Goal: Task Accomplishment & Management: Complete application form

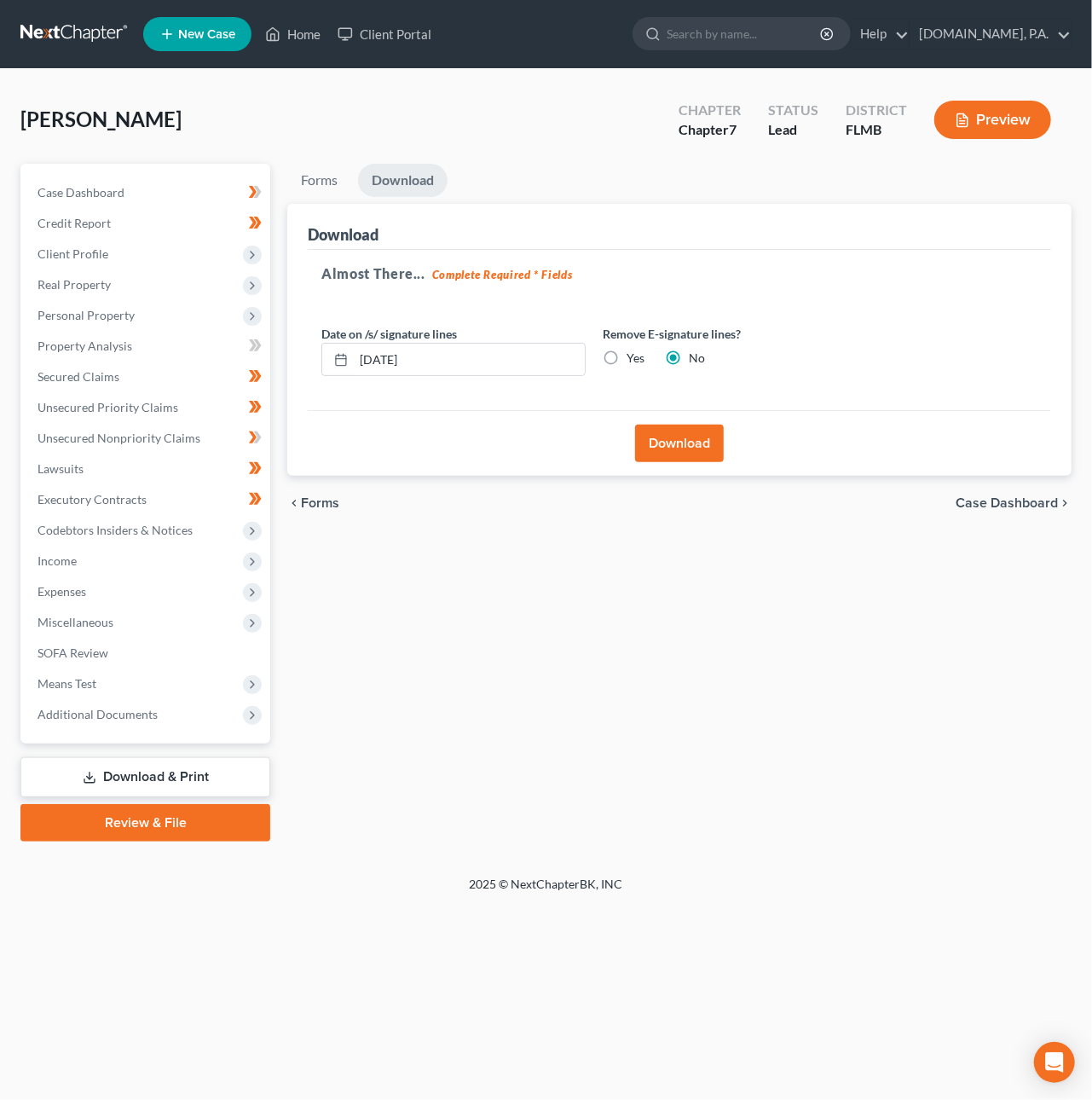
click at [71, 43] on link at bounding box center [75, 33] width 109 height 30
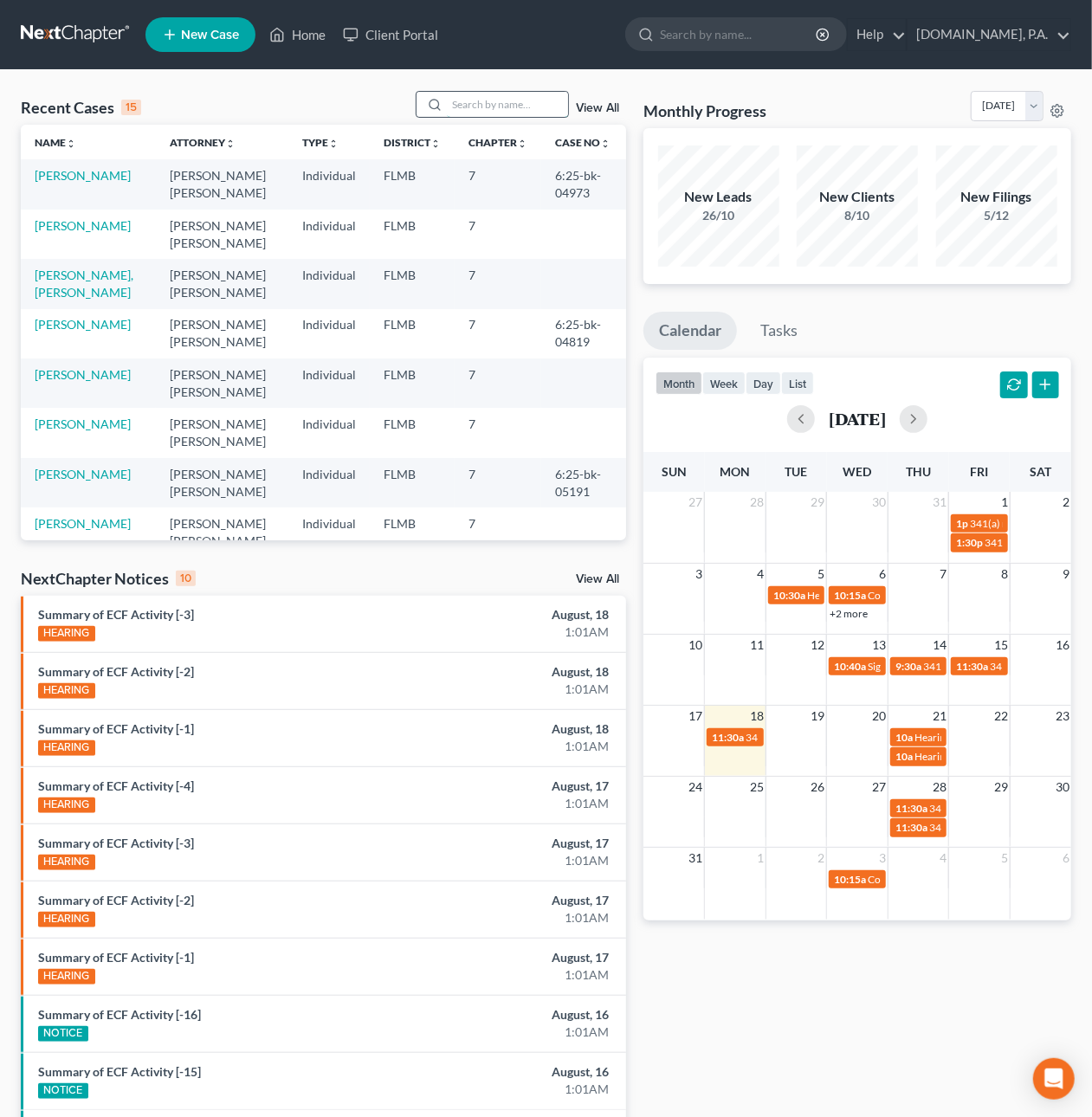
click at [470, 105] on input "search" at bounding box center [507, 103] width 121 height 25
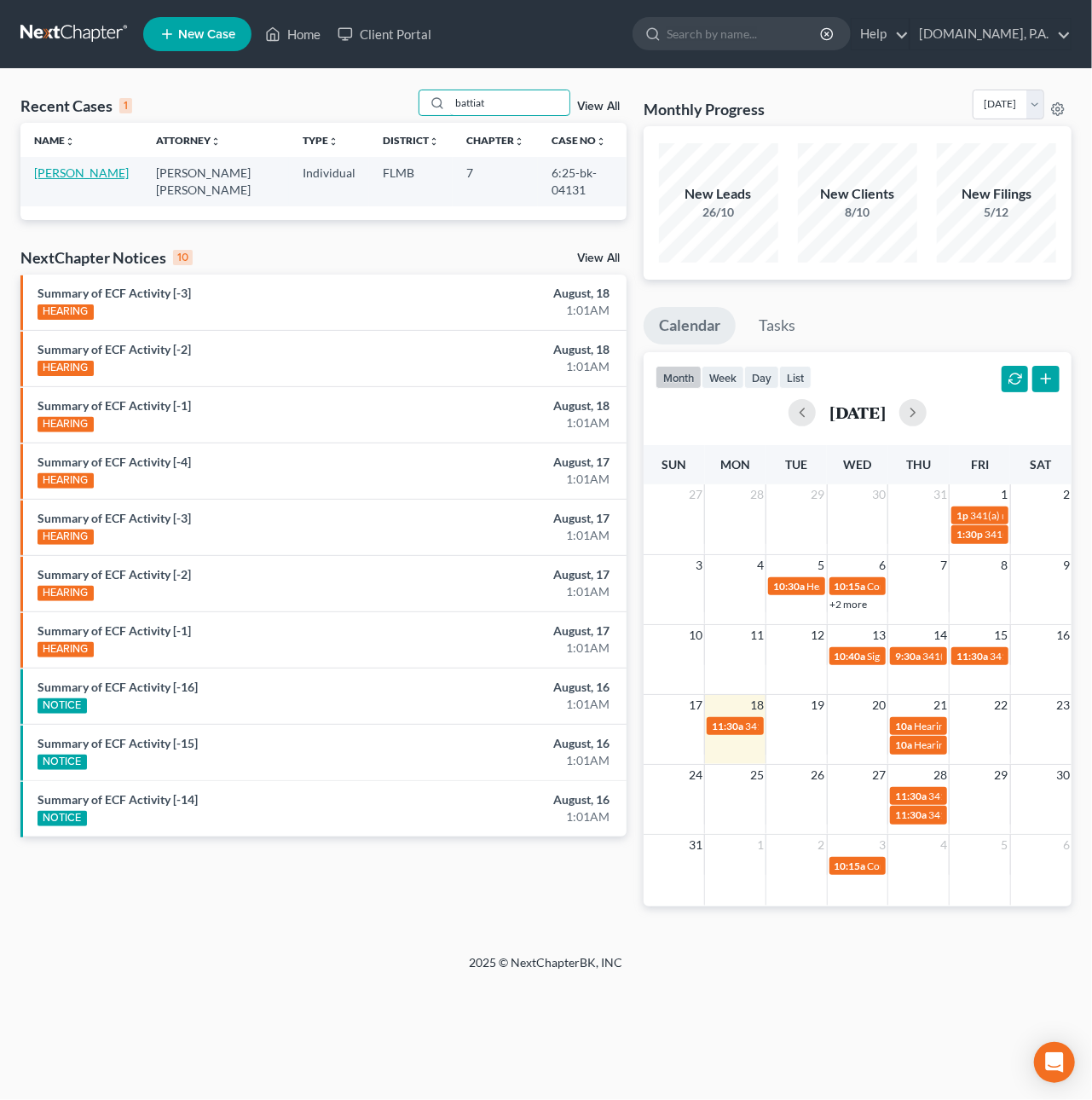
type input "battiat"
click at [61, 180] on link "[PERSON_NAME]" at bounding box center [81, 172] width 95 height 15
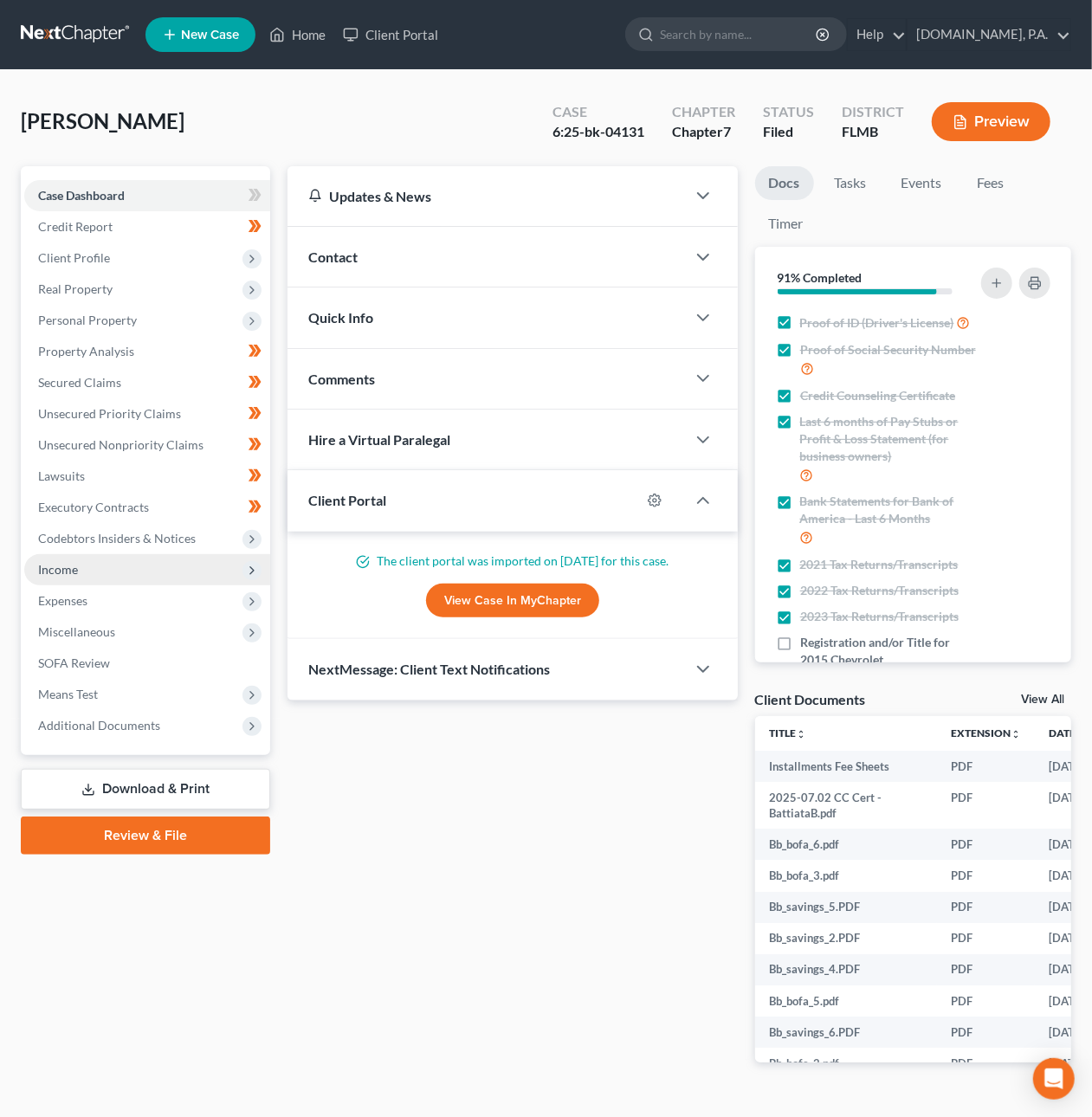
click at [120, 573] on span "Income" at bounding box center [147, 569] width 246 height 31
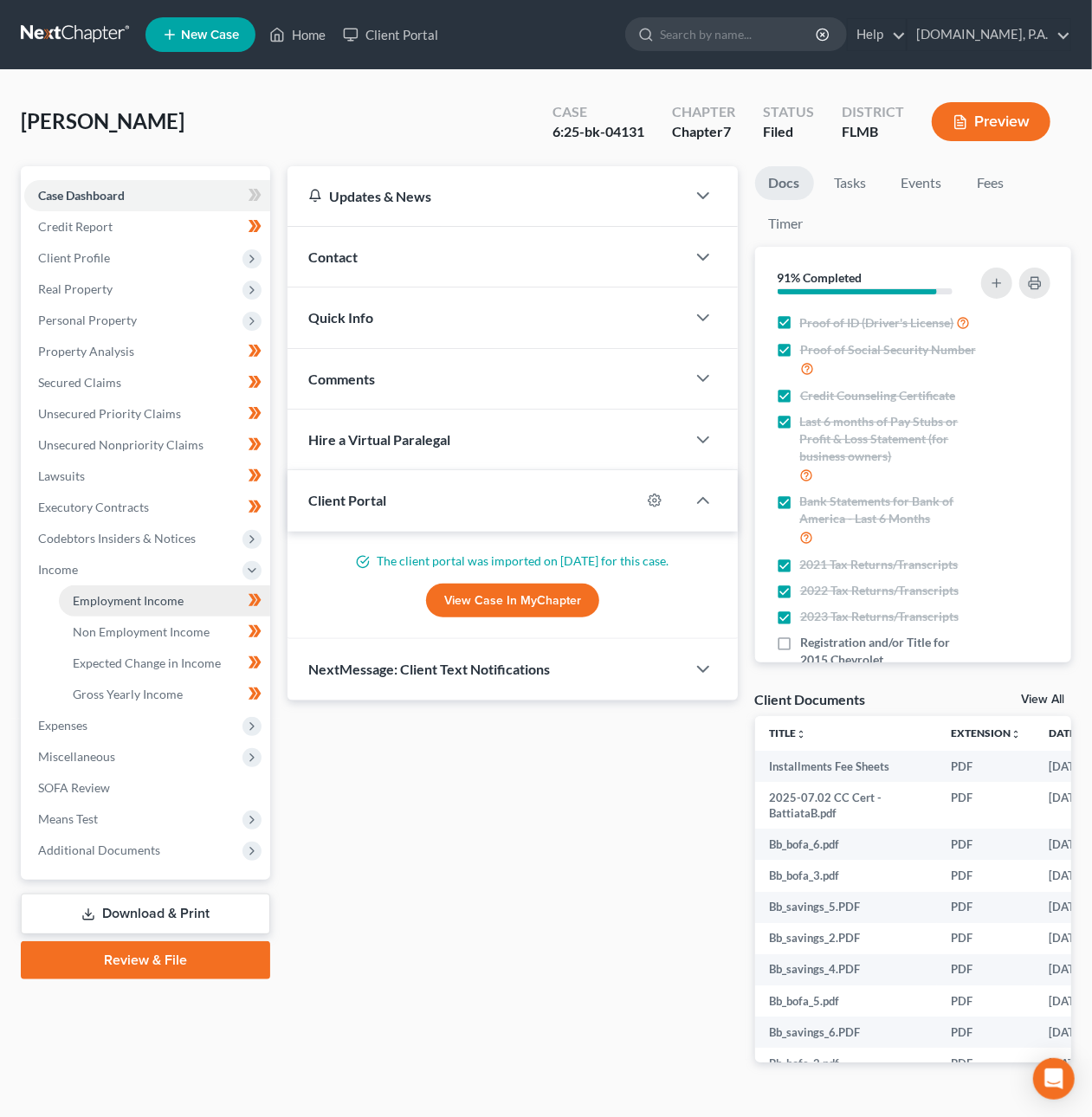
click at [136, 604] on span "Employment Income" at bounding box center [128, 600] width 111 height 15
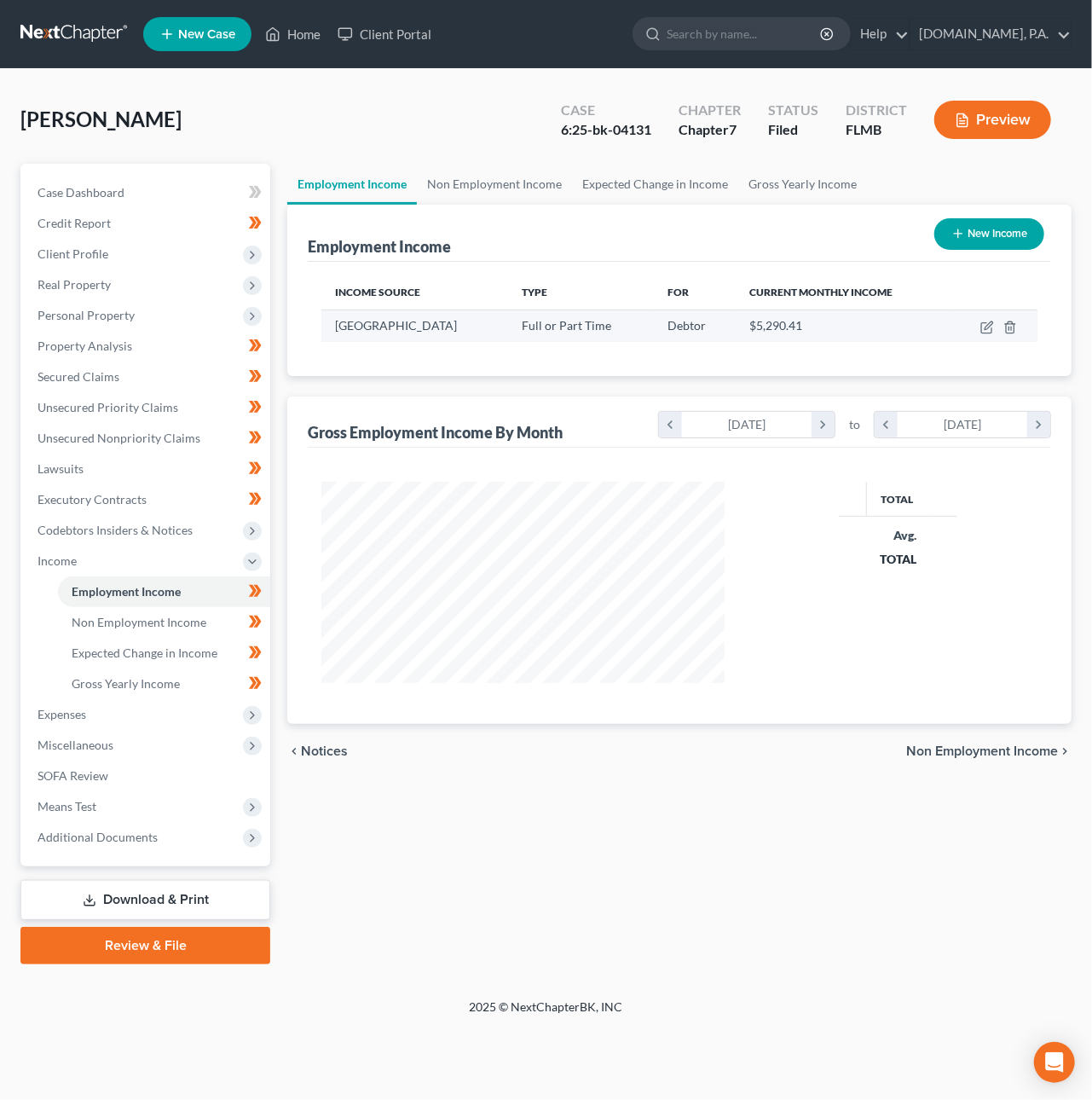
scroll to position [308, 437]
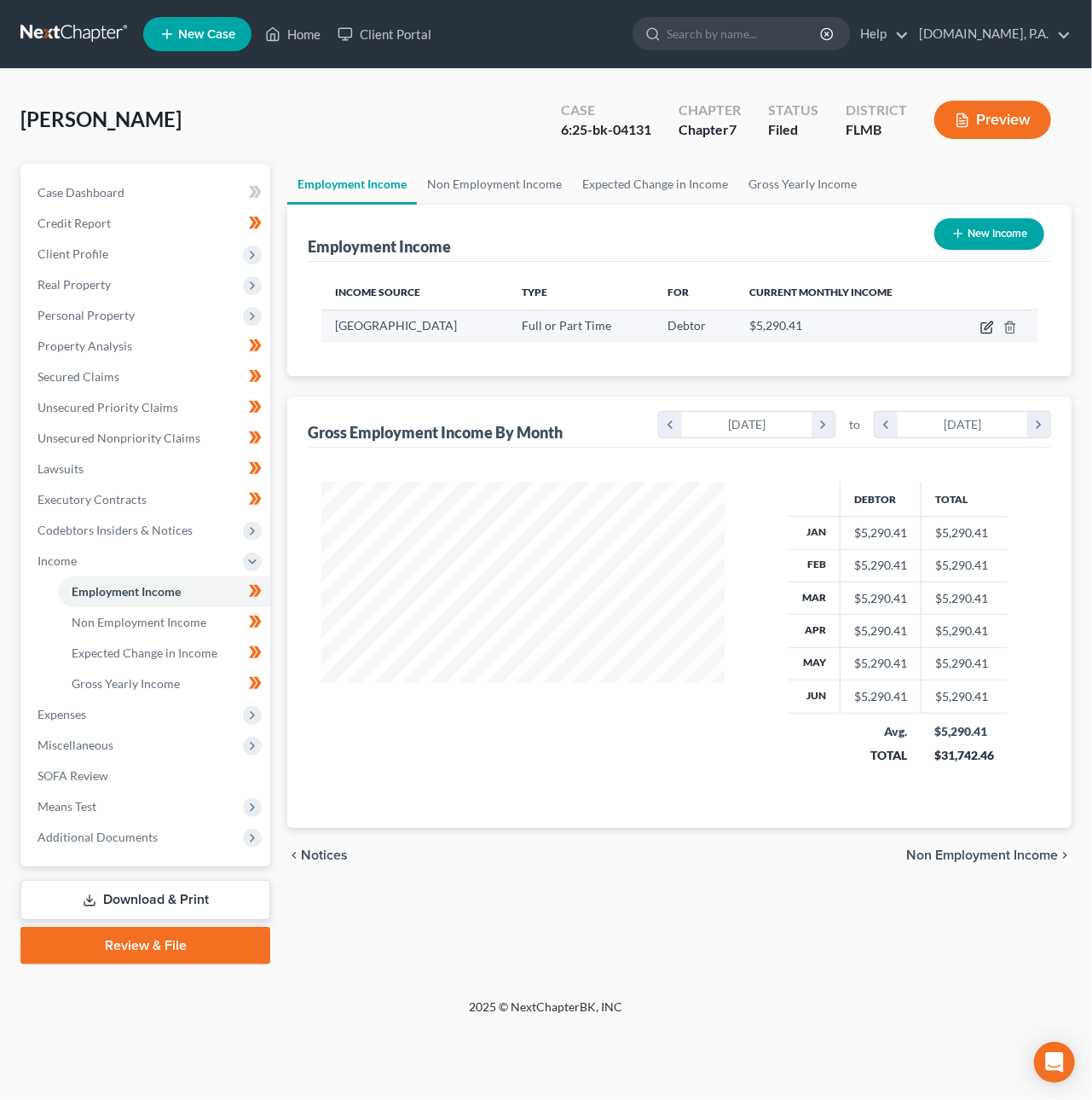
click at [982, 326] on icon "button" at bounding box center [986, 329] width 10 height 10
select select "0"
select select "9"
select select "0"
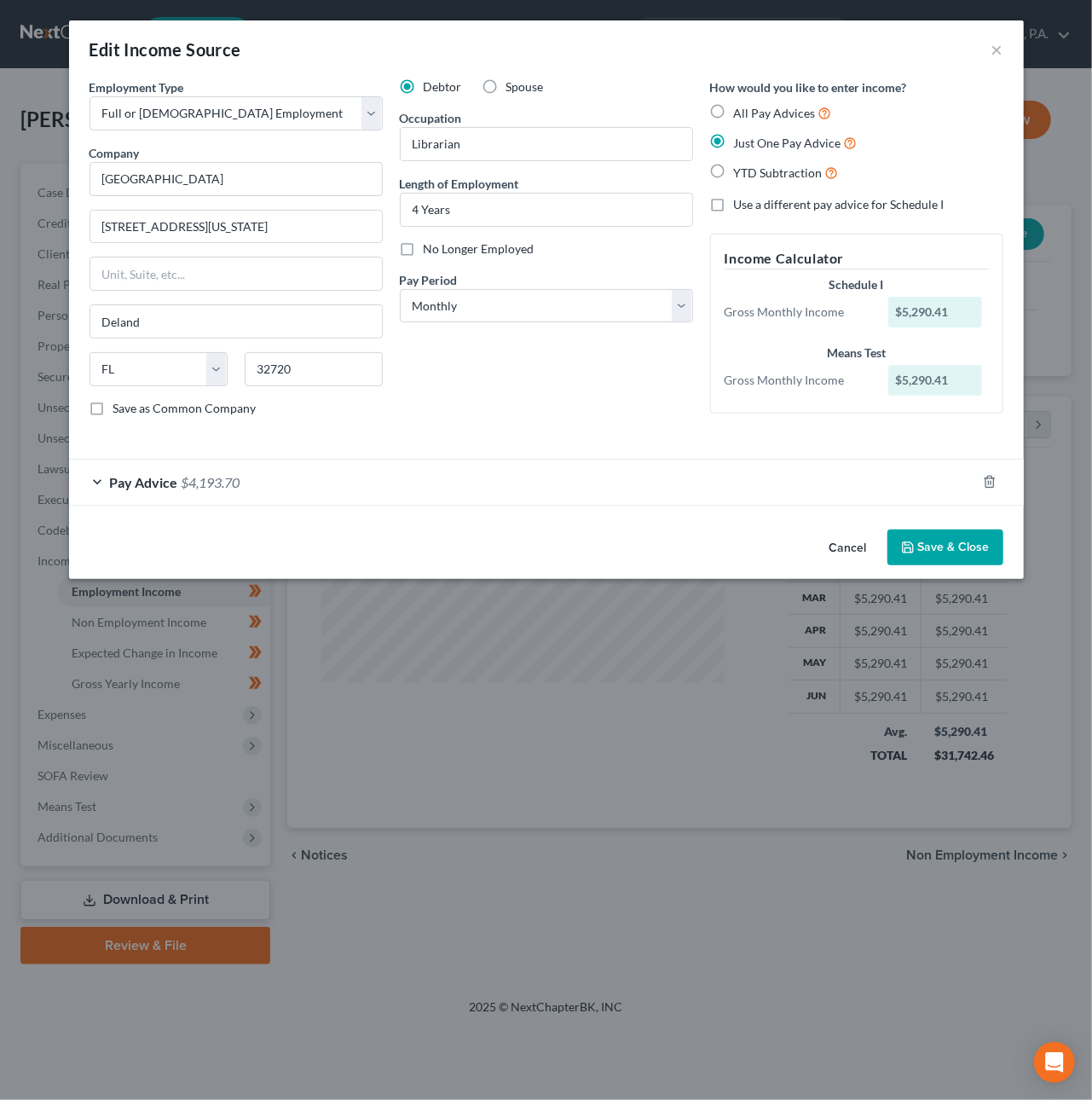
click at [865, 550] on button "Cancel" at bounding box center [849, 548] width 65 height 34
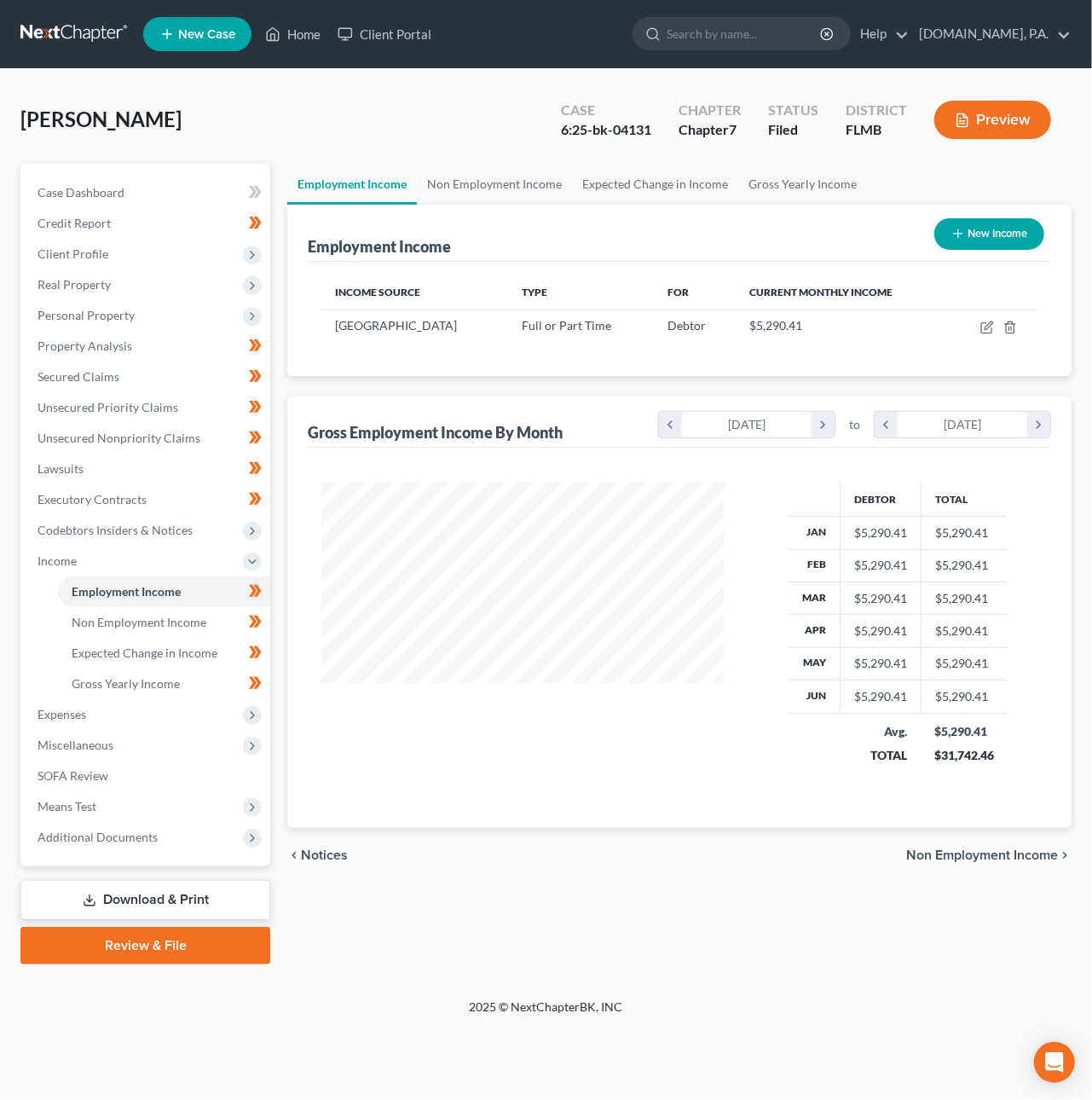
click at [43, 22] on link at bounding box center [75, 33] width 109 height 30
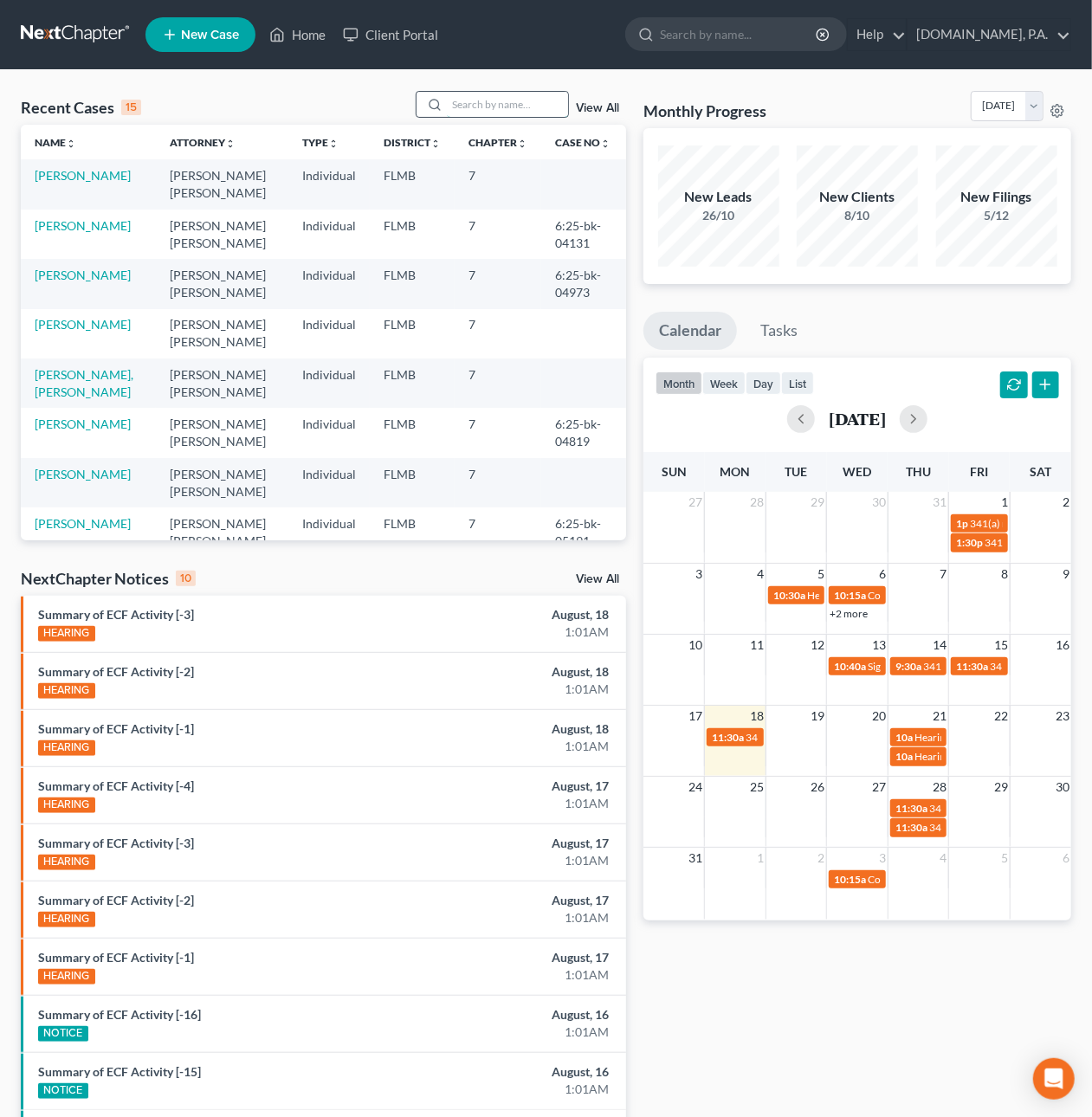
click at [471, 100] on input "search" at bounding box center [507, 103] width 121 height 25
click at [491, 102] on input "search" at bounding box center [507, 103] width 121 height 25
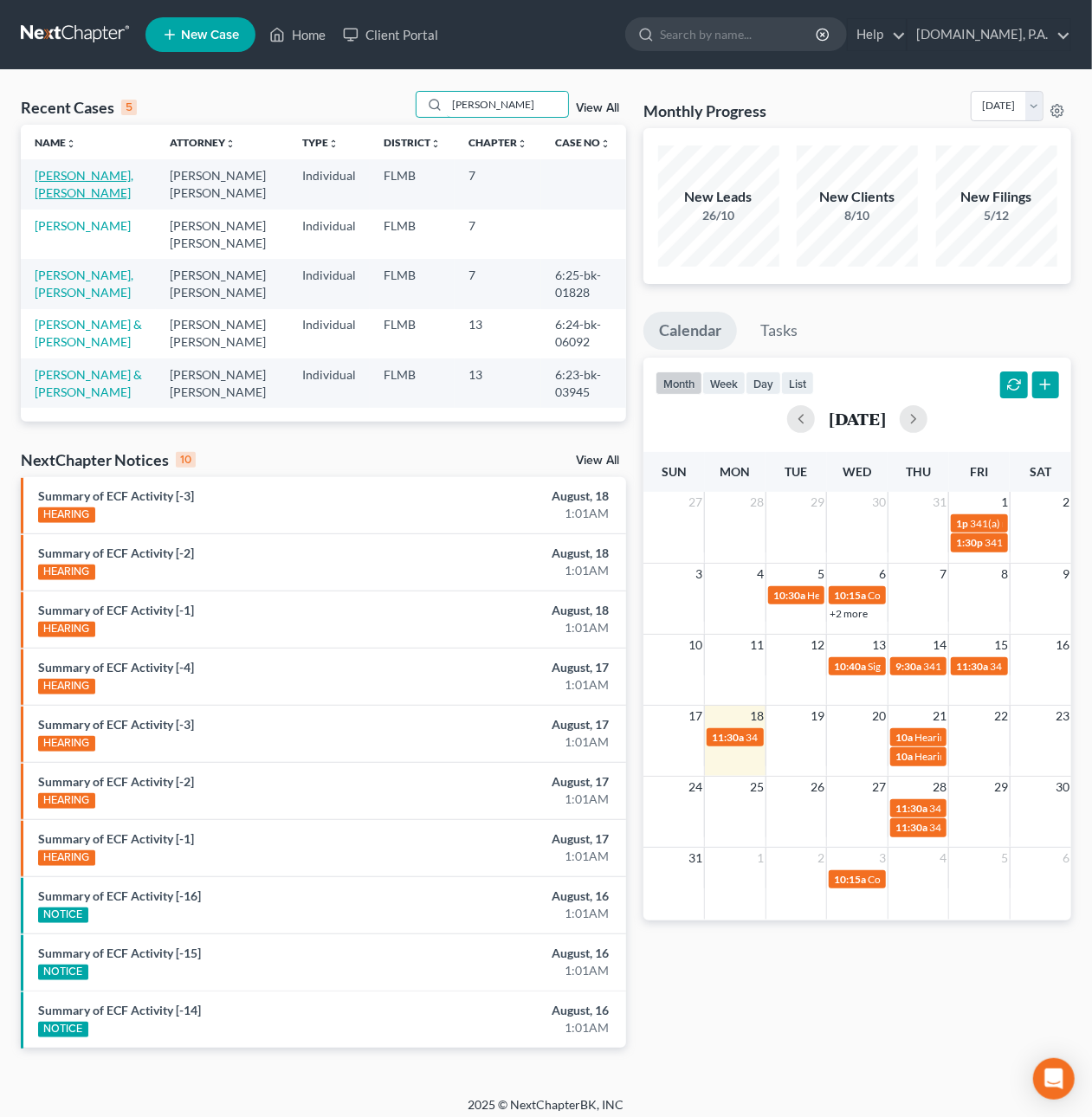
type input "[PERSON_NAME]"
click at [104, 179] on link "[PERSON_NAME], [PERSON_NAME]" at bounding box center [83, 184] width 98 height 32
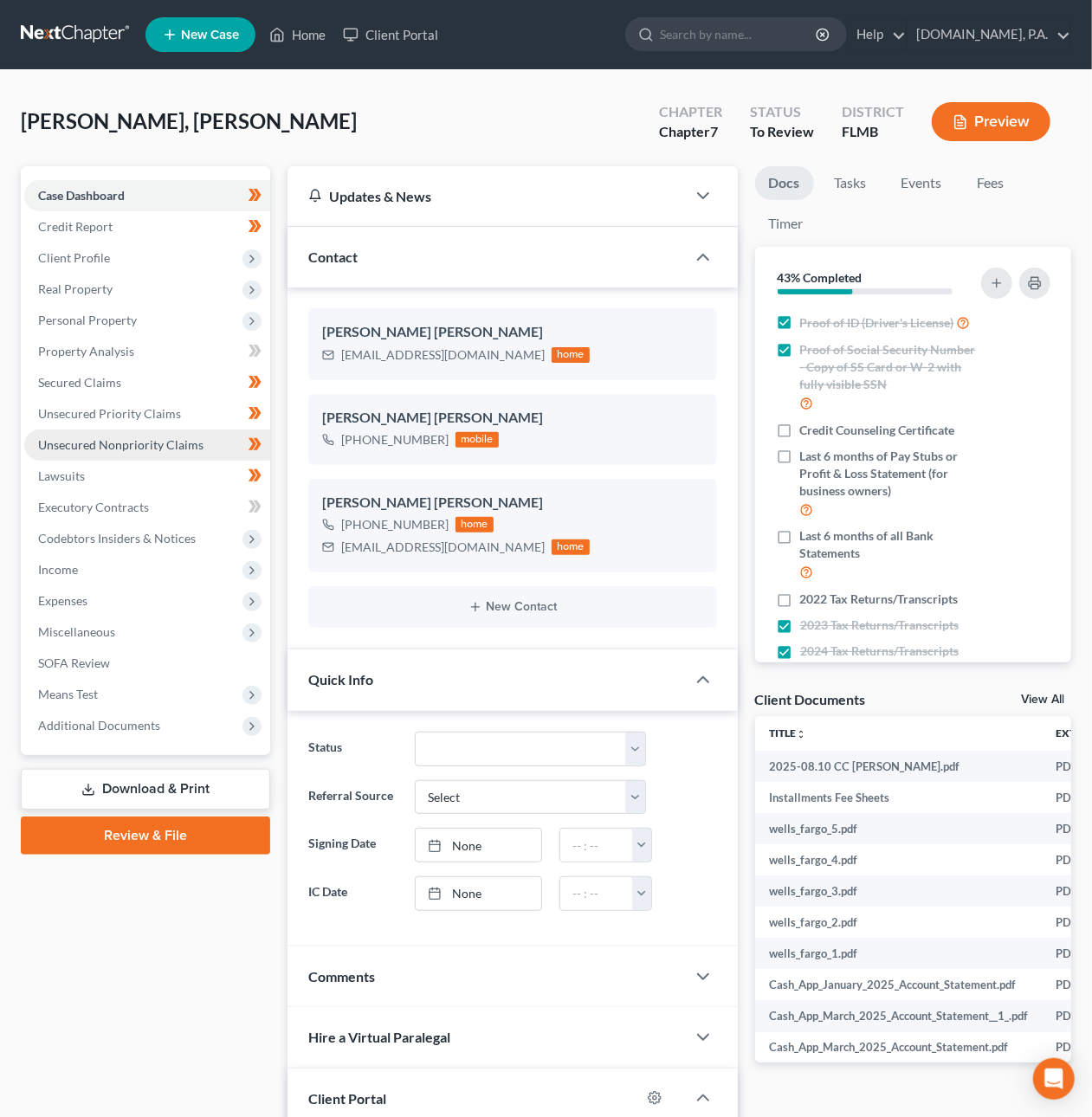
click at [98, 437] on span "Unsecured Nonpriority Claims" at bounding box center [120, 444] width 166 height 15
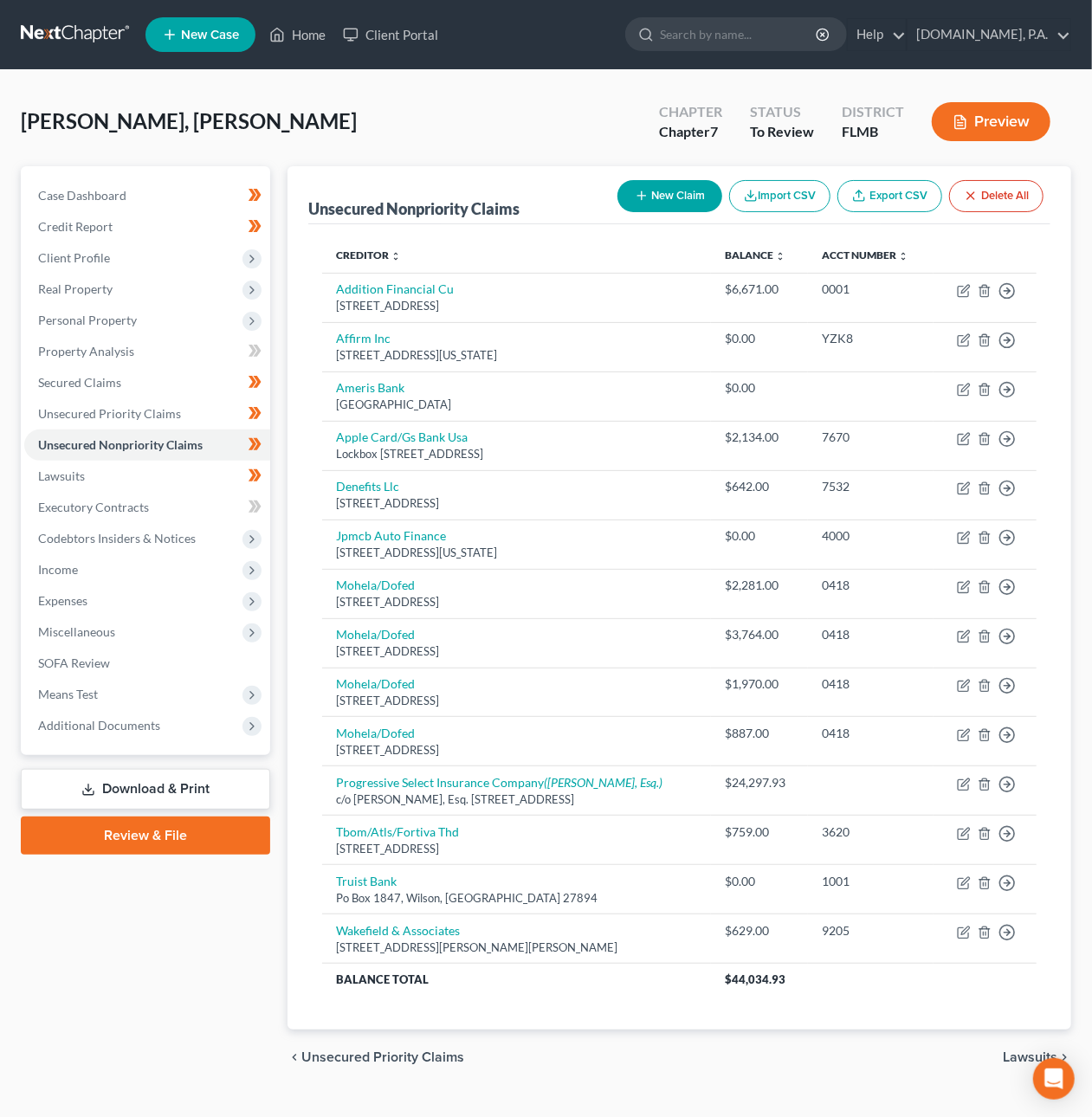
click at [95, 32] on link at bounding box center [76, 34] width 111 height 31
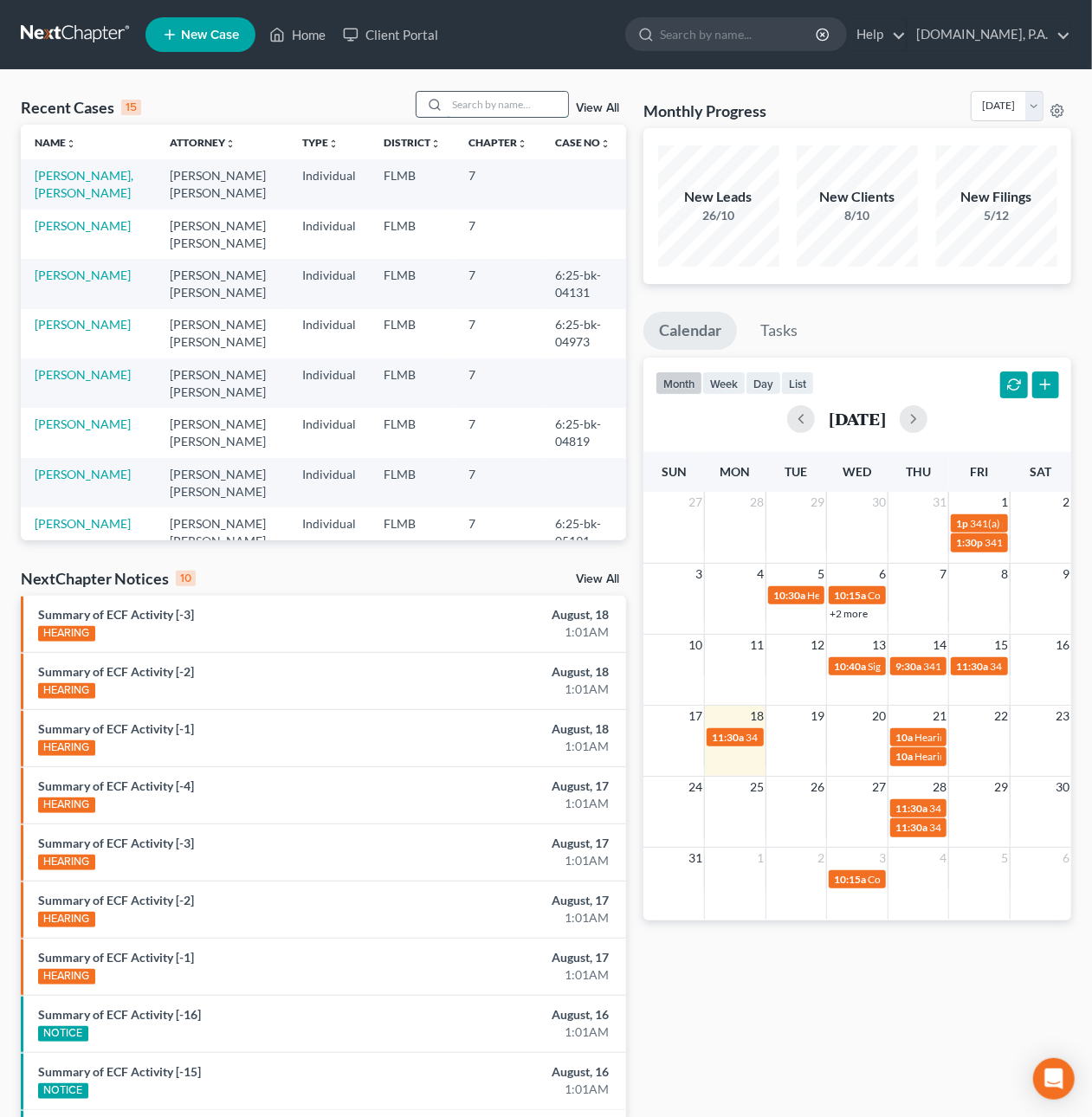
click at [510, 102] on input "search" at bounding box center [507, 103] width 121 height 25
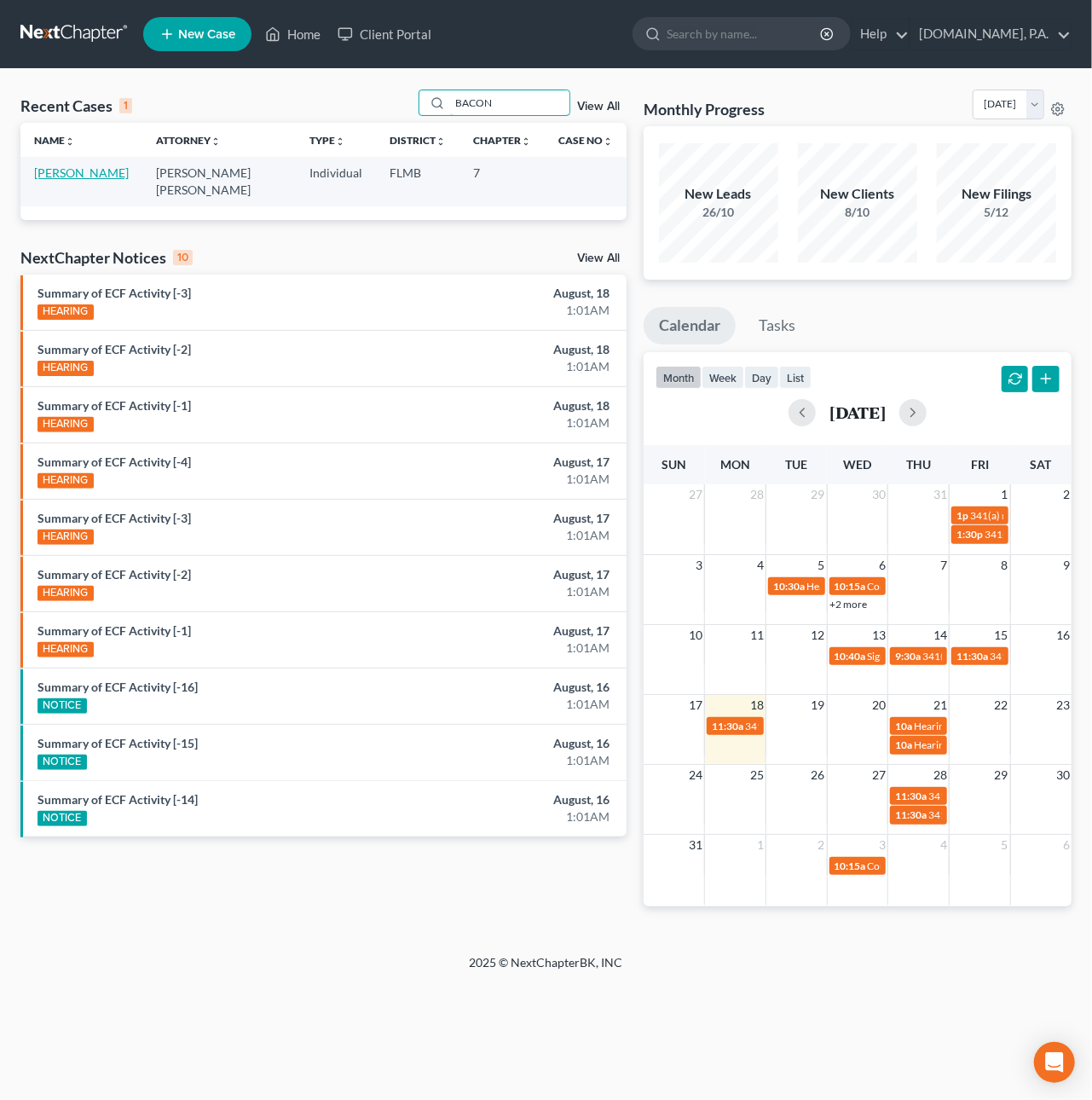
type input "BACON"
click at [45, 177] on link "[PERSON_NAME]" at bounding box center [81, 172] width 95 height 15
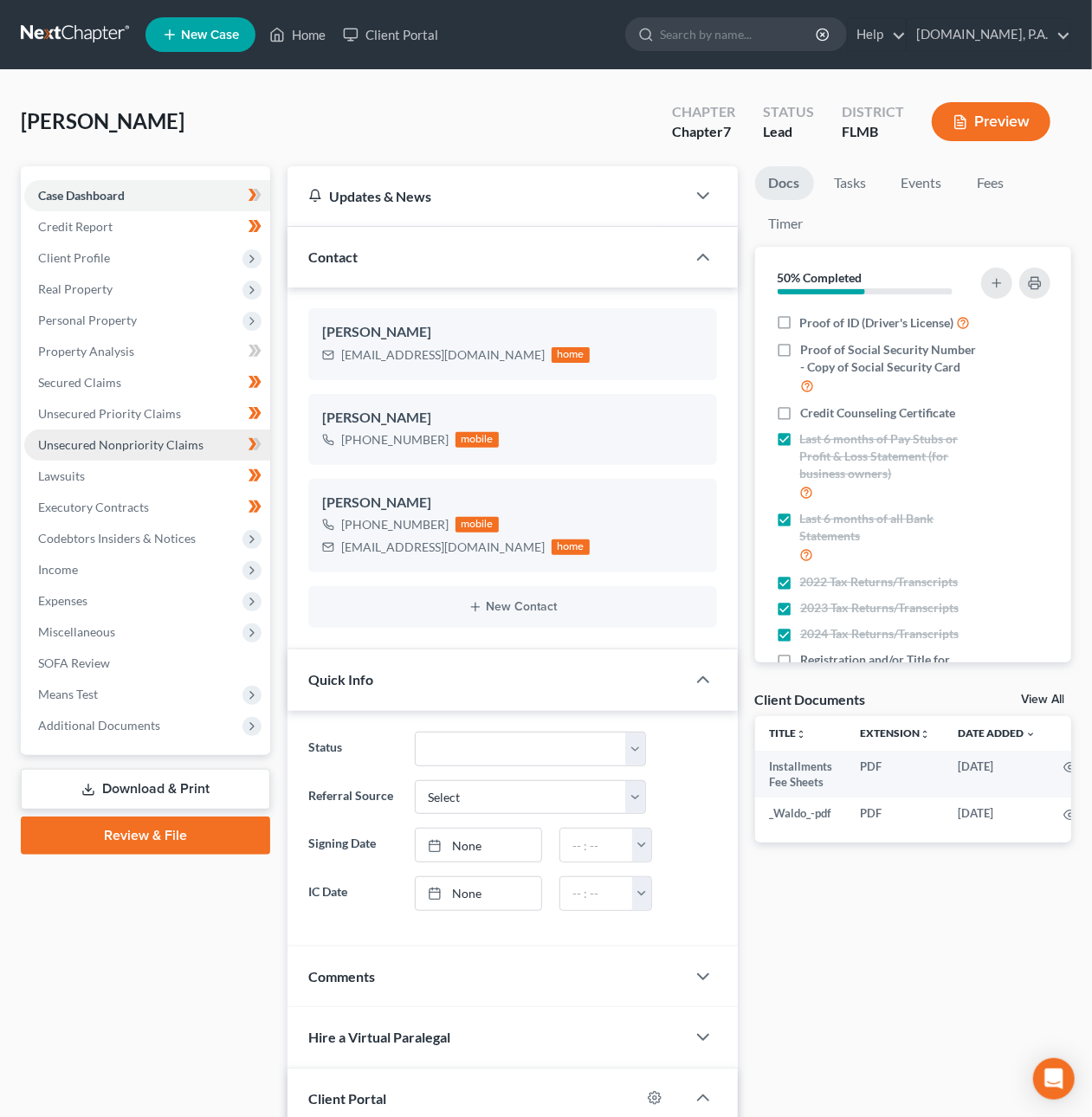
click at [84, 451] on link "Unsecured Nonpriority Claims" at bounding box center [147, 445] width 246 height 31
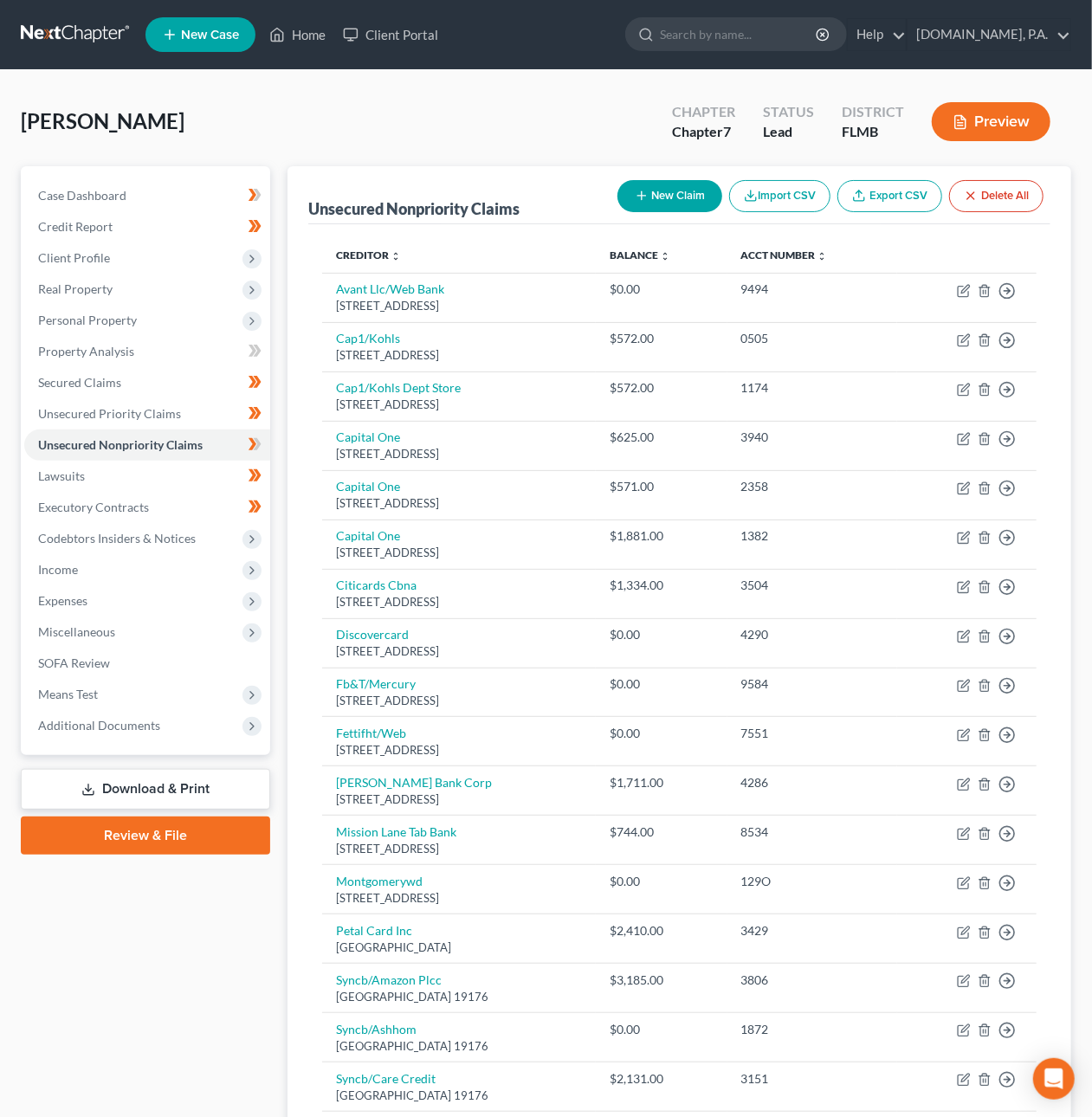
click at [63, 37] on link at bounding box center [76, 34] width 111 height 31
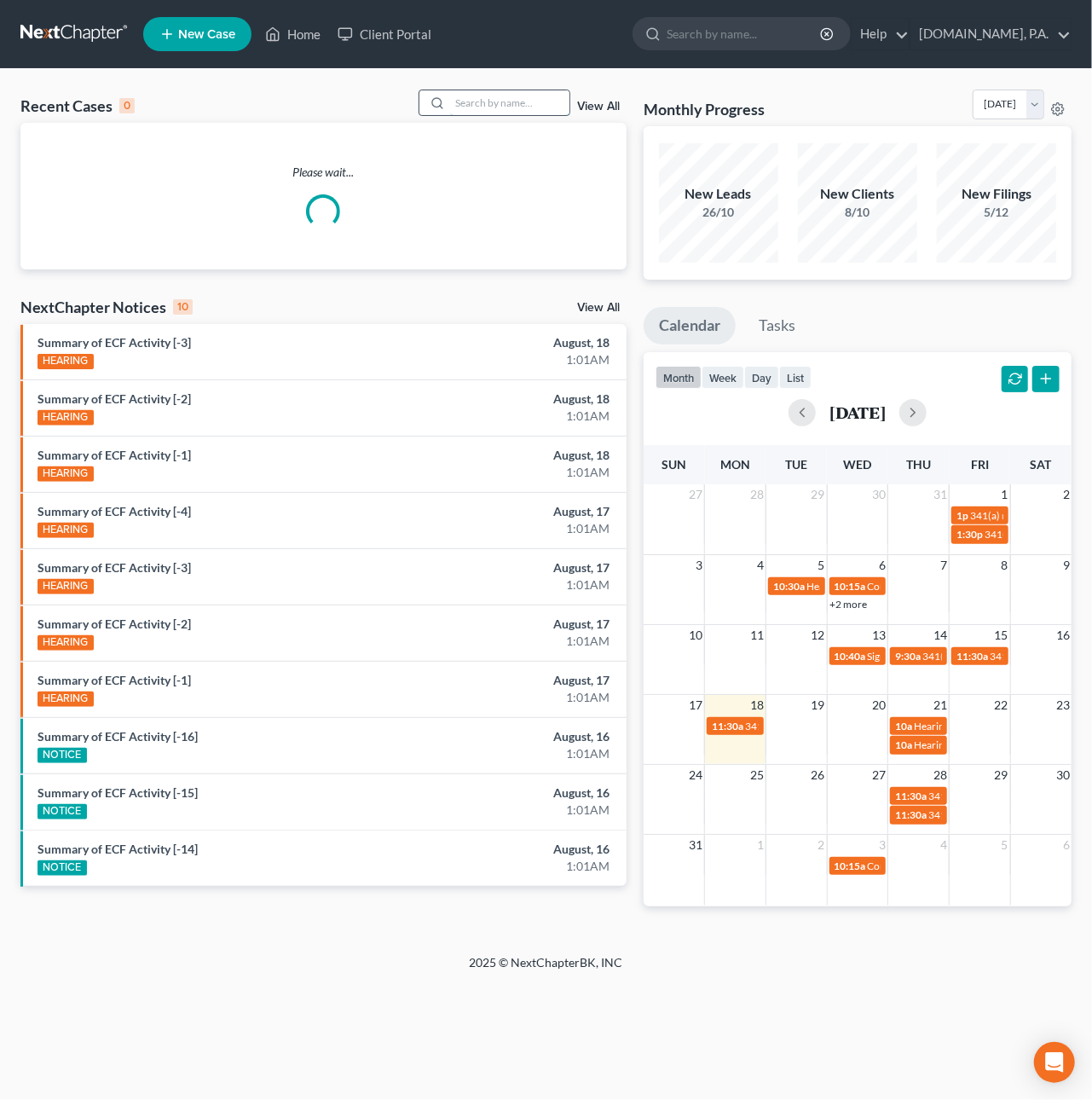
click at [502, 102] on input "search" at bounding box center [509, 102] width 119 height 24
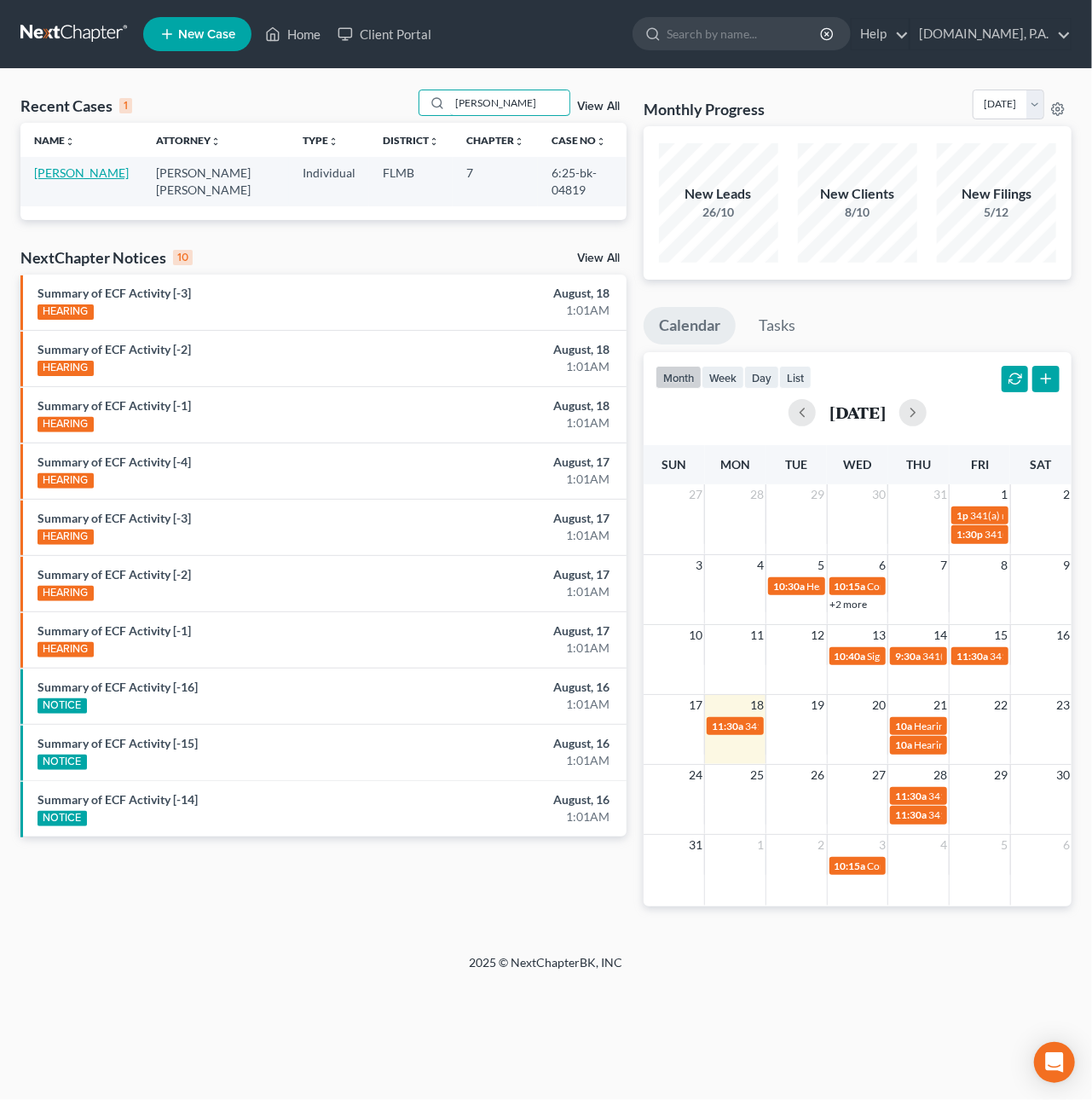
type input "FRAZIER"
click at [65, 177] on link "[PERSON_NAME]" at bounding box center [81, 172] width 95 height 15
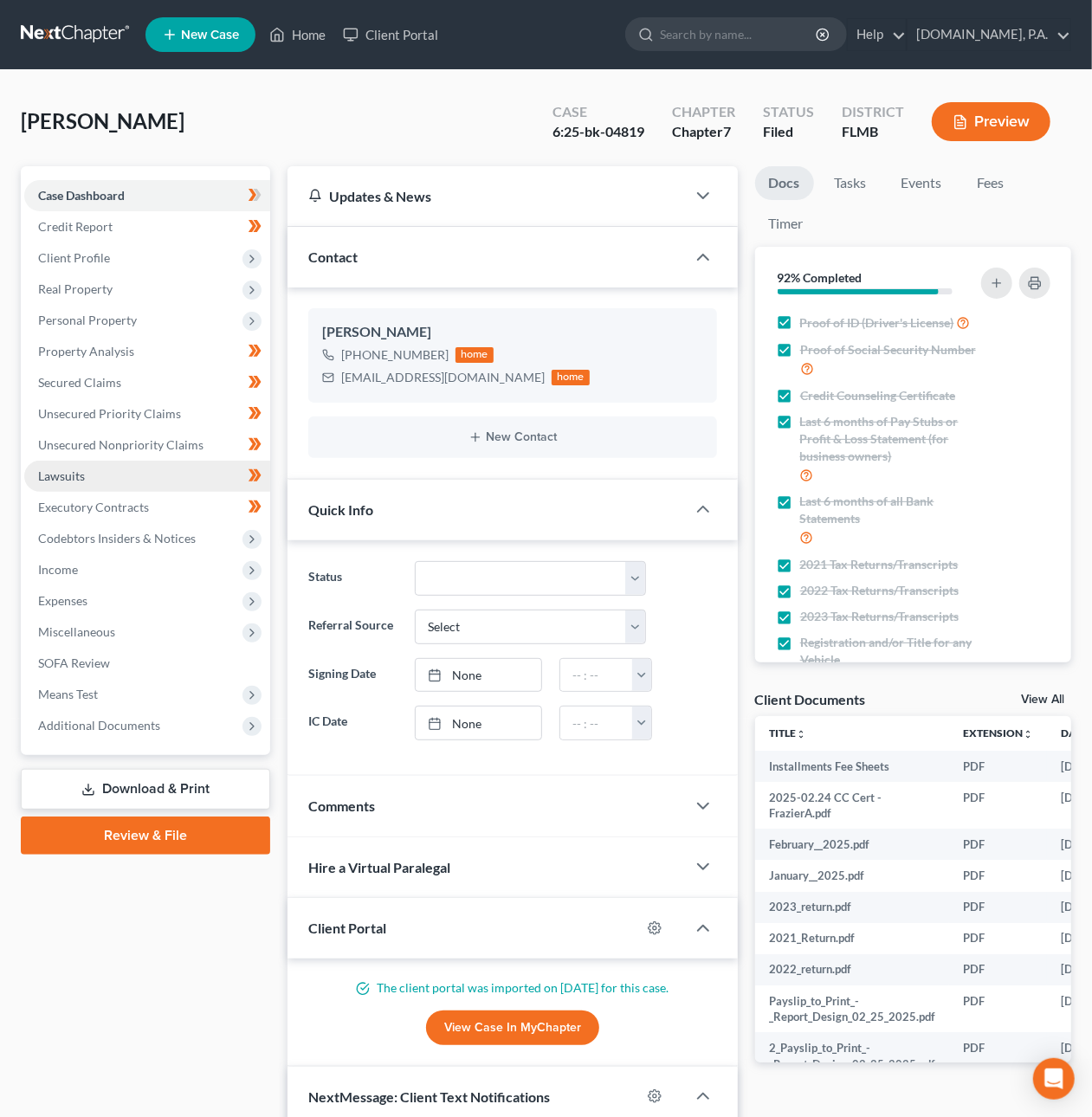
click at [63, 477] on span "Lawsuits" at bounding box center [61, 476] width 47 height 15
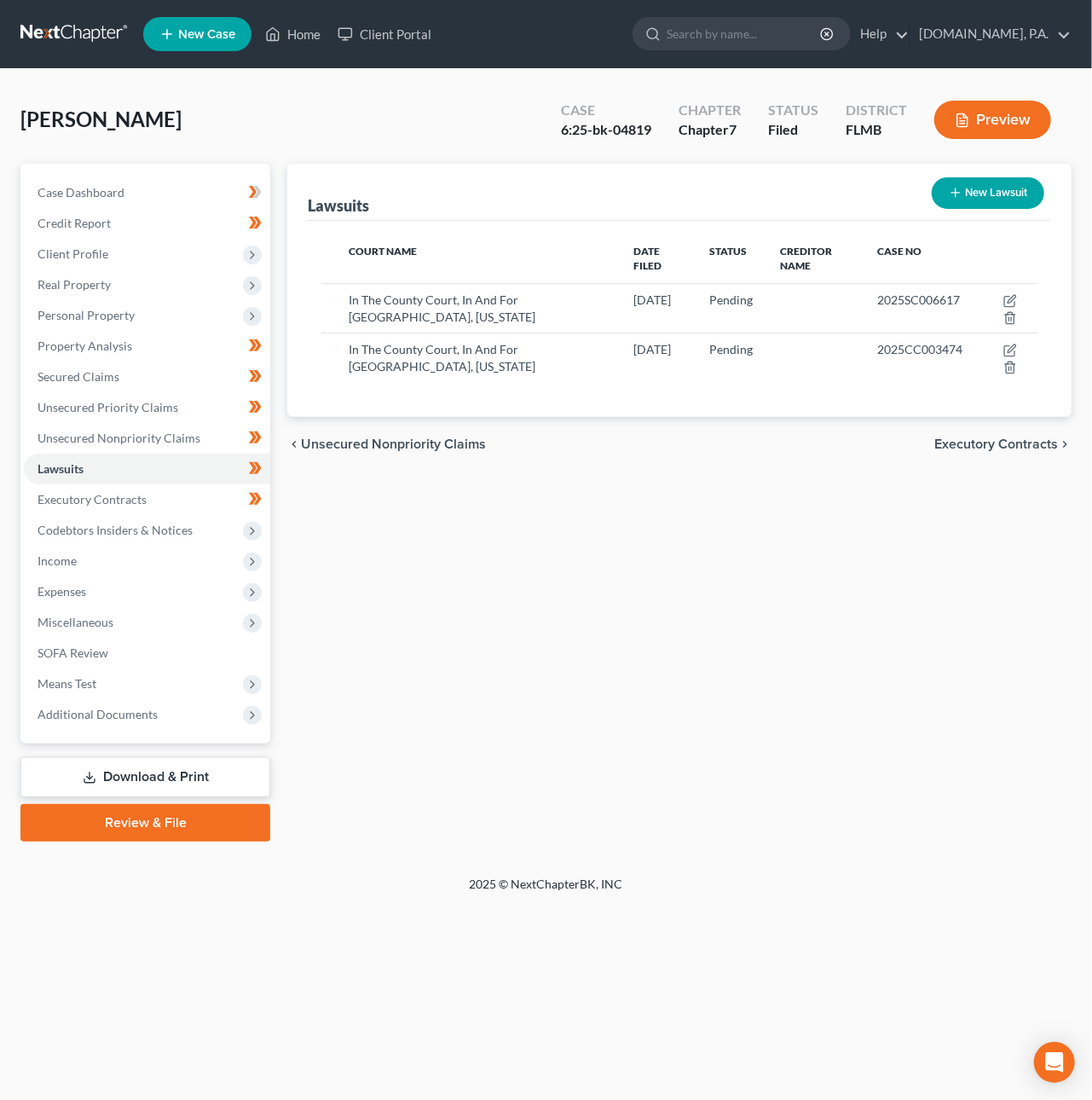
click at [83, 37] on link at bounding box center [75, 33] width 109 height 30
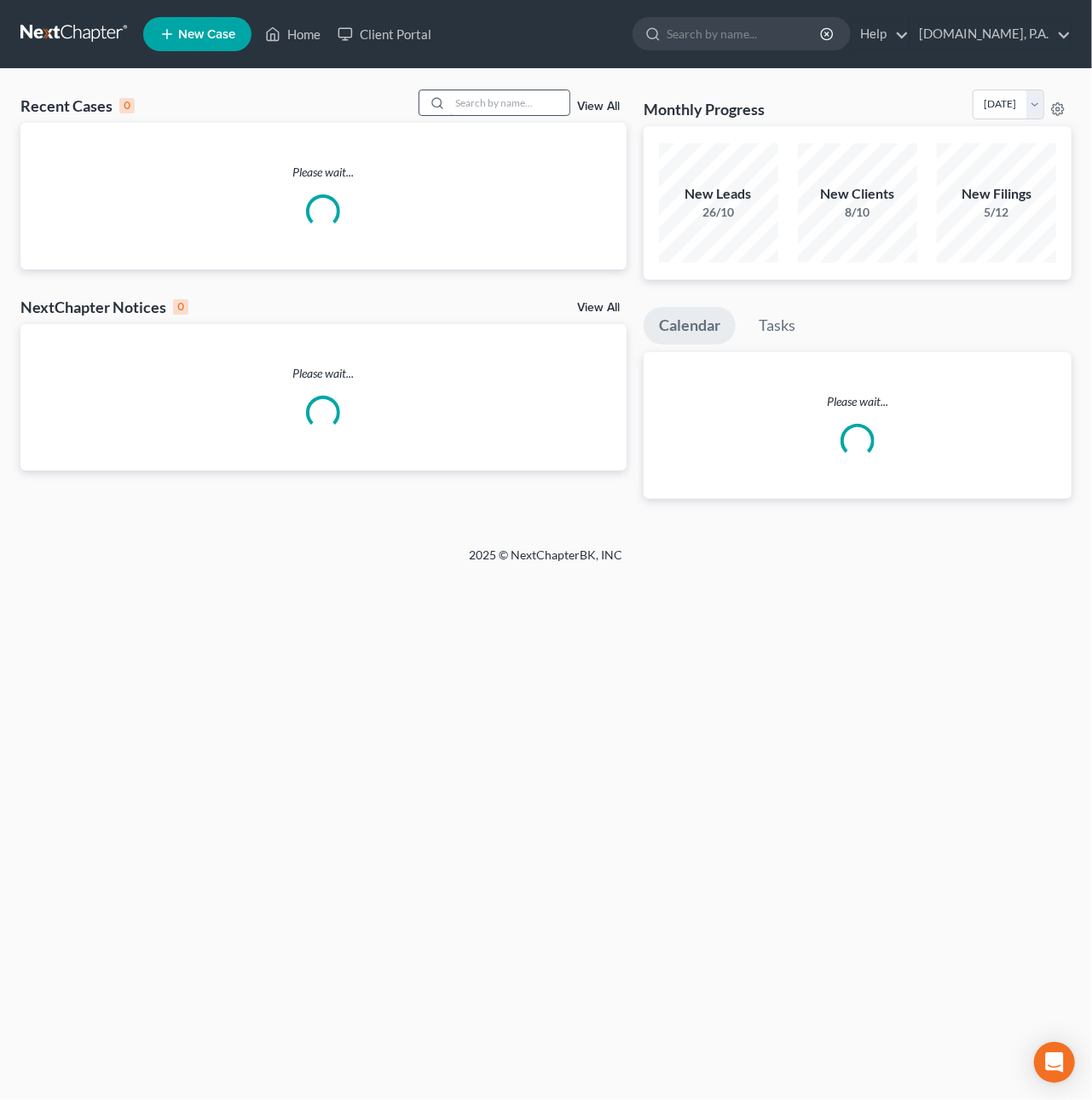
click at [477, 108] on input "search" at bounding box center [509, 102] width 119 height 24
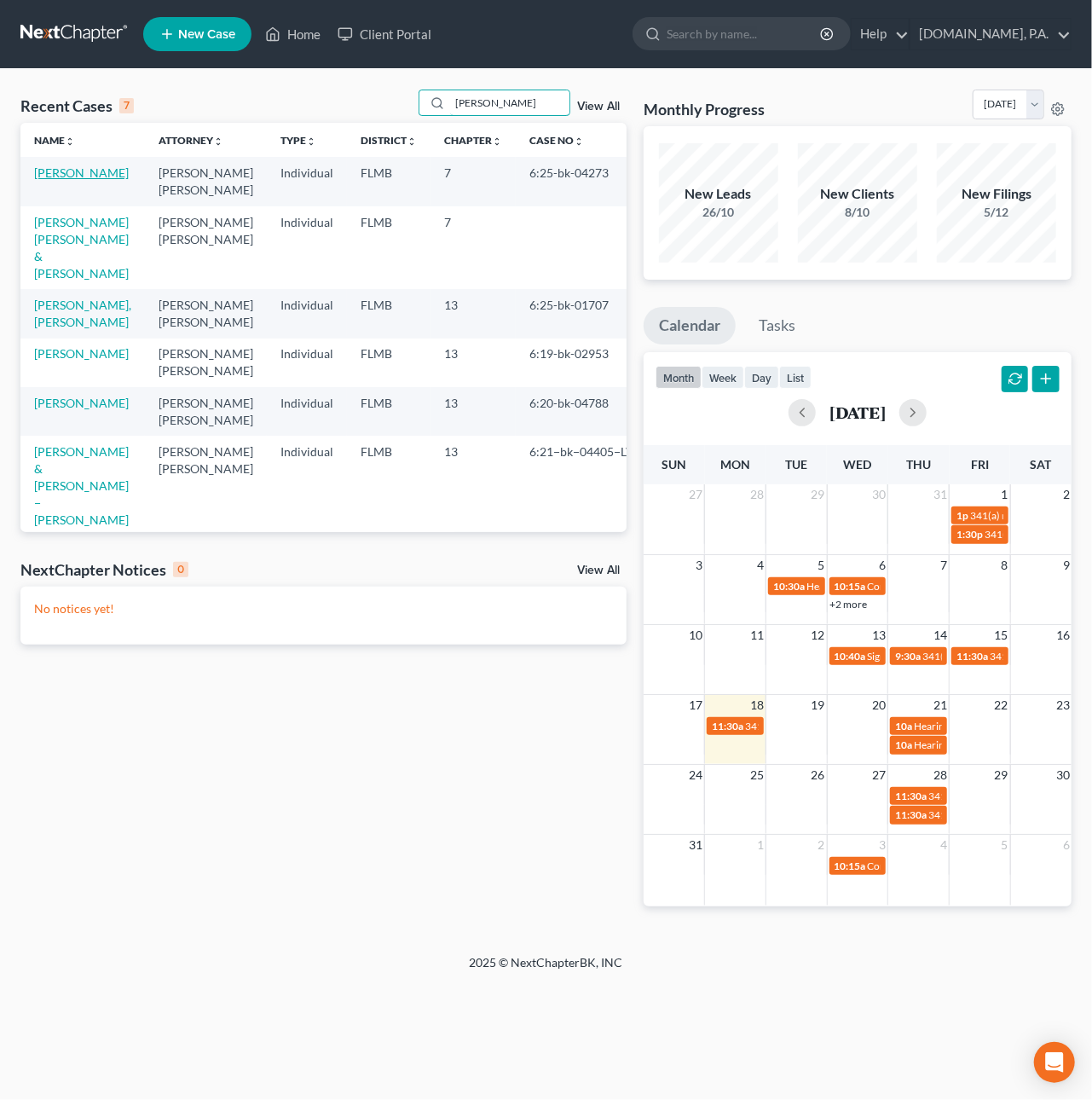
type input "gonzalez"
click at [74, 165] on link "[PERSON_NAME]" at bounding box center [81, 172] width 95 height 15
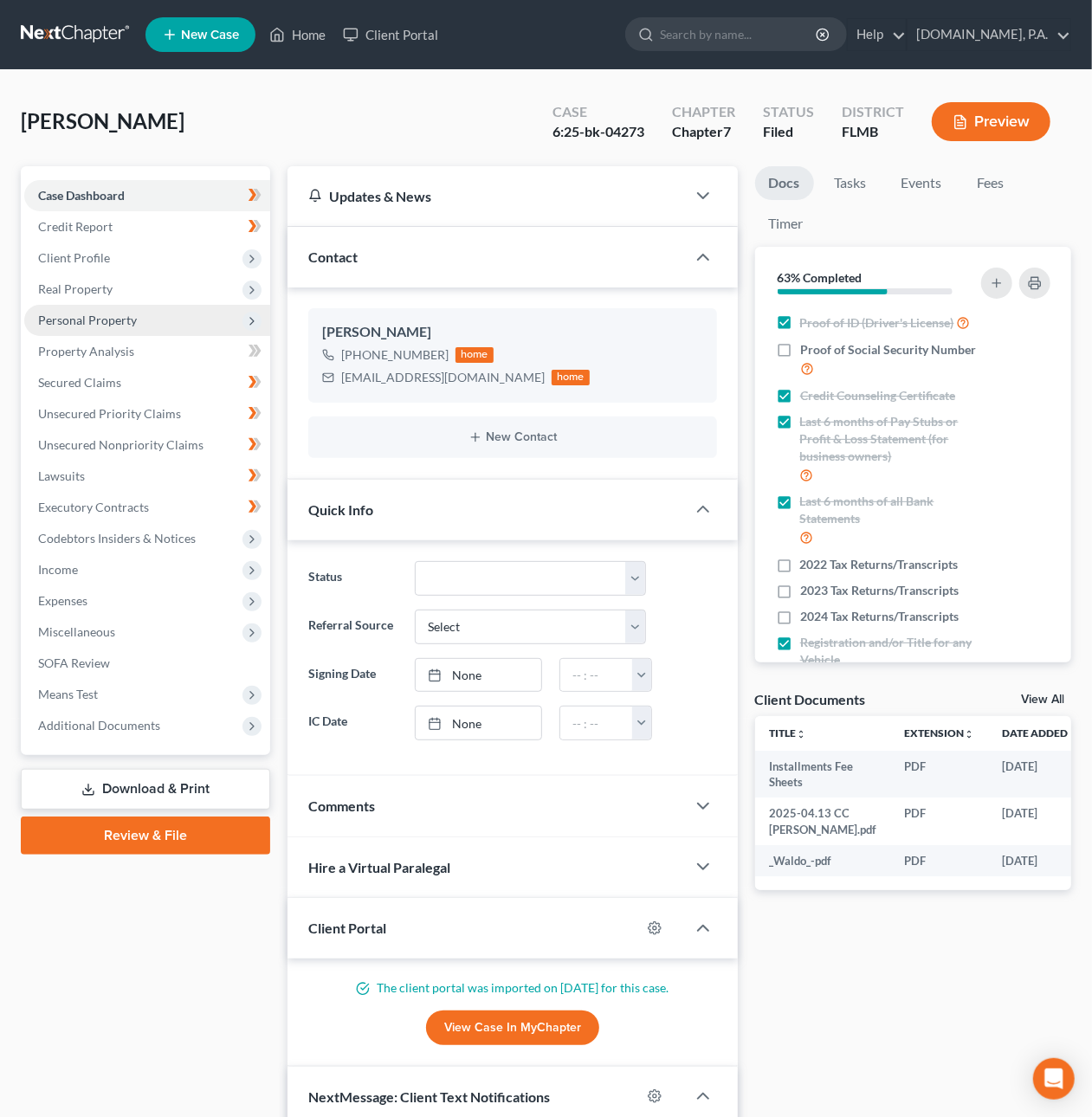
click at [71, 314] on span "Personal Property" at bounding box center [86, 320] width 98 height 15
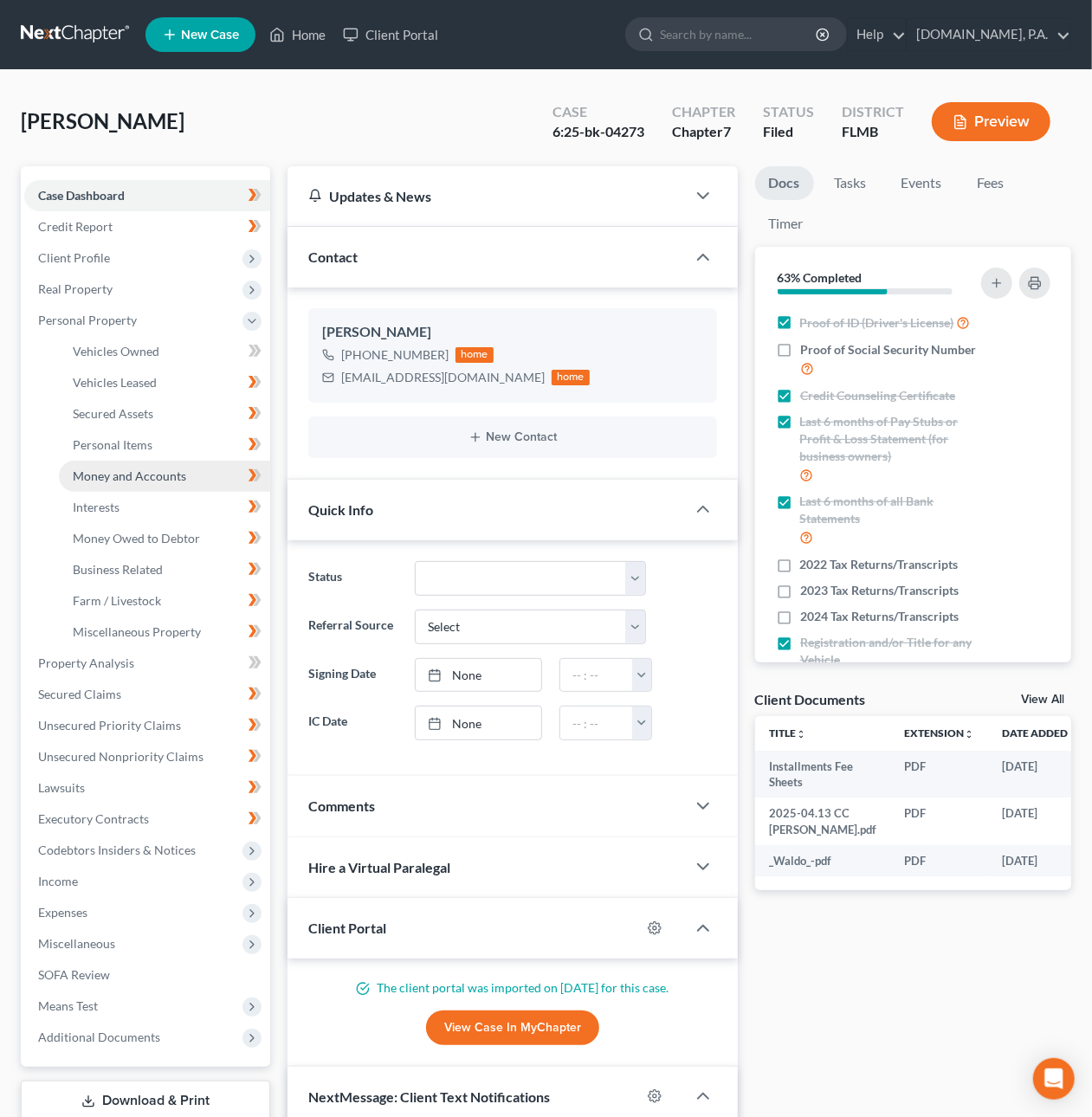
click at [104, 469] on span "Money and Accounts" at bounding box center [129, 476] width 113 height 15
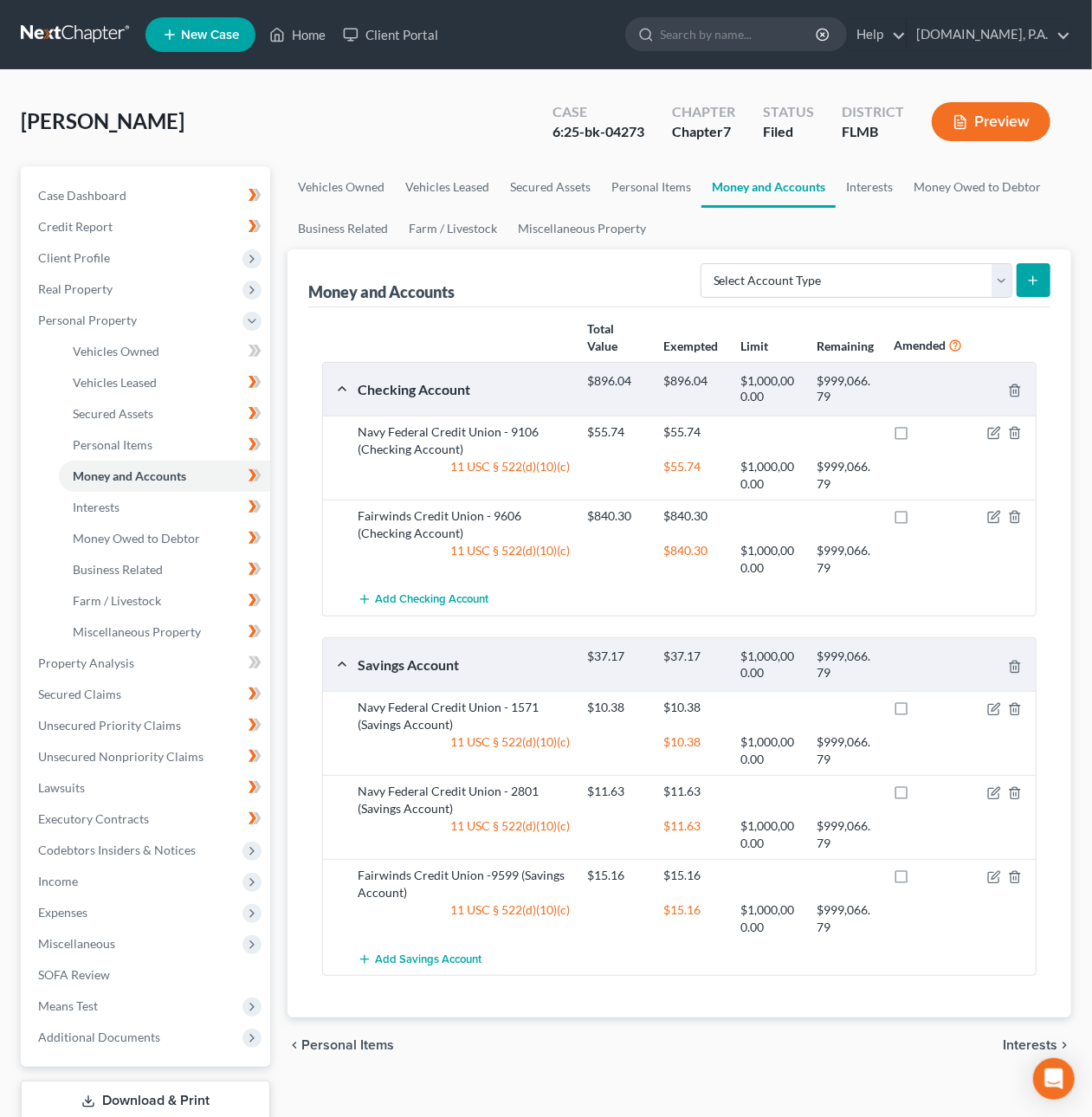
click at [71, 33] on link at bounding box center [76, 34] width 111 height 31
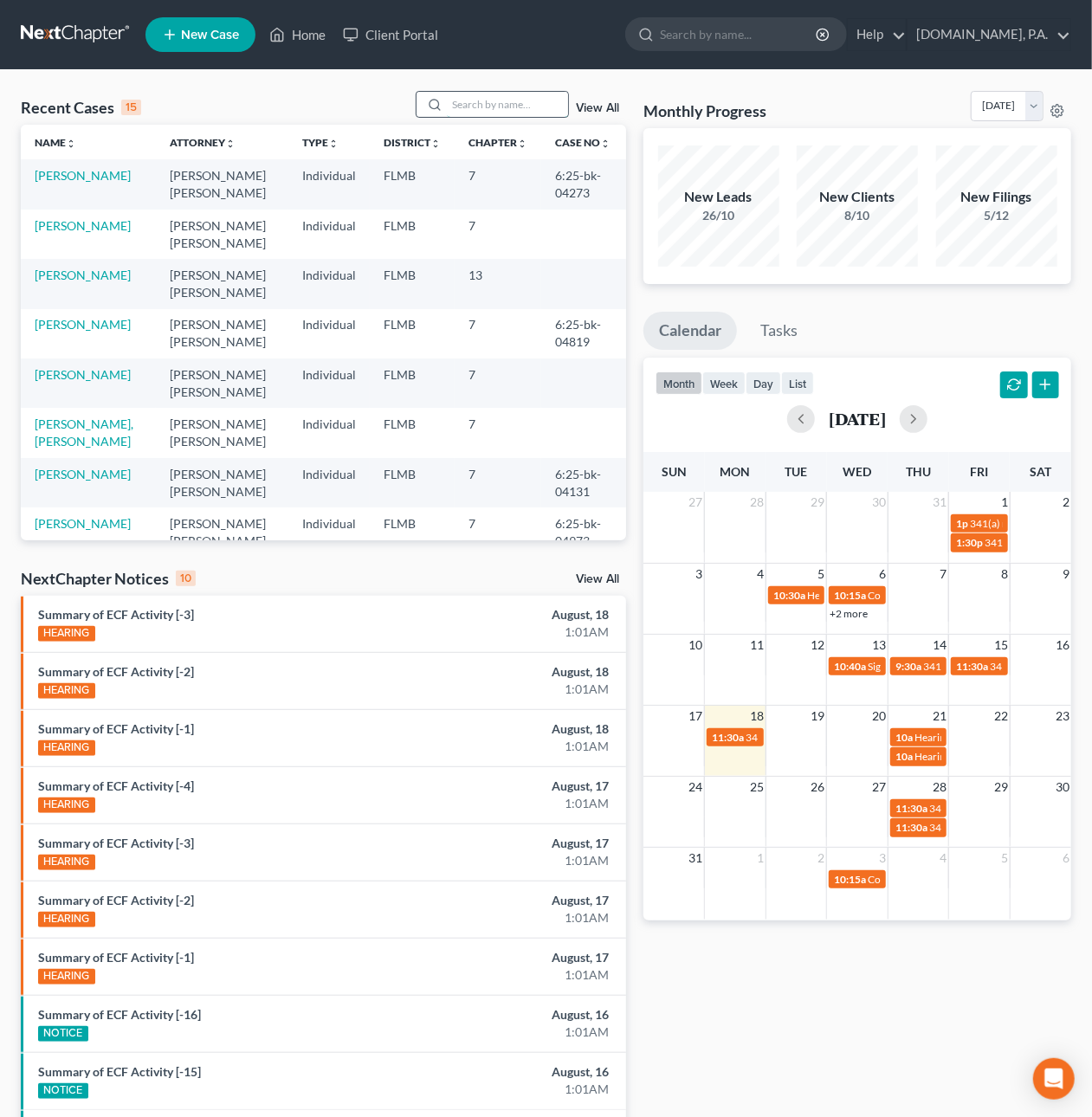
click at [515, 114] on input "search" at bounding box center [507, 103] width 121 height 25
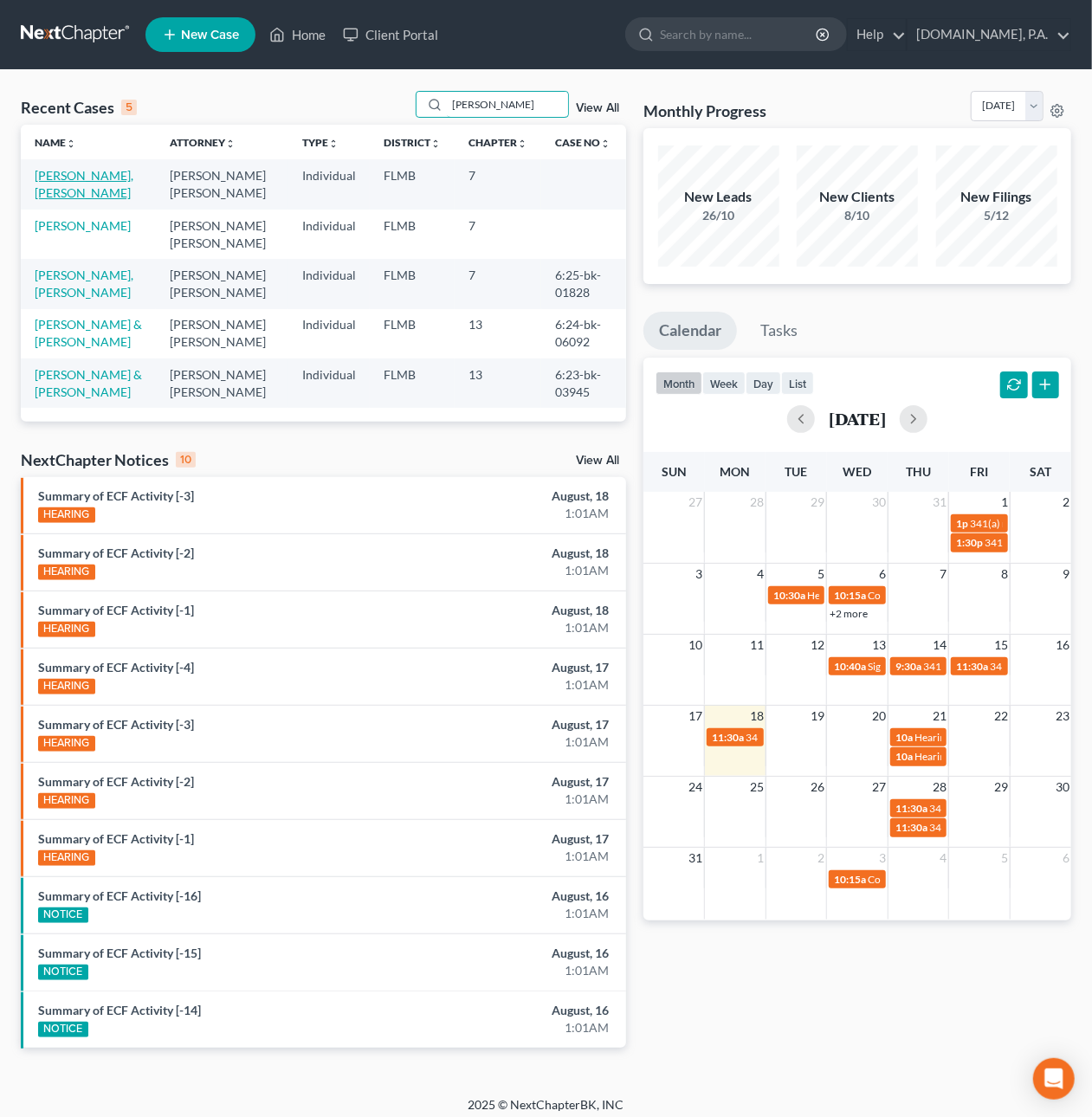
type input "hernandez"
click at [68, 177] on link "[PERSON_NAME], [PERSON_NAME]" at bounding box center [83, 184] width 98 height 32
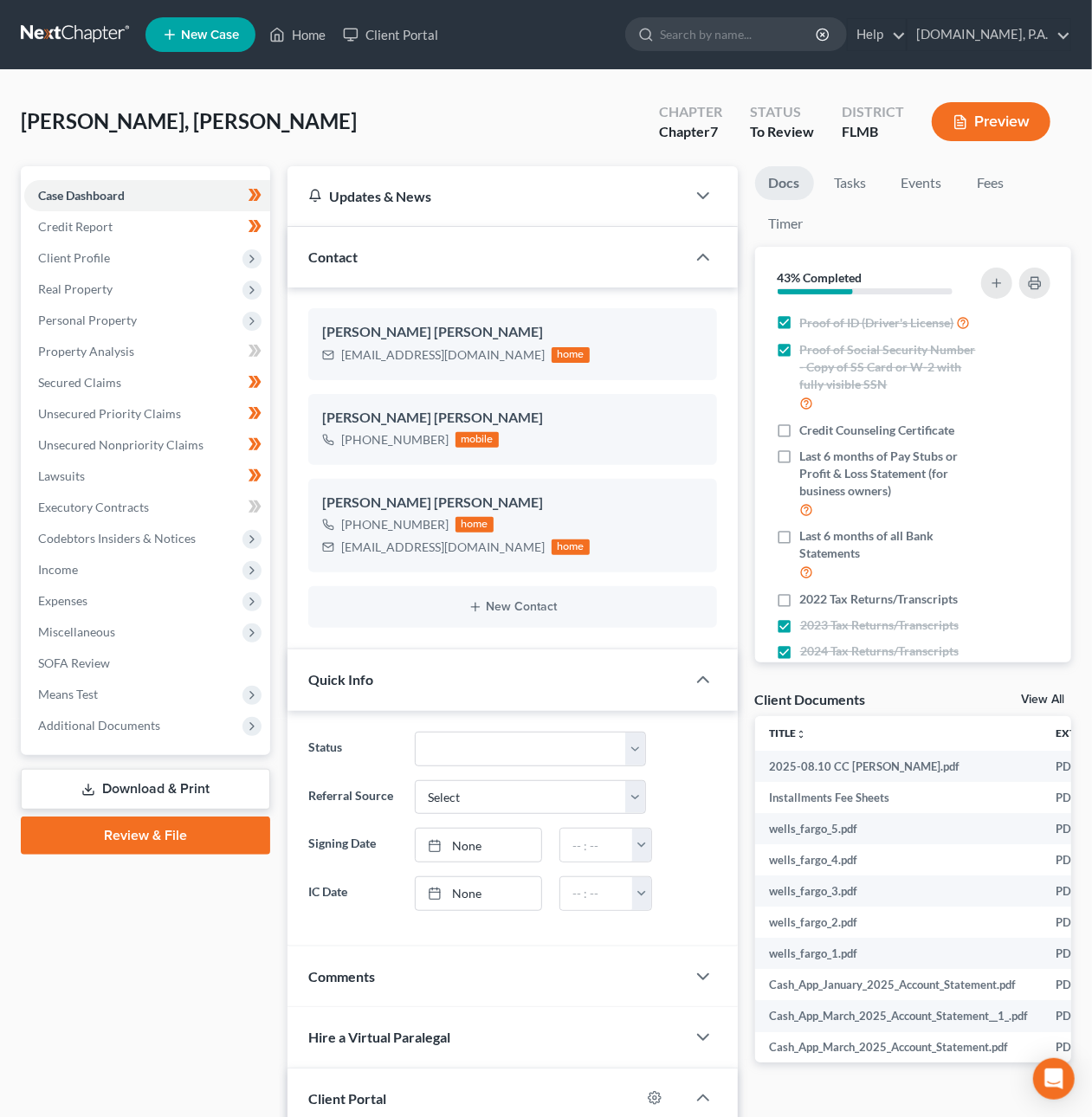
click at [87, 34] on link at bounding box center [76, 34] width 111 height 31
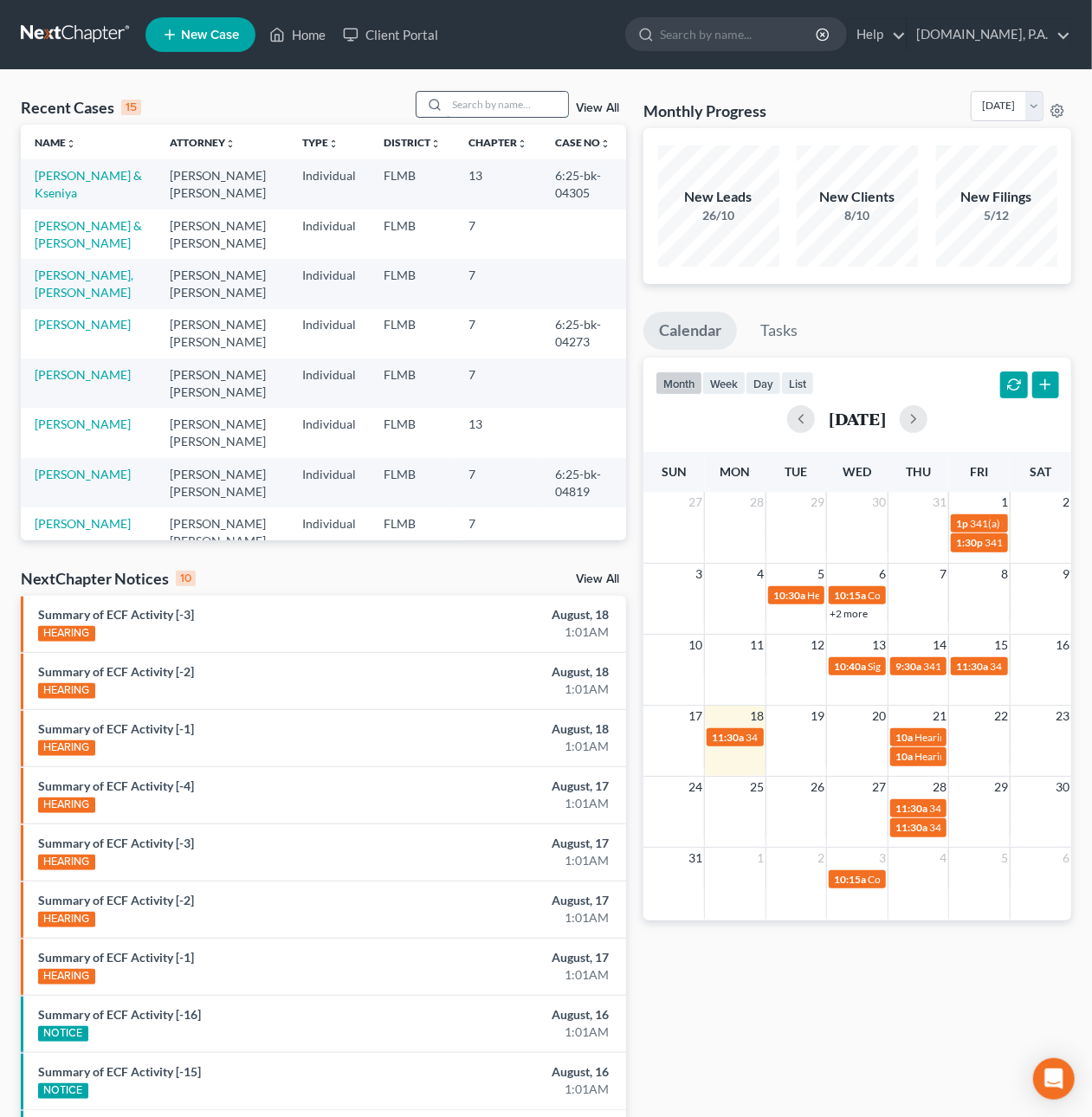
click at [464, 106] on input "search" at bounding box center [507, 103] width 121 height 25
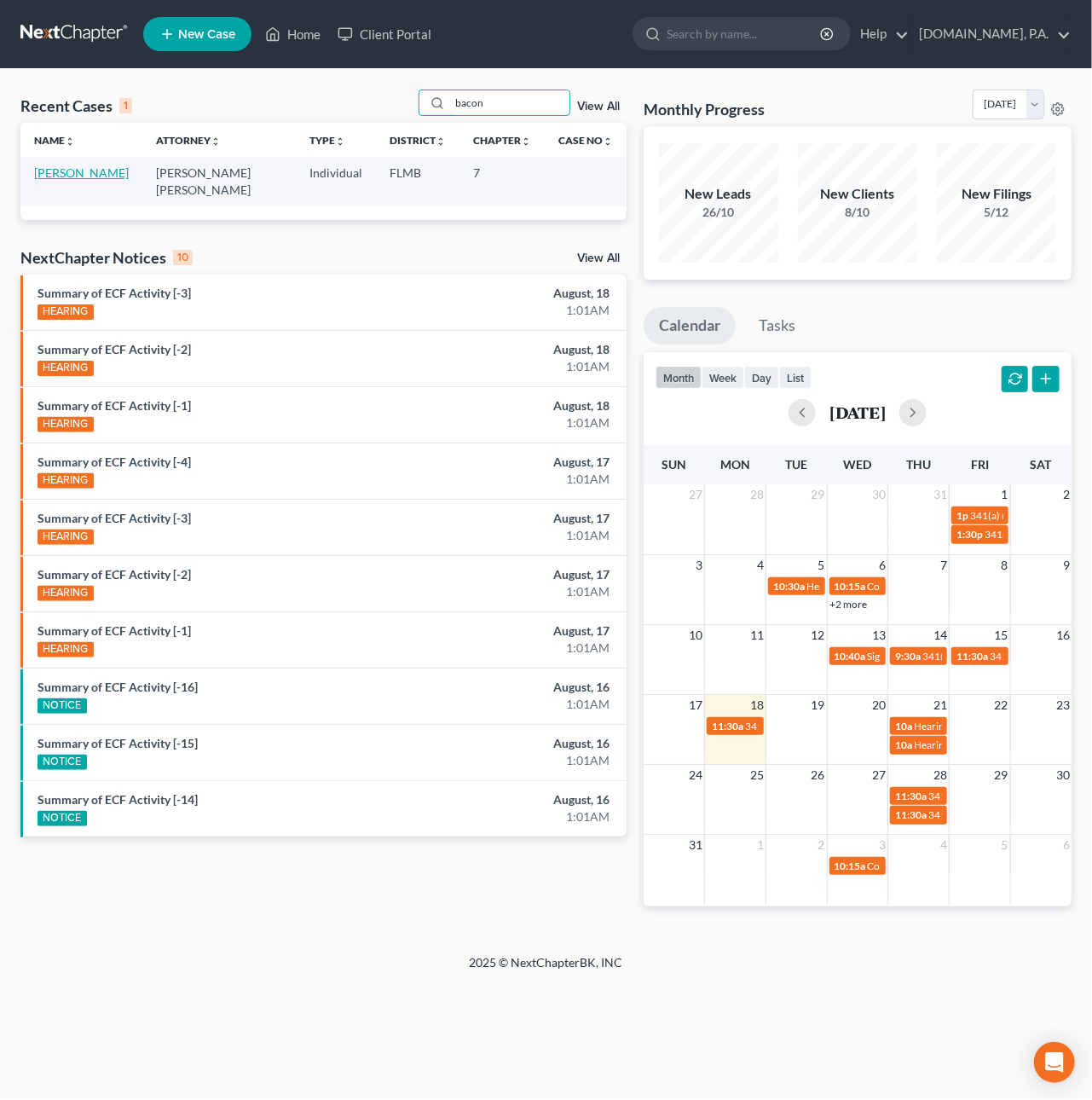
type input "bacon"
click at [73, 176] on link "[PERSON_NAME]" at bounding box center [81, 172] width 95 height 15
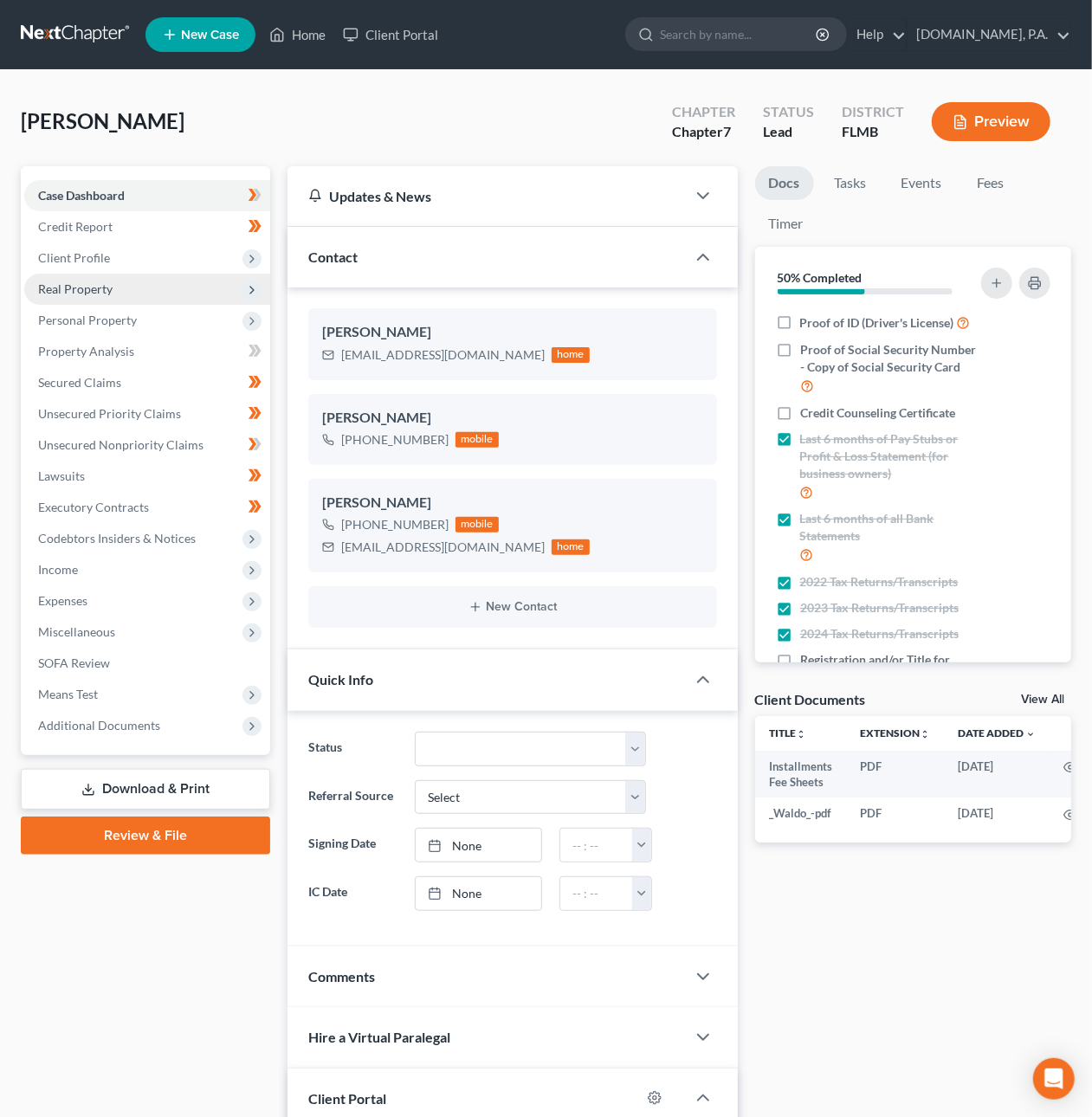
click at [88, 283] on span "Real Property" at bounding box center [74, 288] width 74 height 15
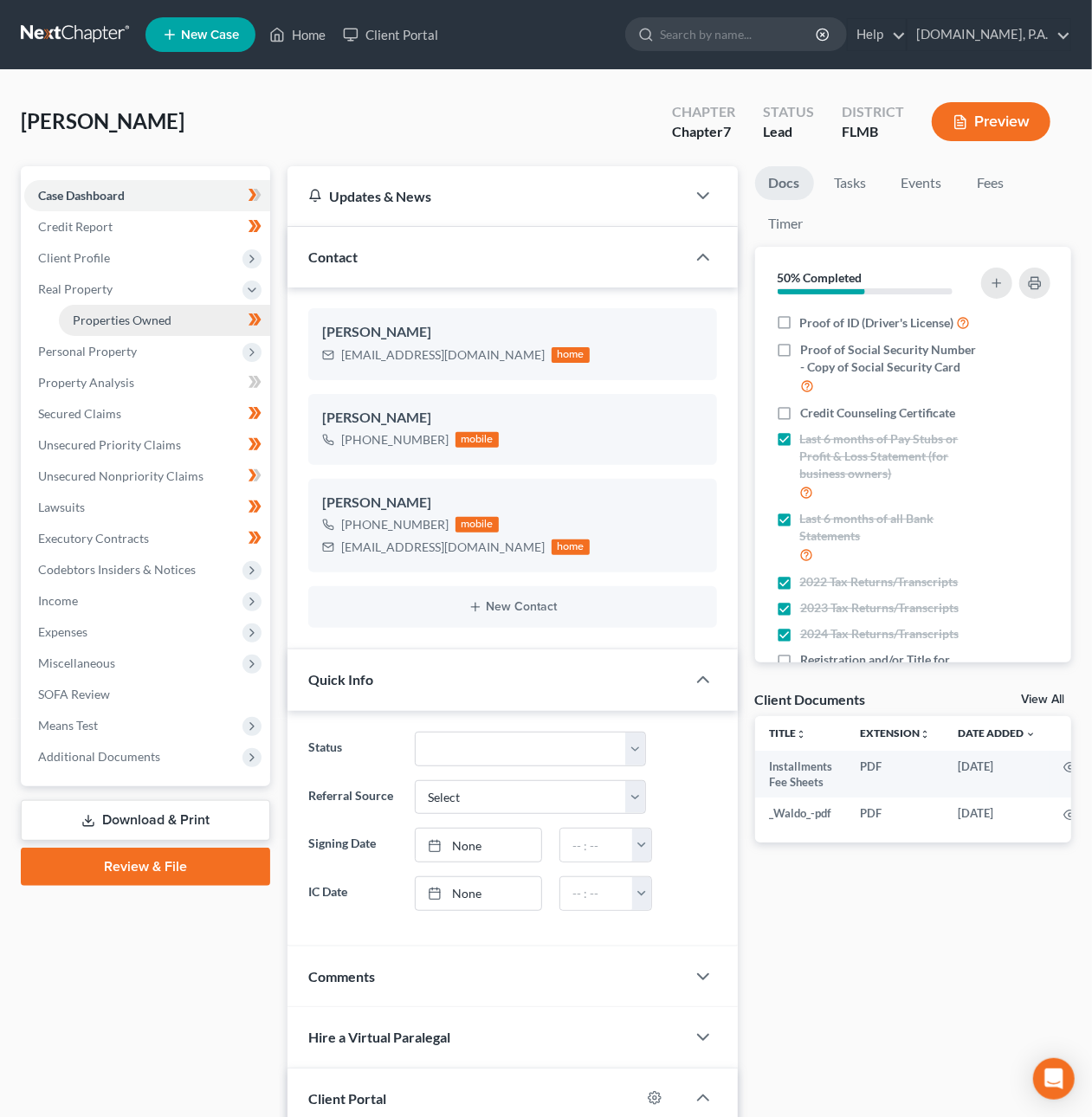
click at [93, 316] on span "Properties Owned" at bounding box center [121, 320] width 98 height 15
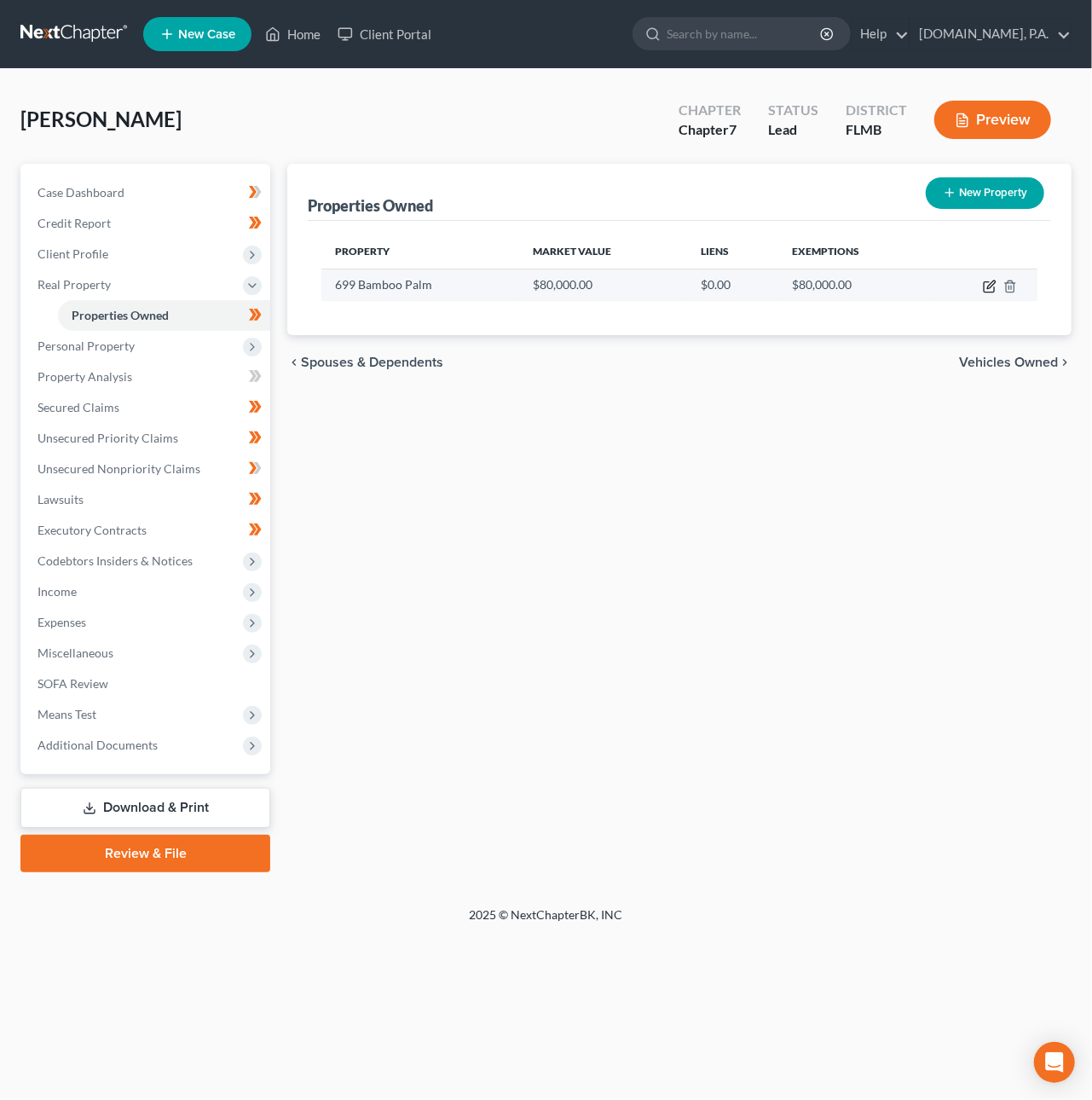
click at [994, 290] on icon "button" at bounding box center [988, 287] width 10 height 10
select select "9"
select select "3"
select select "5"
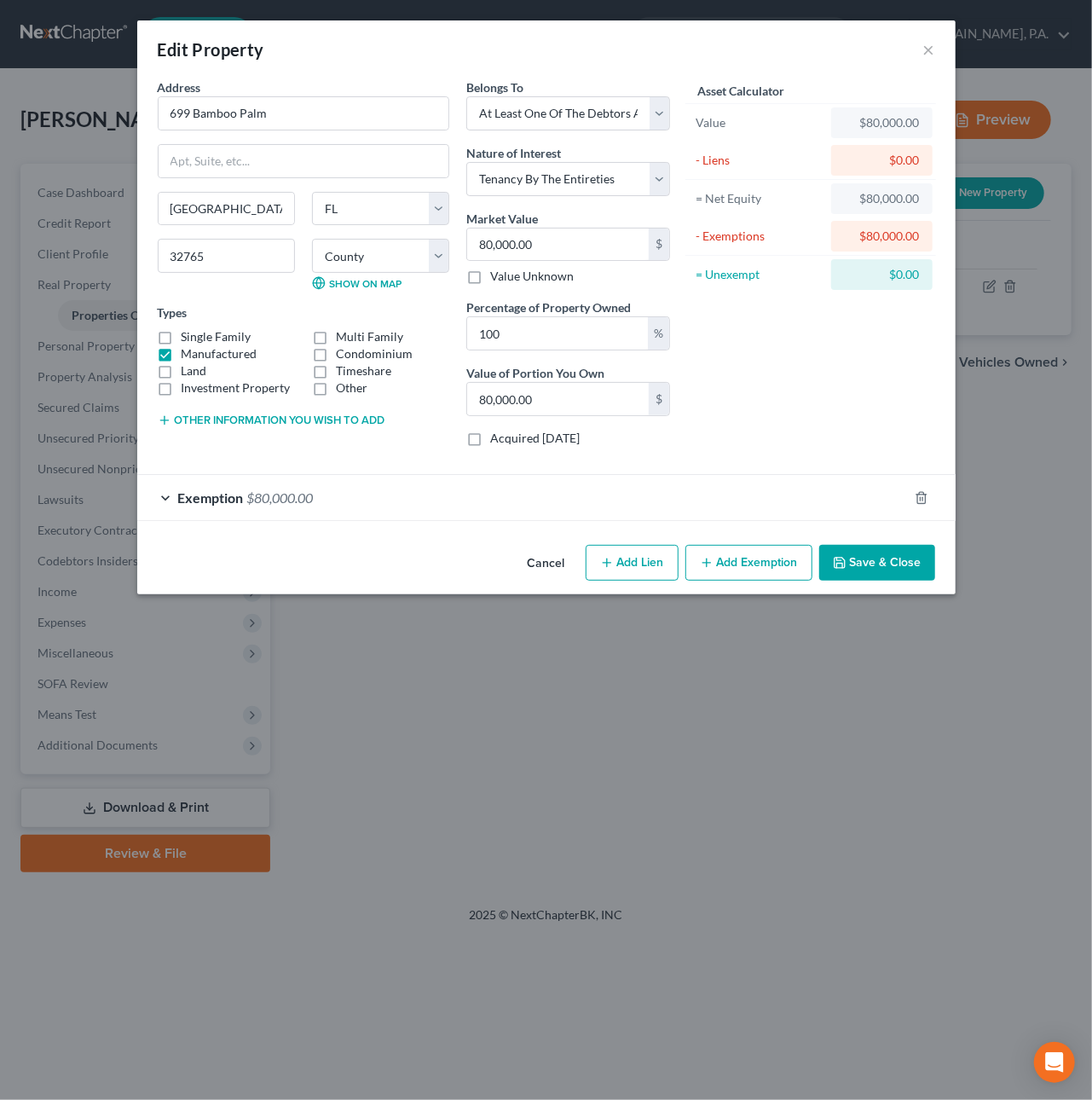
click at [546, 567] on button "Cancel" at bounding box center [546, 563] width 65 height 34
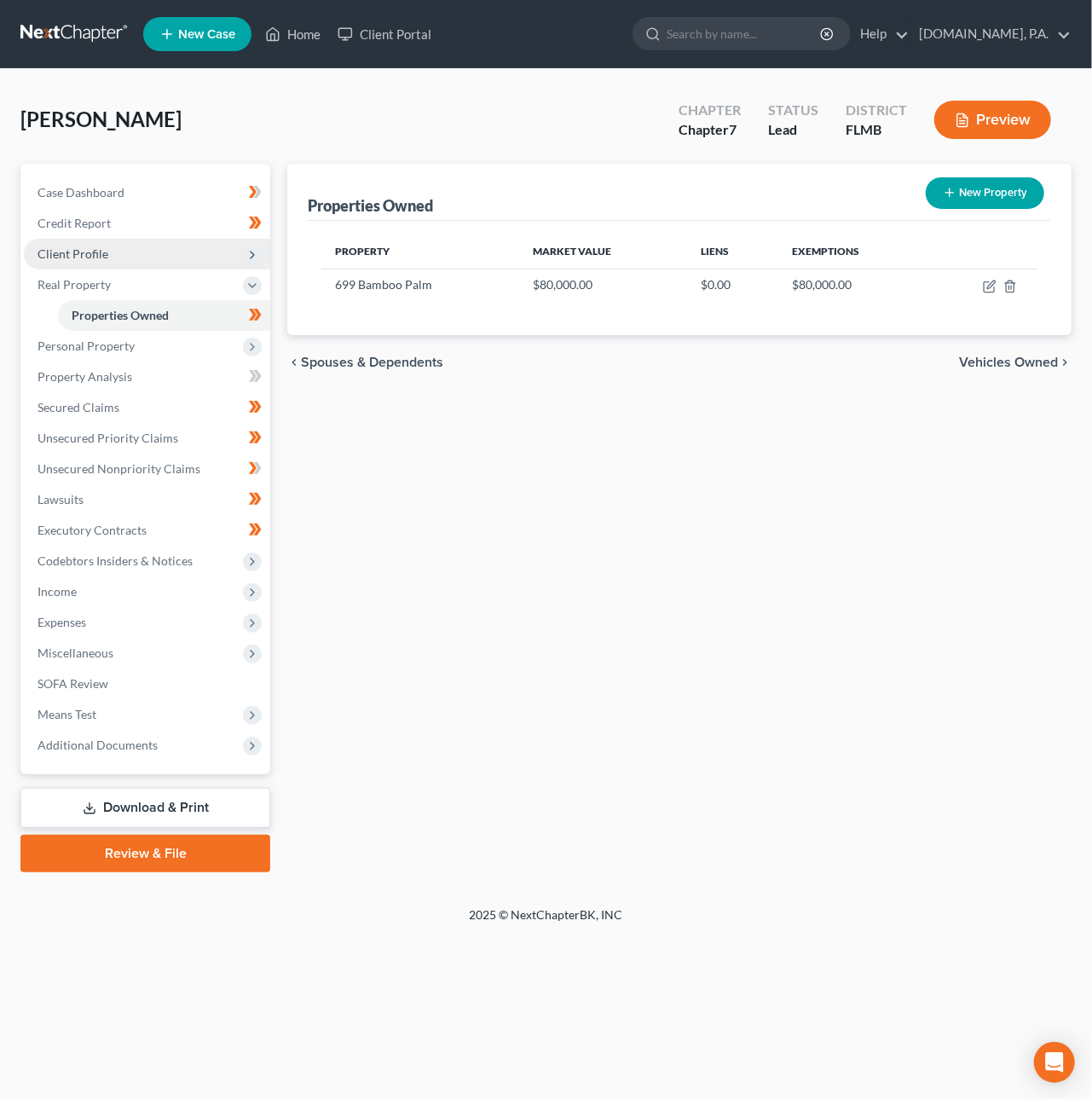
click at [121, 243] on span "Client Profile" at bounding box center [147, 253] width 246 height 30
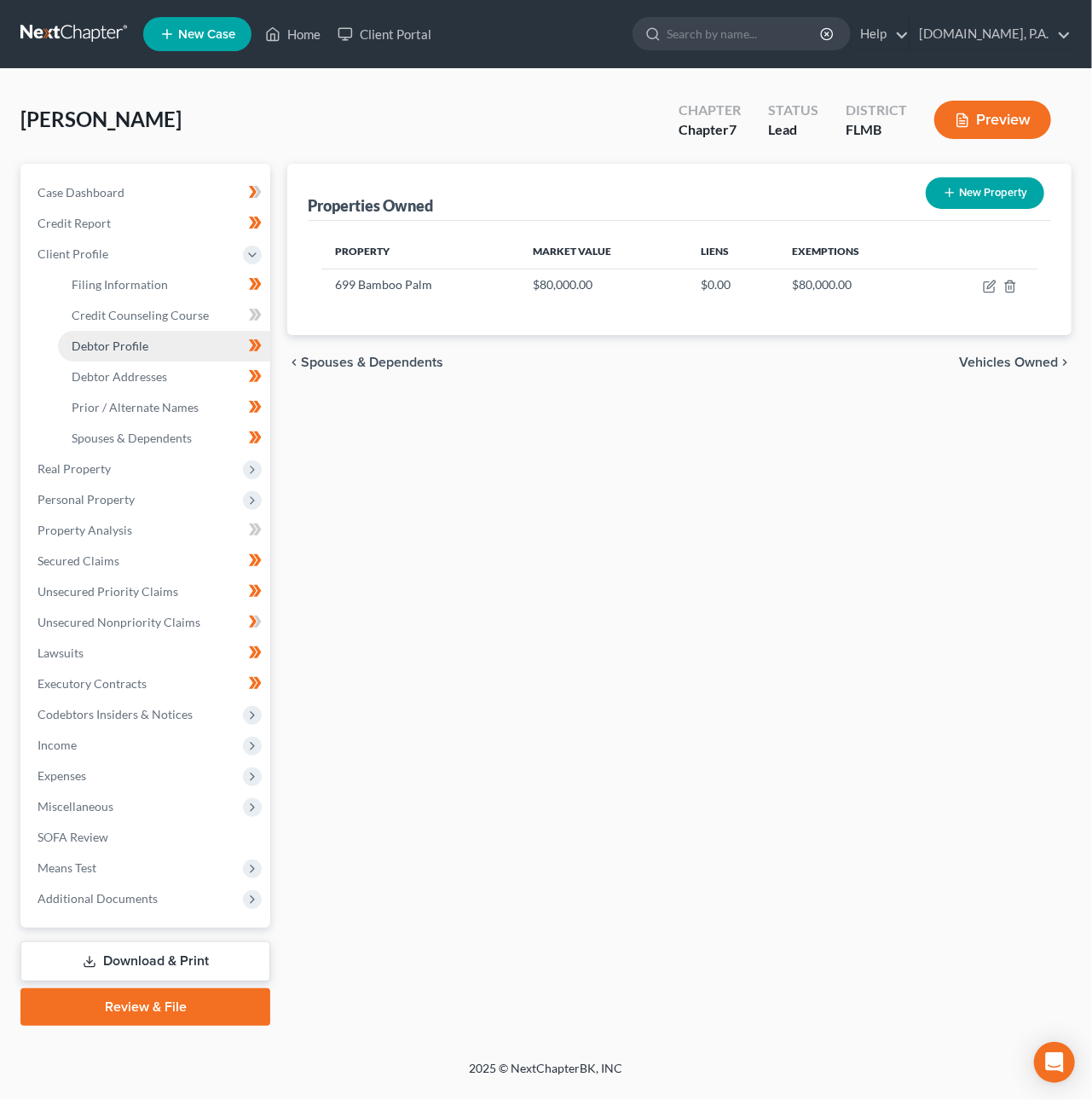
click at [109, 344] on span "Debtor Profile" at bounding box center [109, 345] width 76 height 15
select select "1"
select select "2"
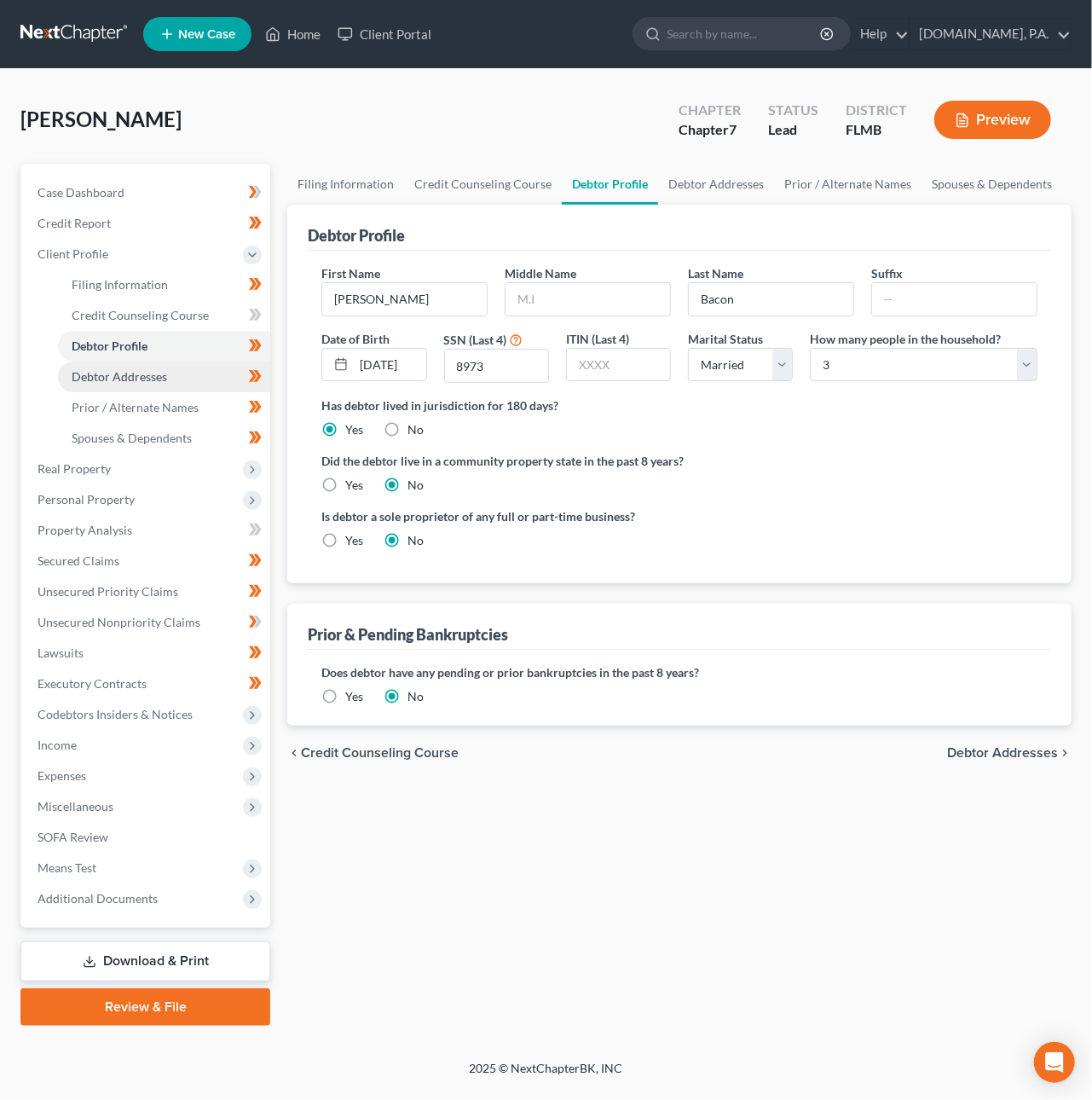
click at [109, 370] on span "Debtor Addresses" at bounding box center [119, 376] width 96 height 15
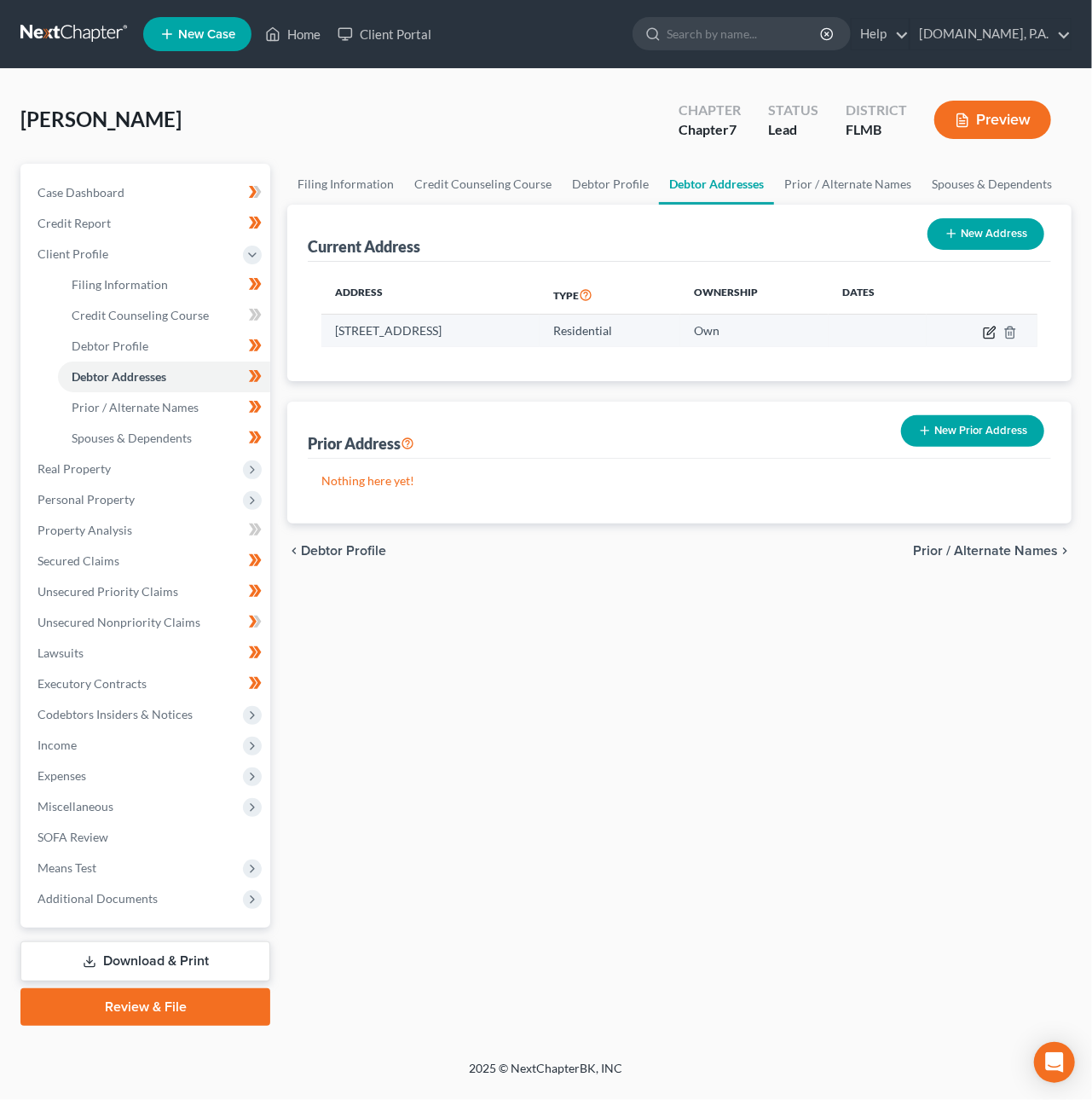
click at [985, 331] on icon "button" at bounding box center [989, 332] width 14 height 14
select select "9"
select select "0"
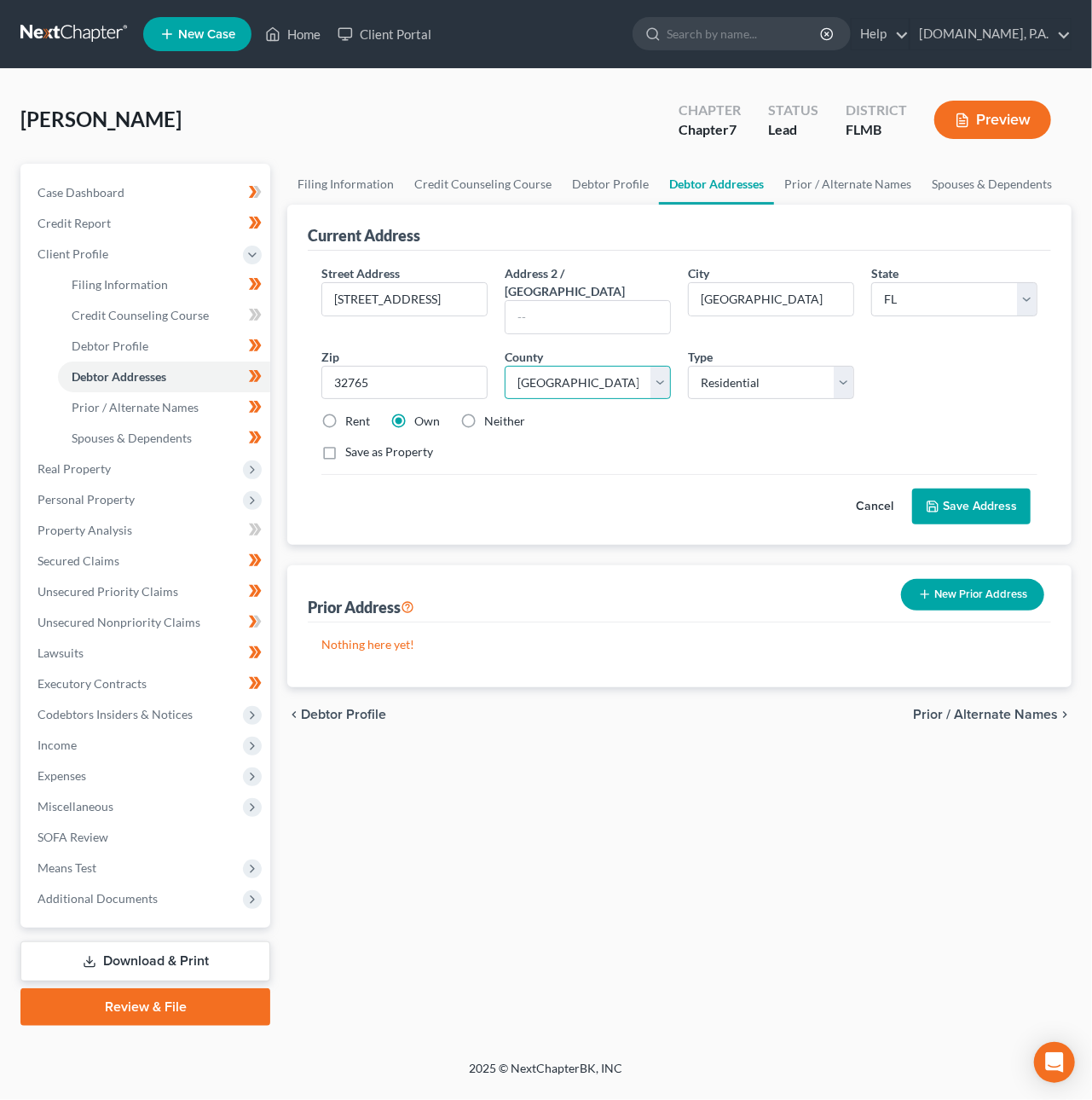
click at [630, 369] on select "County Alachua County Baker County Bay County Bradford County Brevard County Br…" at bounding box center [588, 382] width 166 height 34
select select "56"
click at [504, 366] on select "County Alachua County Baker County Bay County Bradford County Brevard County Br…" at bounding box center [588, 382] width 166 height 34
click at [970, 489] on button "Save Address" at bounding box center [971, 506] width 118 height 36
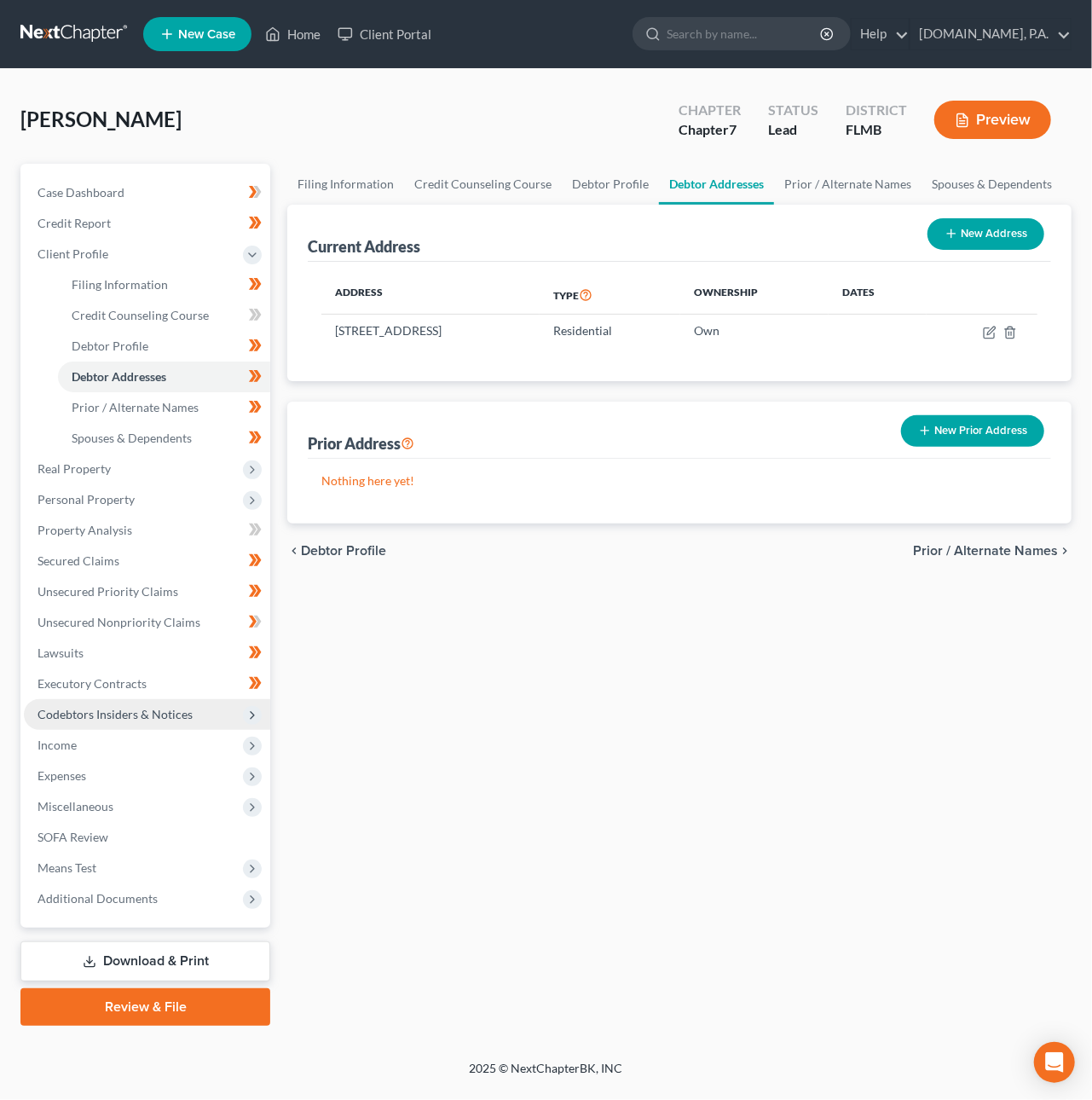
click at [192, 712] on span "Codebtors Insiders & Notices" at bounding box center [147, 714] width 246 height 30
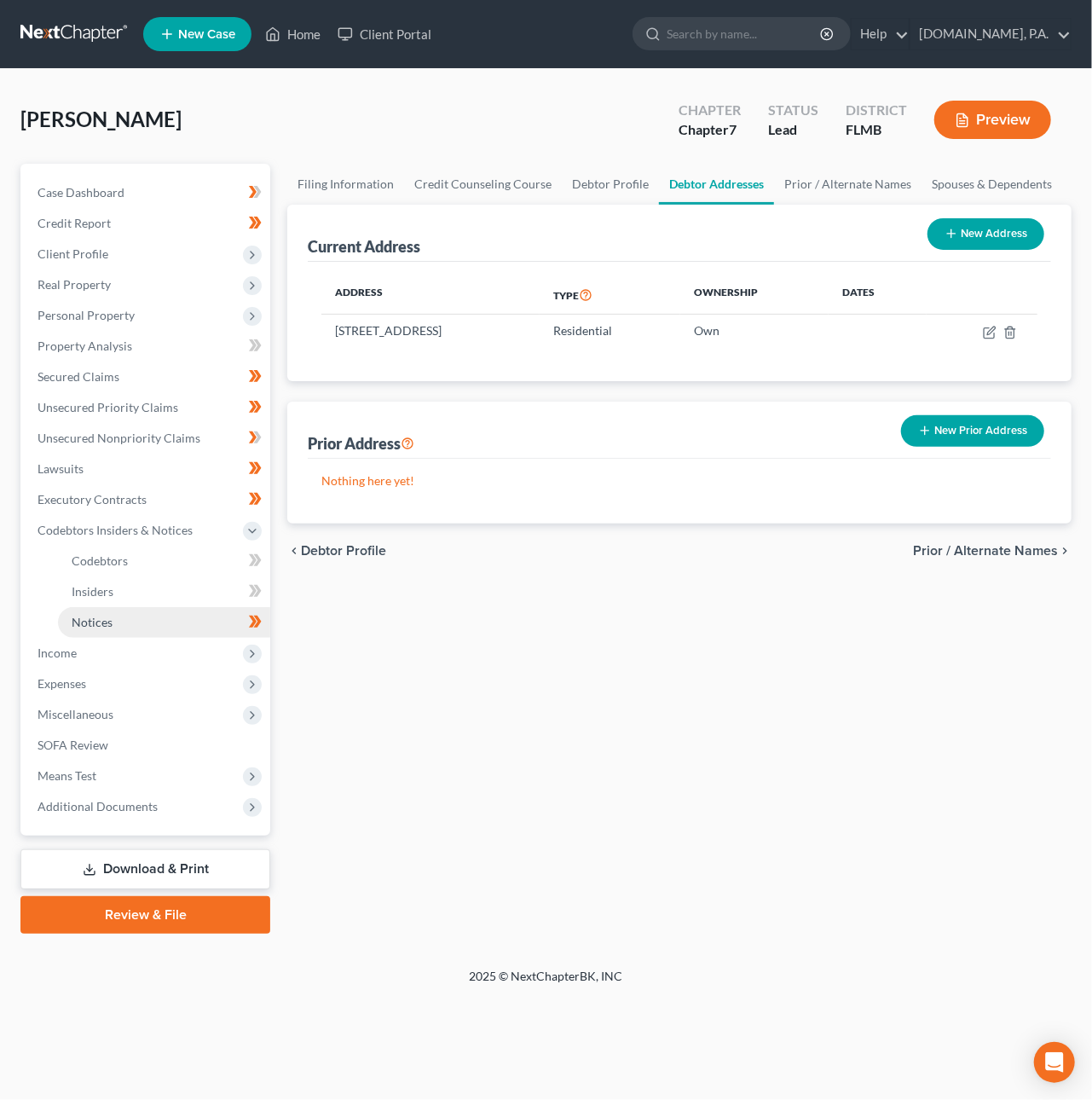
click at [81, 608] on link "Notices" at bounding box center [163, 622] width 212 height 30
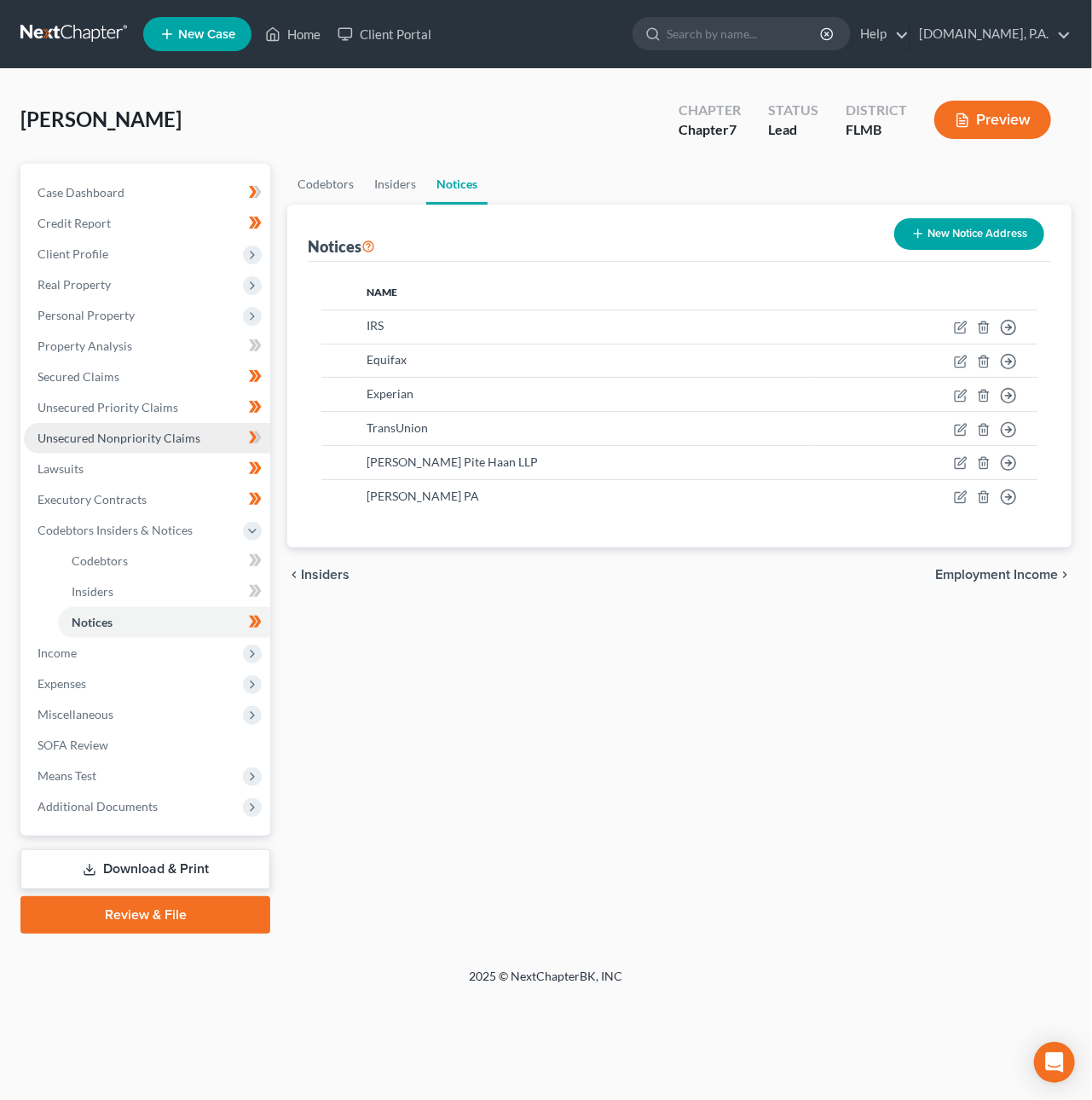
click at [111, 433] on span "Unsecured Nonpriority Claims" at bounding box center [118, 437] width 163 height 15
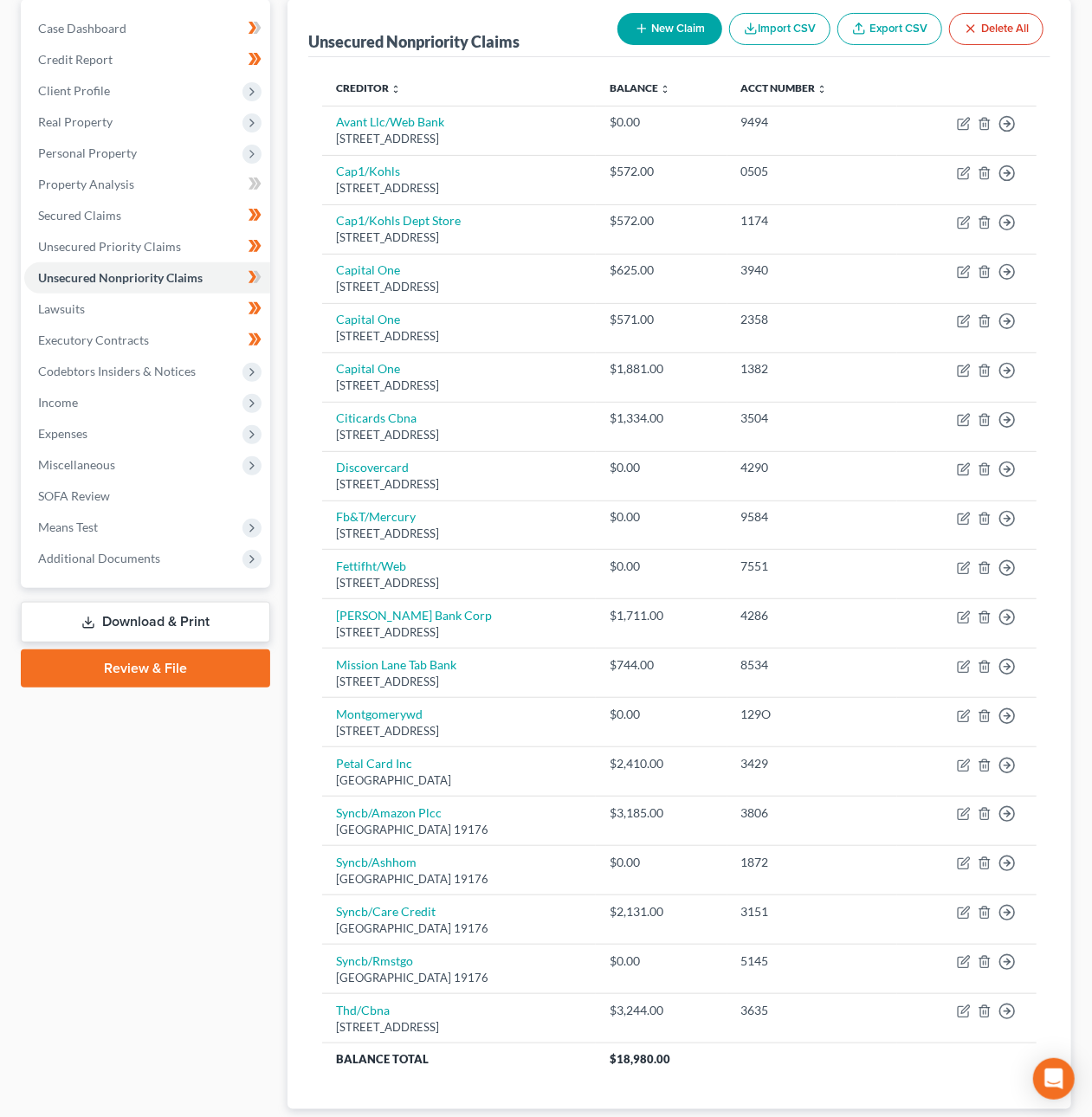
scroll to position [166, 0]
click at [665, 39] on button "New Claim" at bounding box center [670, 30] width 105 height 32
select select "0"
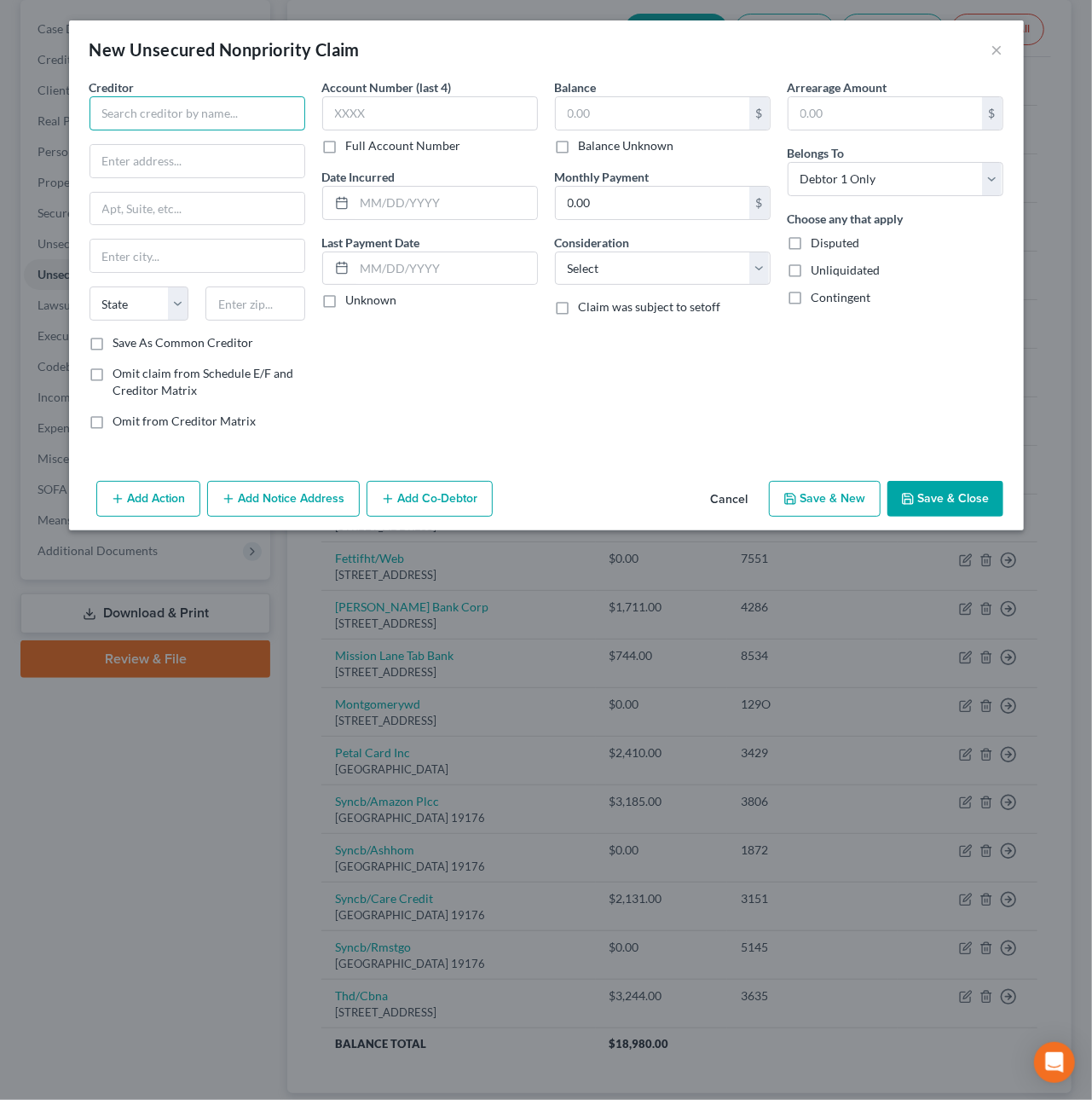
click at [189, 111] on input "text" at bounding box center [197, 113] width 216 height 34
type input "N"
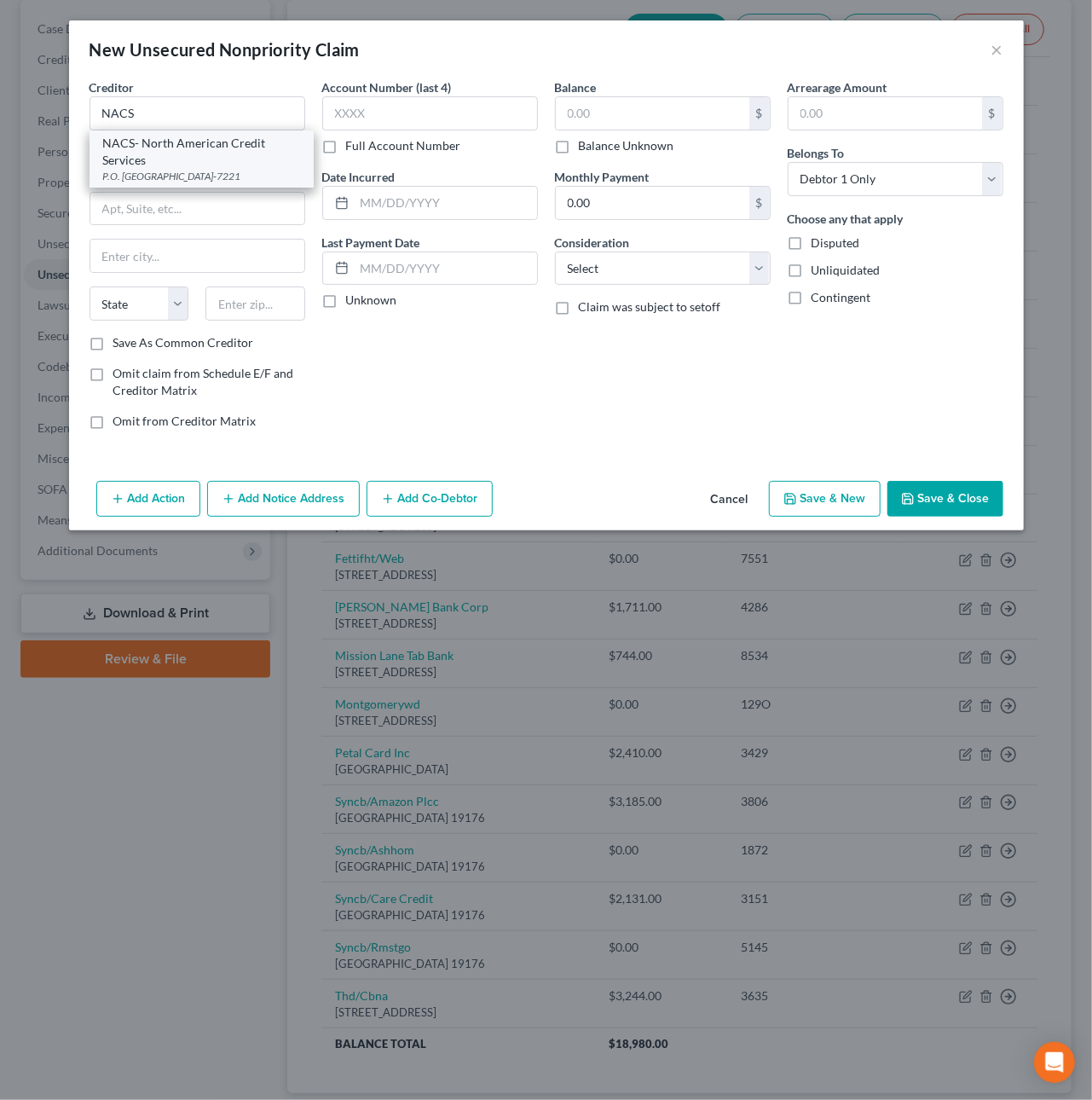
click at [166, 176] on div "P.O. Box 182221, Chattanooga, TN 37422-7221" at bounding box center [201, 176] width 197 height 15
type input "NACS- North American Credit Services"
type input "P.O. Box 182221"
type input "Chattanooga"
select select "44"
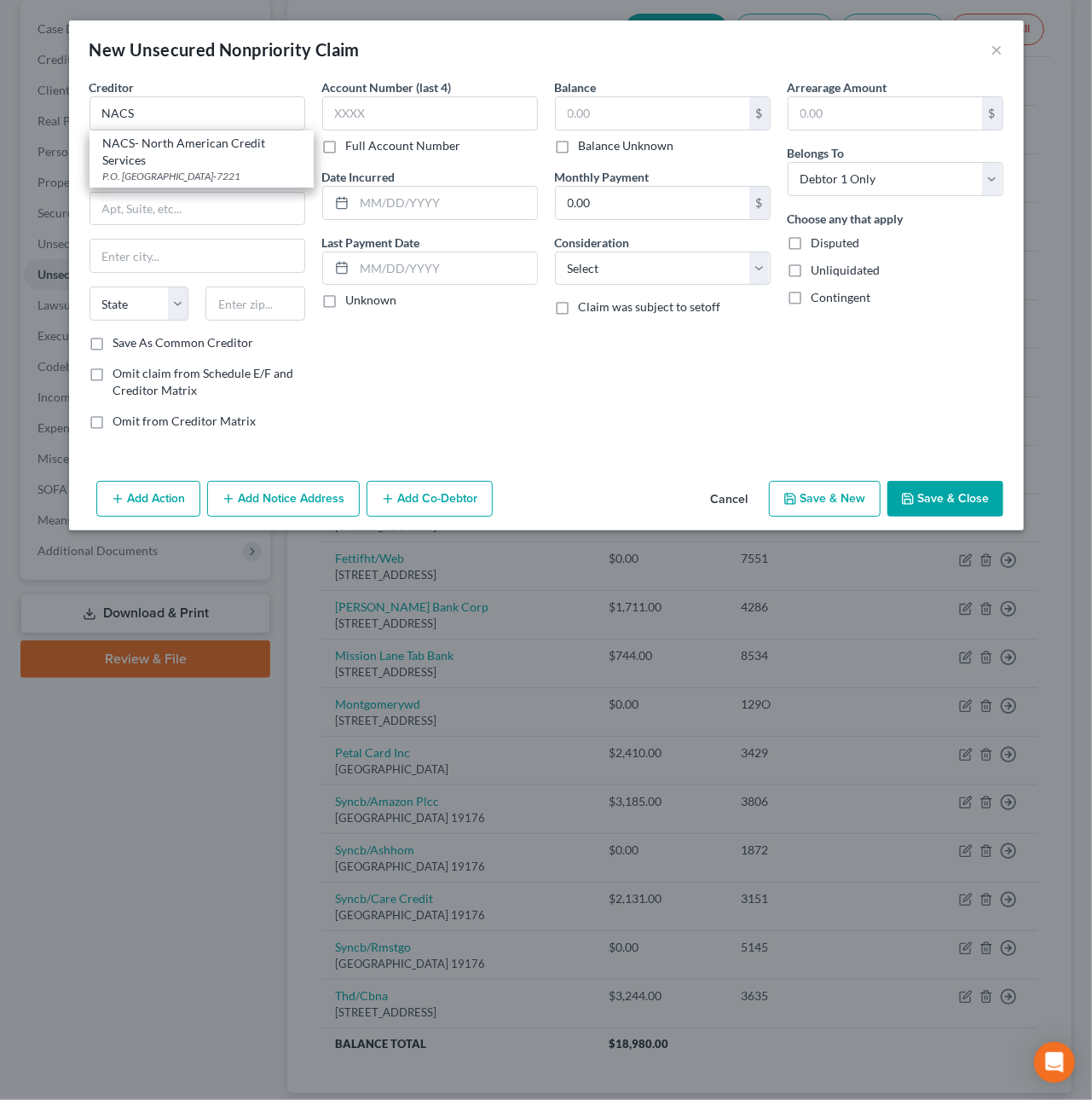
type input "37422-7221"
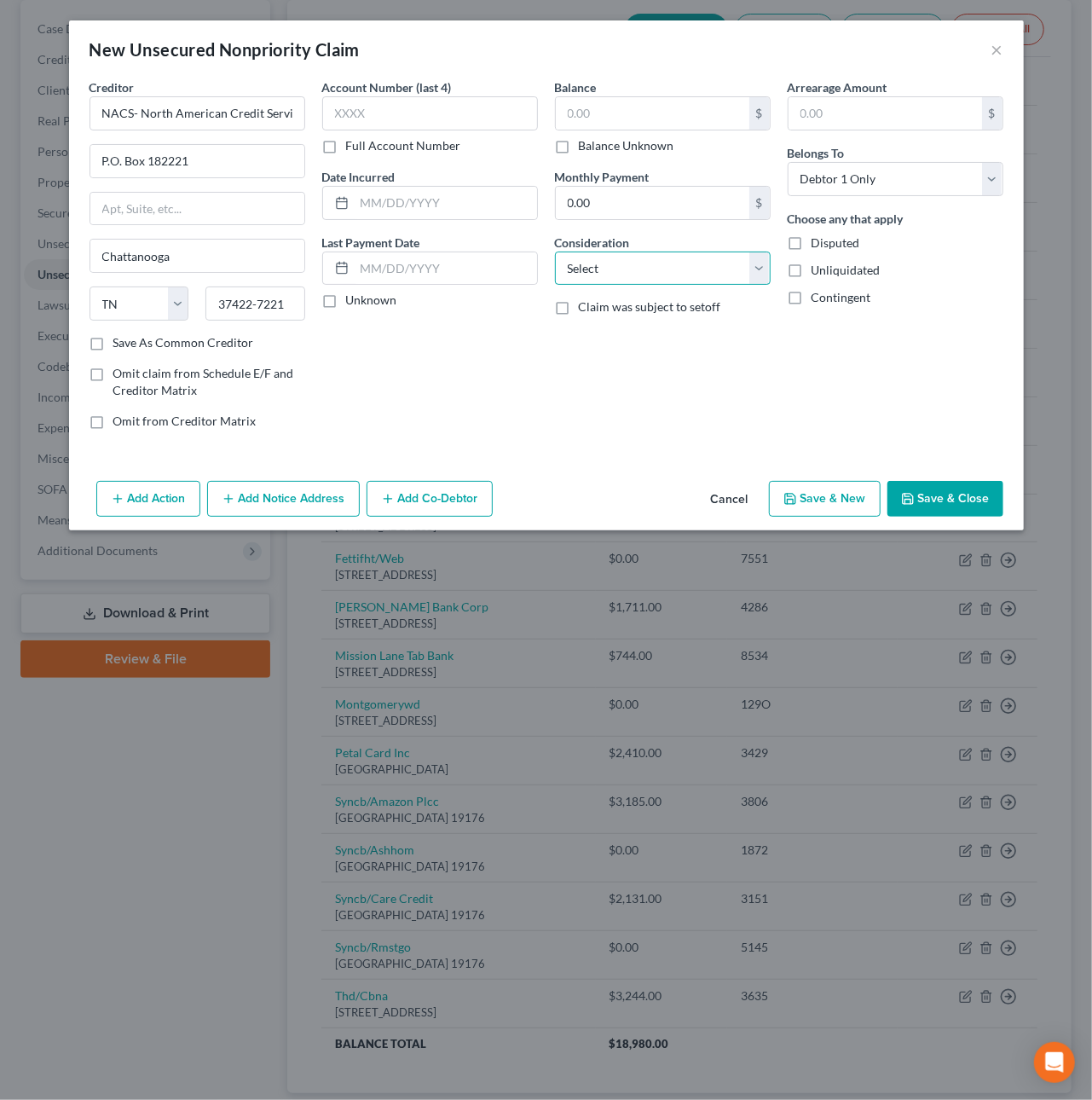
click at [699, 273] on select "Select Cable / Satellite Services Collection Agency Credit Card Debt Debt Couns…" at bounding box center [663, 268] width 216 height 34
select select "1"
click at [555, 251] on select "Select Cable / Satellite Services Collection Agency Credit Card Debt Debt Couns…" at bounding box center [663, 268] width 216 height 34
click at [950, 502] on button "Save & Close" at bounding box center [945, 499] width 116 height 36
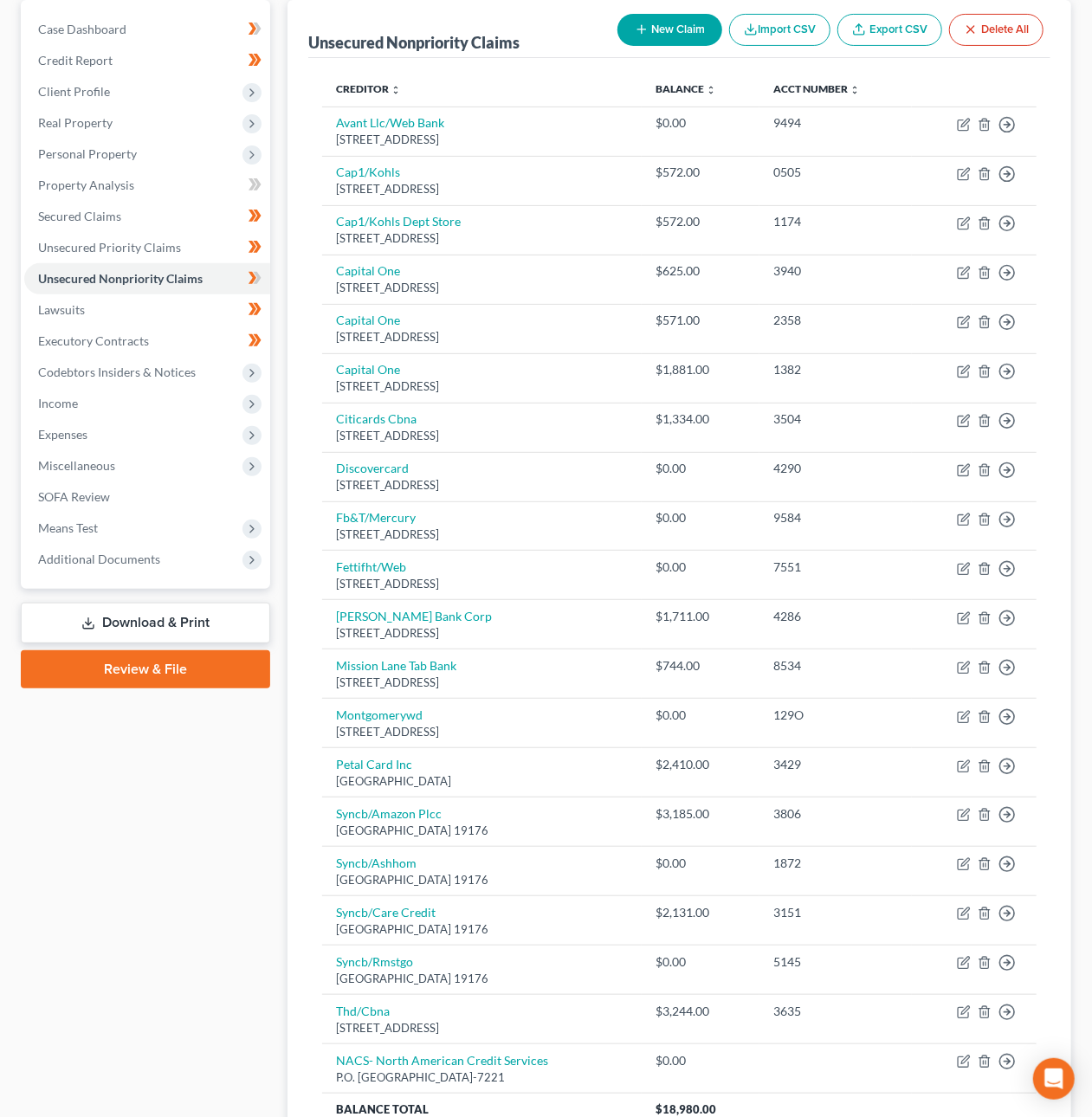
click at [655, 28] on button "New Claim" at bounding box center [670, 30] width 105 height 32
select select "0"
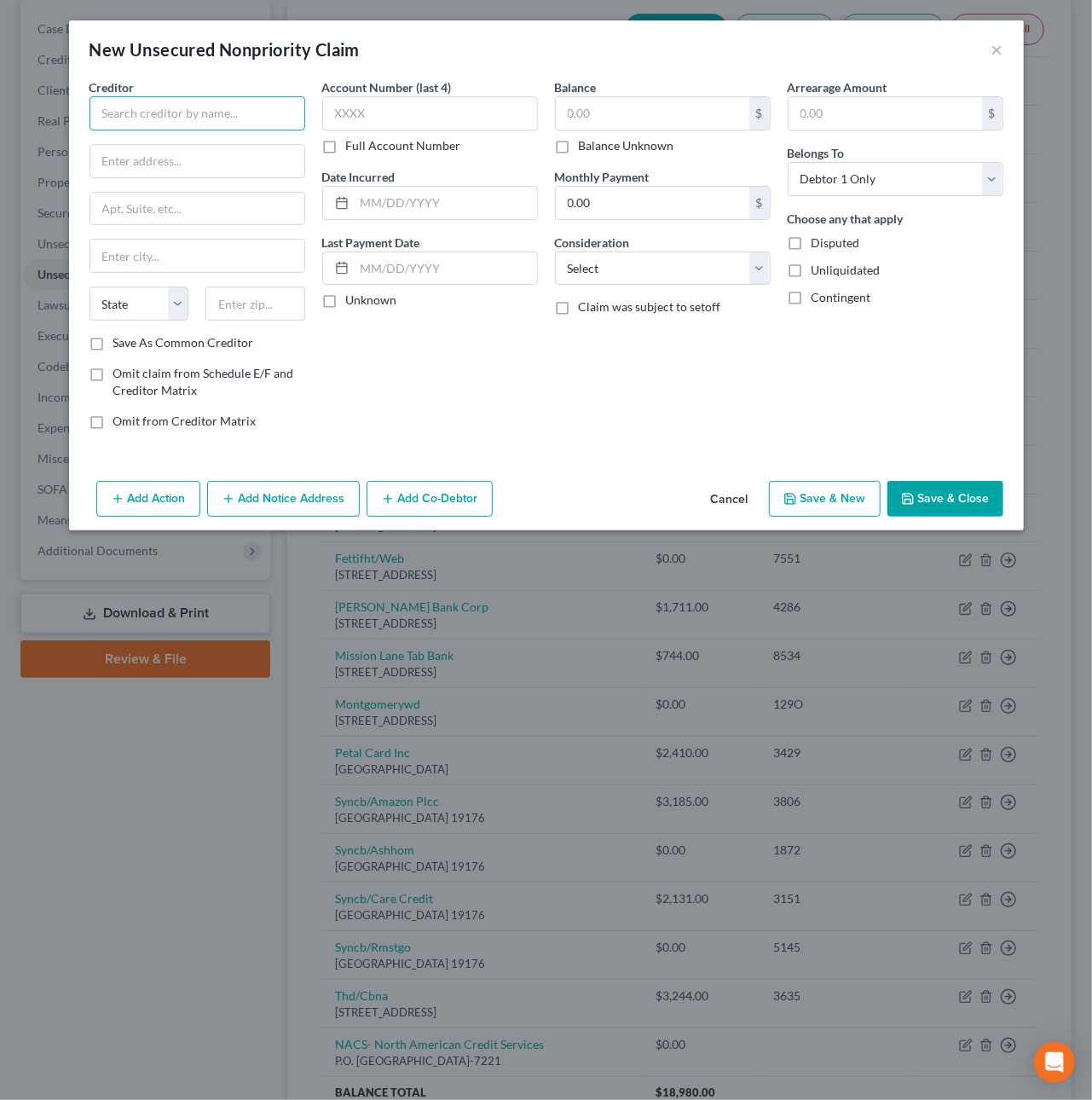
click at [189, 116] on input "text" at bounding box center [197, 113] width 216 height 34
type input "American Airlines Advantage"
click at [728, 506] on button "Cancel" at bounding box center [729, 500] width 65 height 34
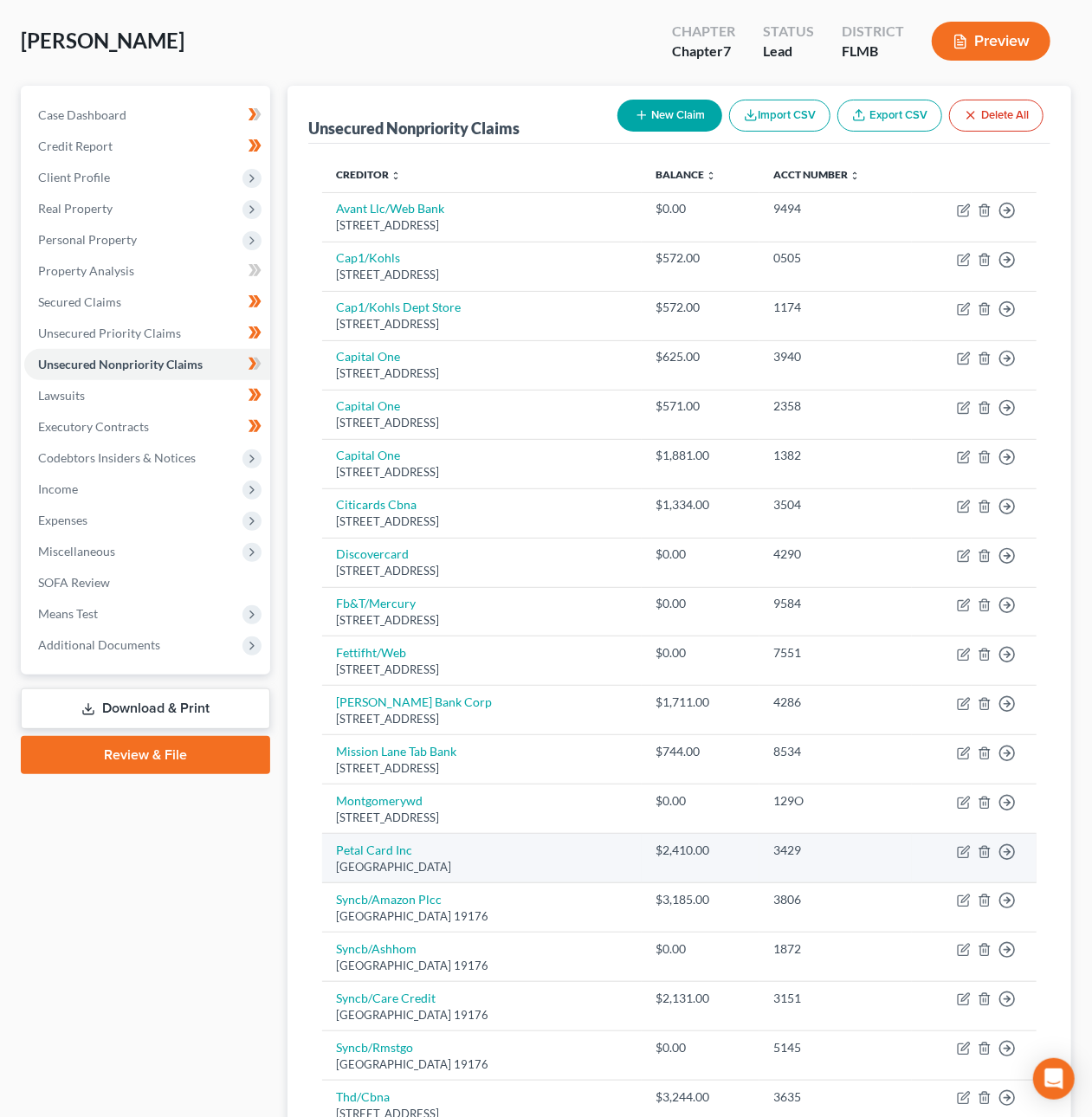
scroll to position [70, 0]
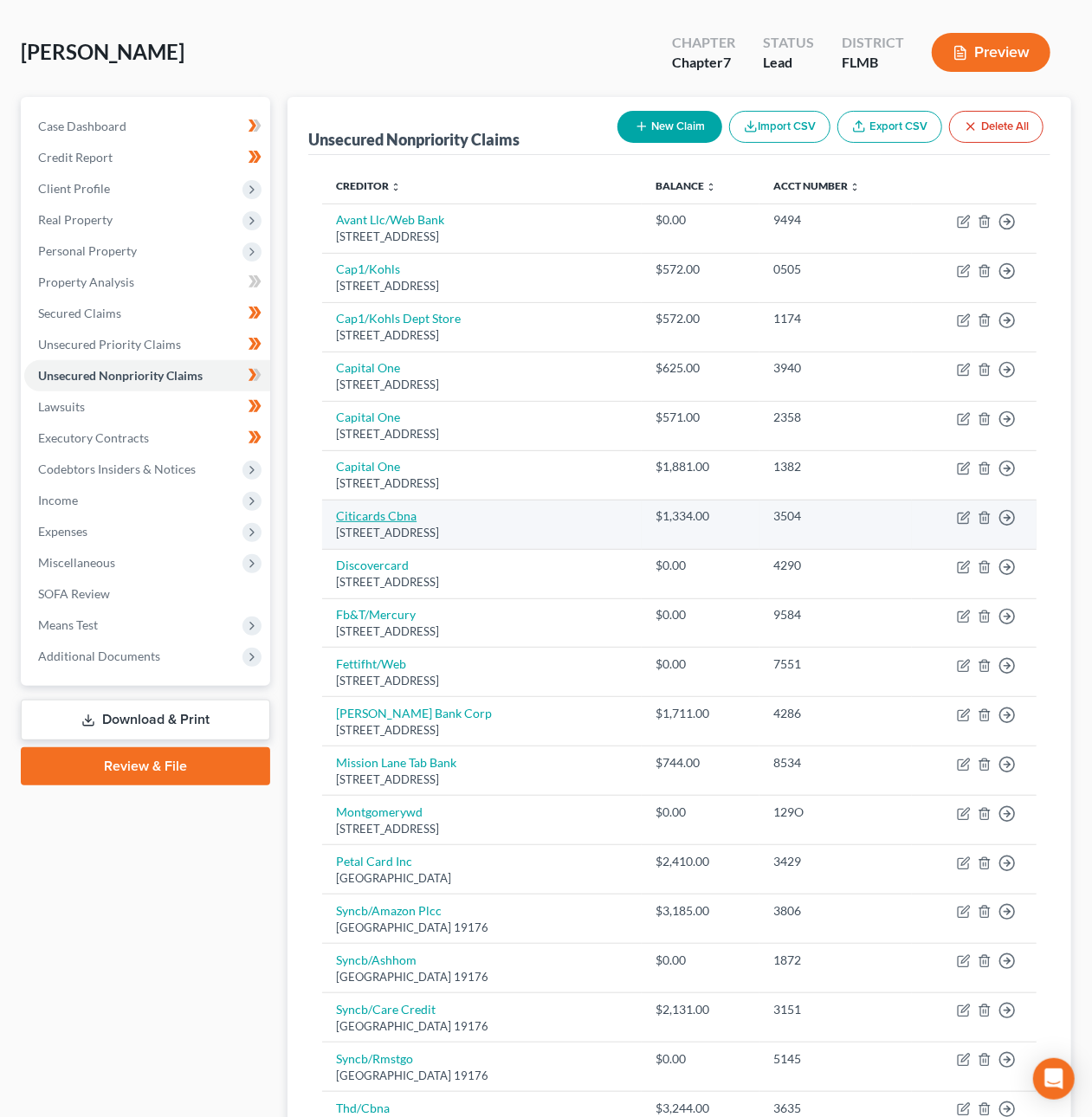
click at [392, 516] on link "Citicards Cbna" at bounding box center [375, 515] width 80 height 15
select select "43"
select select "0"
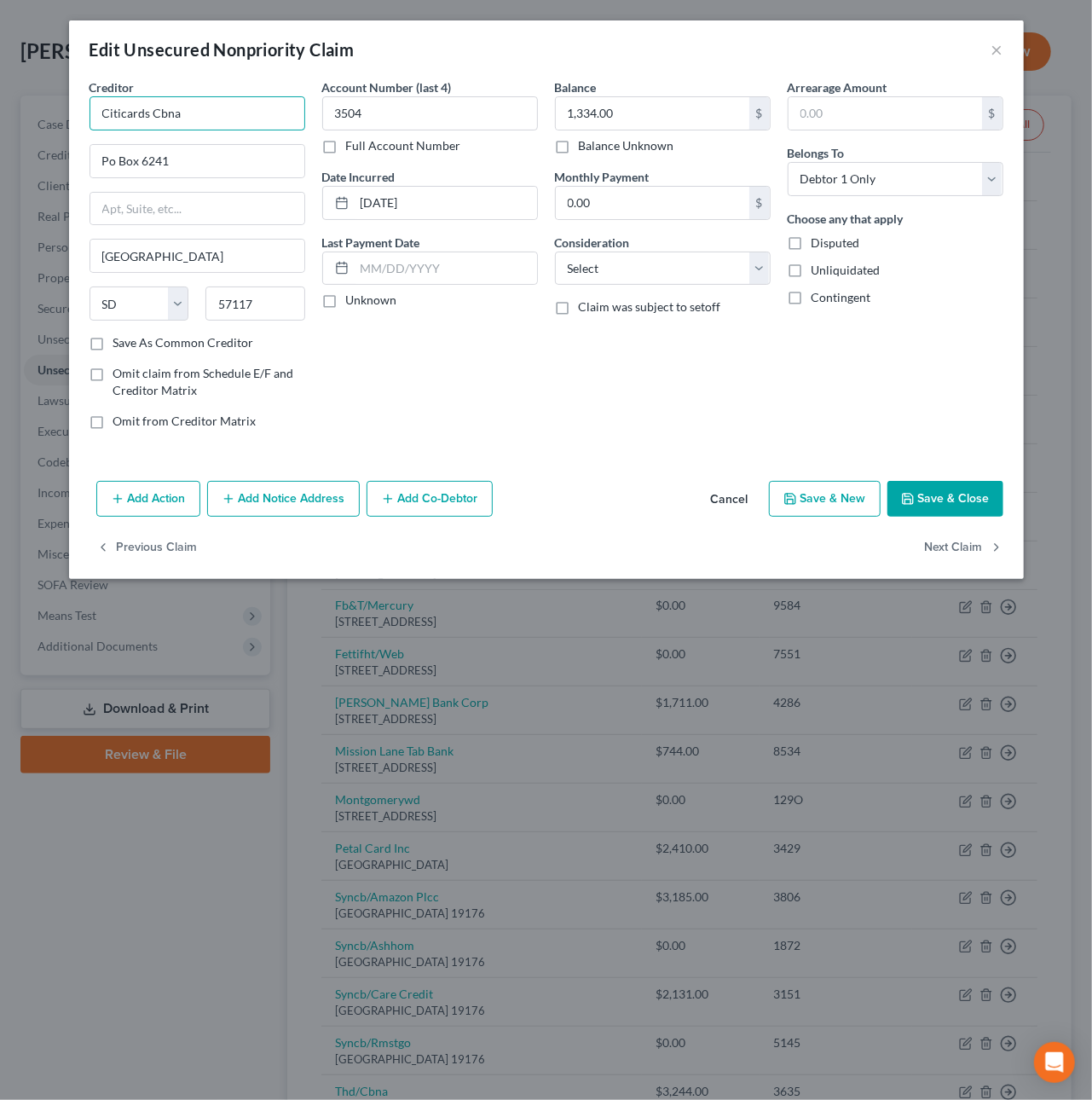
click at [208, 110] on input "Citicards Cbna" at bounding box center [197, 113] width 216 height 34
click at [181, 113] on input "Citicards Cbna AAdvantage" at bounding box center [197, 113] width 216 height 34
type input "Citicards Cbna / AAdvantage"
click at [941, 506] on button "Save & Close" at bounding box center [945, 499] width 116 height 36
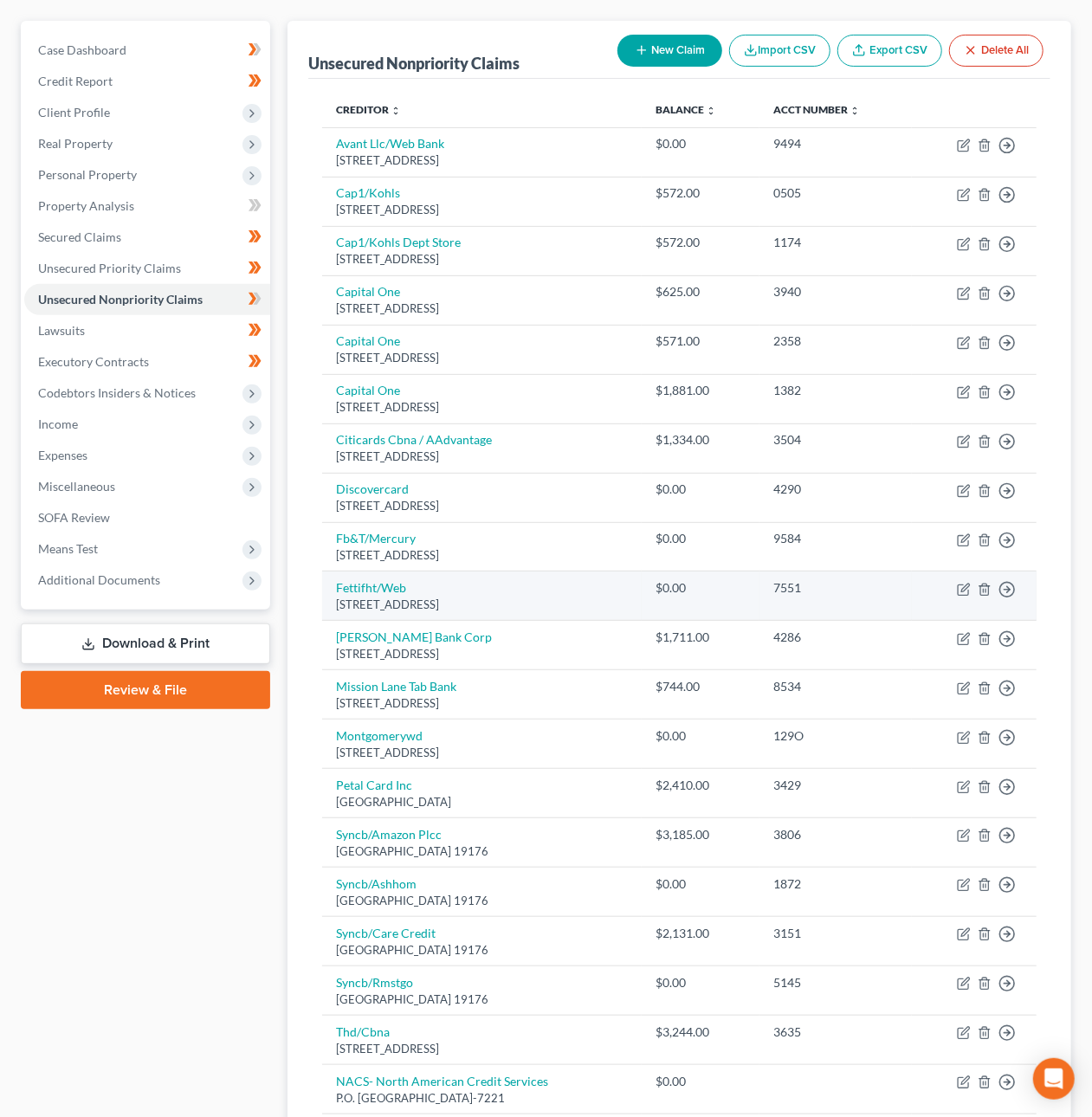
scroll to position [137, 0]
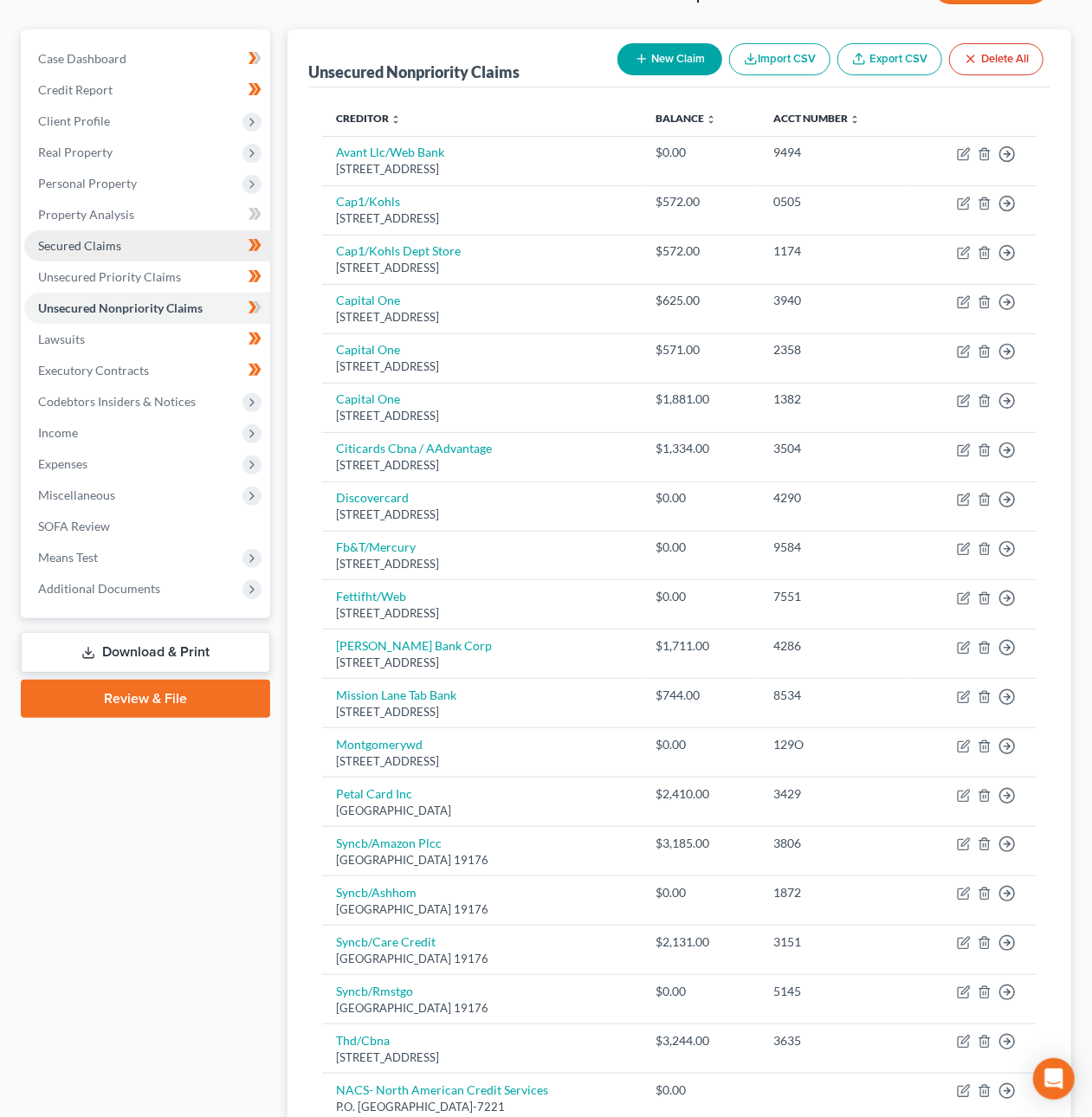
click at [63, 241] on span "Secured Claims" at bounding box center [79, 245] width 83 height 15
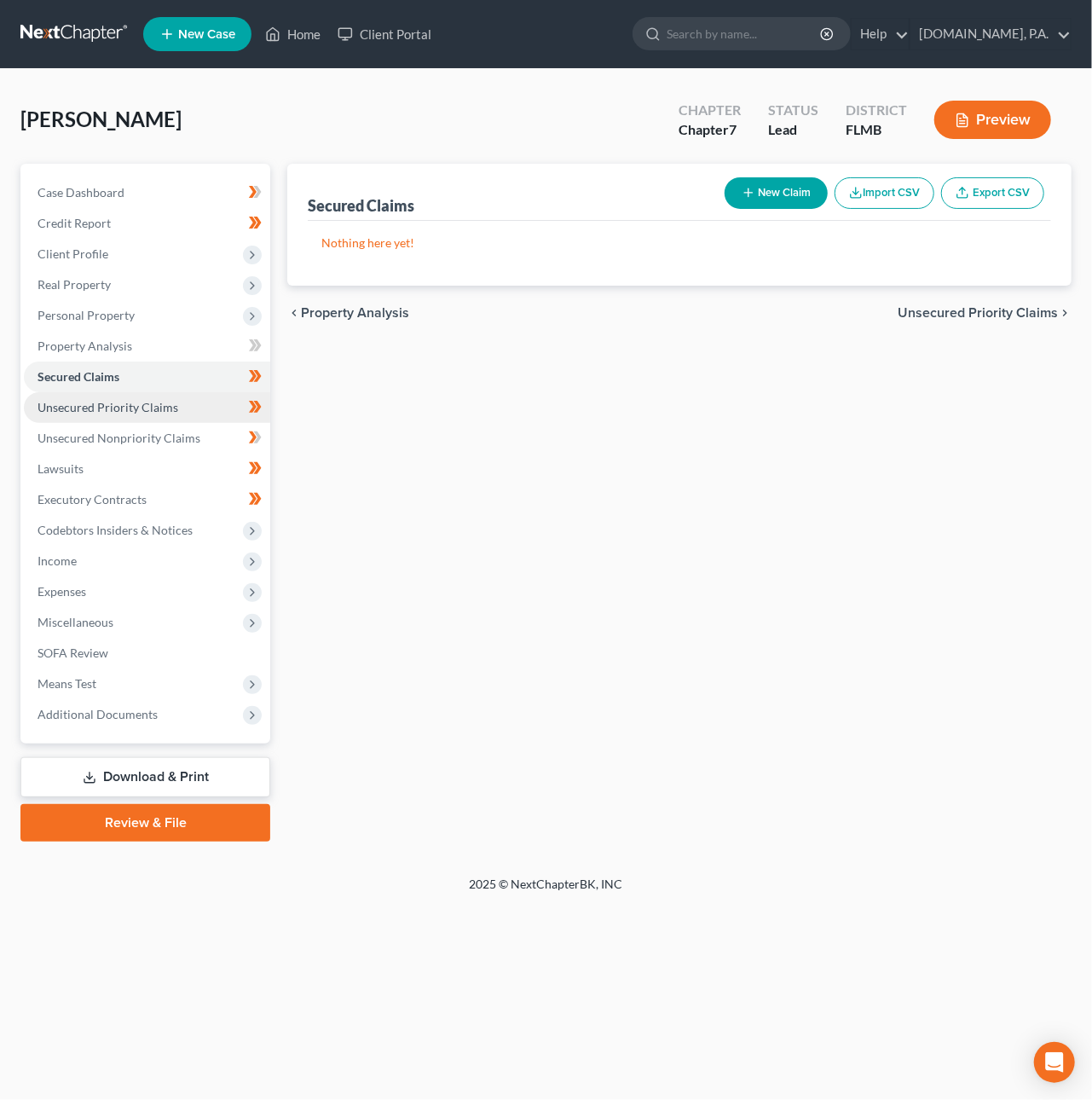
click at [126, 403] on span "Unsecured Priority Claims" at bounding box center [108, 407] width 141 height 15
click at [141, 446] on link "Unsecured Nonpriority Claims" at bounding box center [147, 438] width 246 height 30
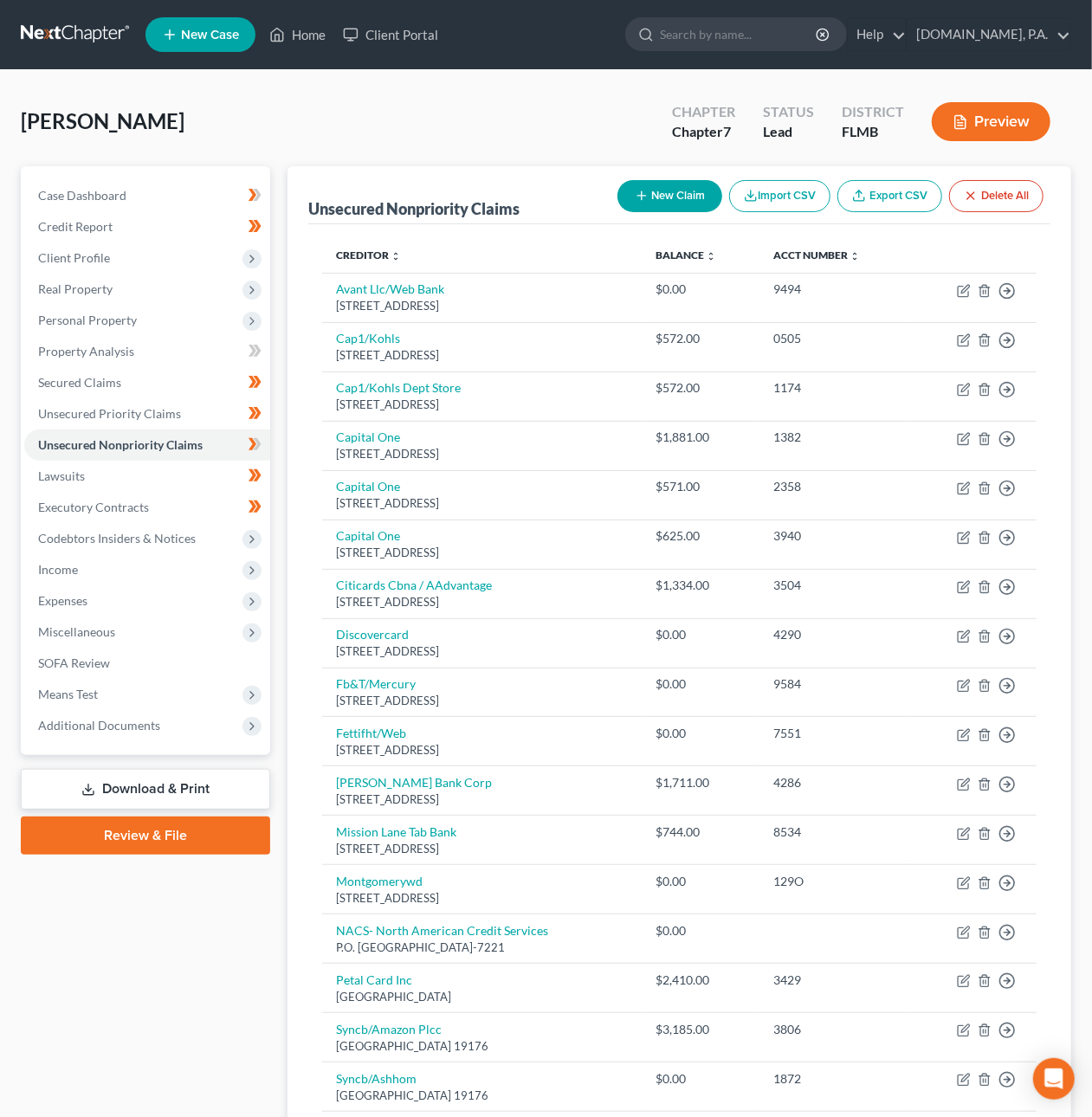
click at [652, 198] on button "New Claim" at bounding box center [670, 196] width 105 height 32
select select "0"
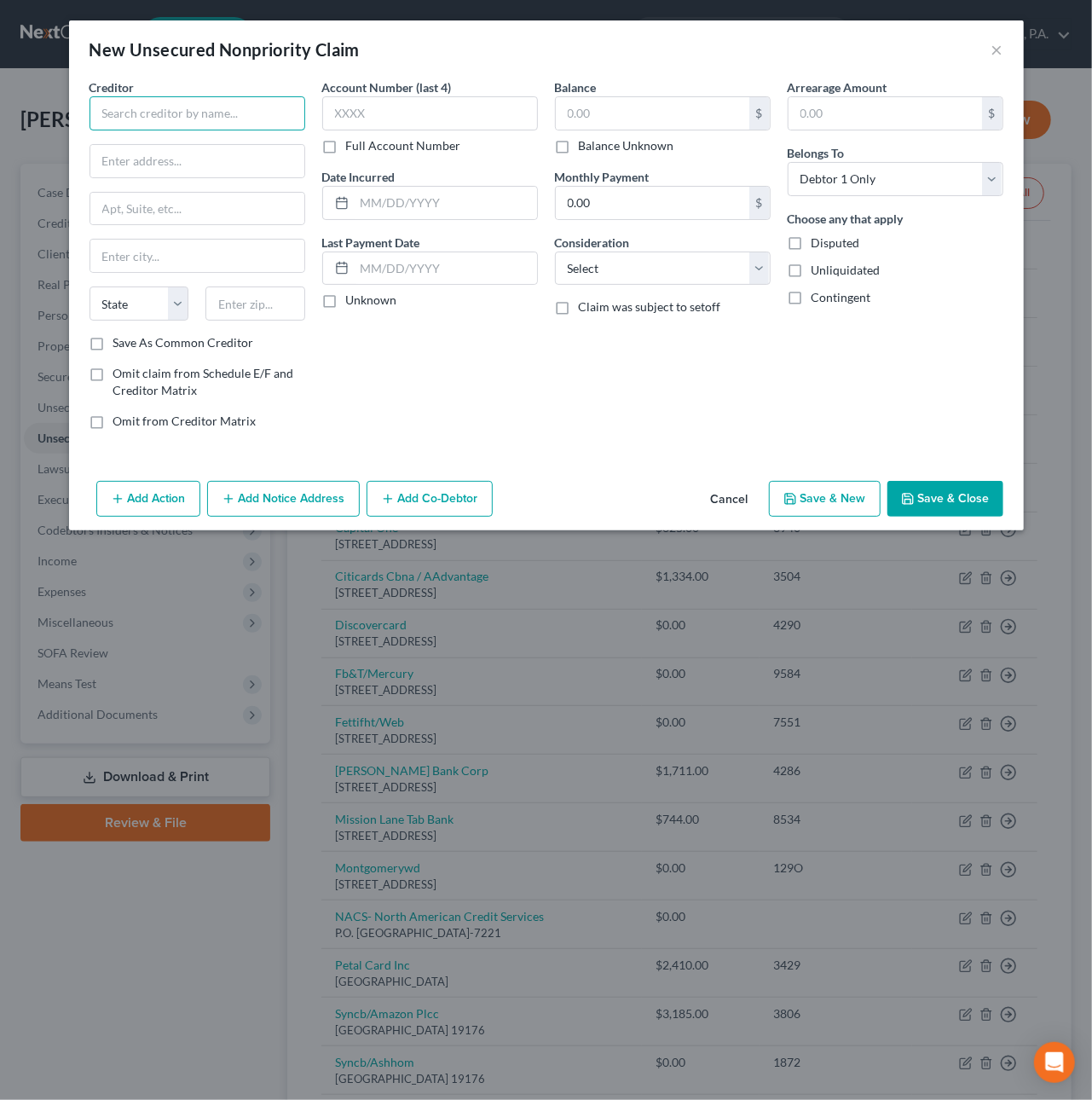
click at [210, 110] on input "text" at bounding box center [197, 113] width 216 height 34
type input "GM Rewards Card / Goldman Sachs"
type input "PO Box 70321"
drag, startPoint x: 262, startPoint y: 307, endPoint x: 156, endPoint y: 293, distance: 106.9
click at [156, 293] on div "State AL AK AR AZ CA CO CT DE DC FL GA GU HI ID IL IN IA KS KY LA ME MD MA MI M…" at bounding box center [197, 310] width 233 height 48
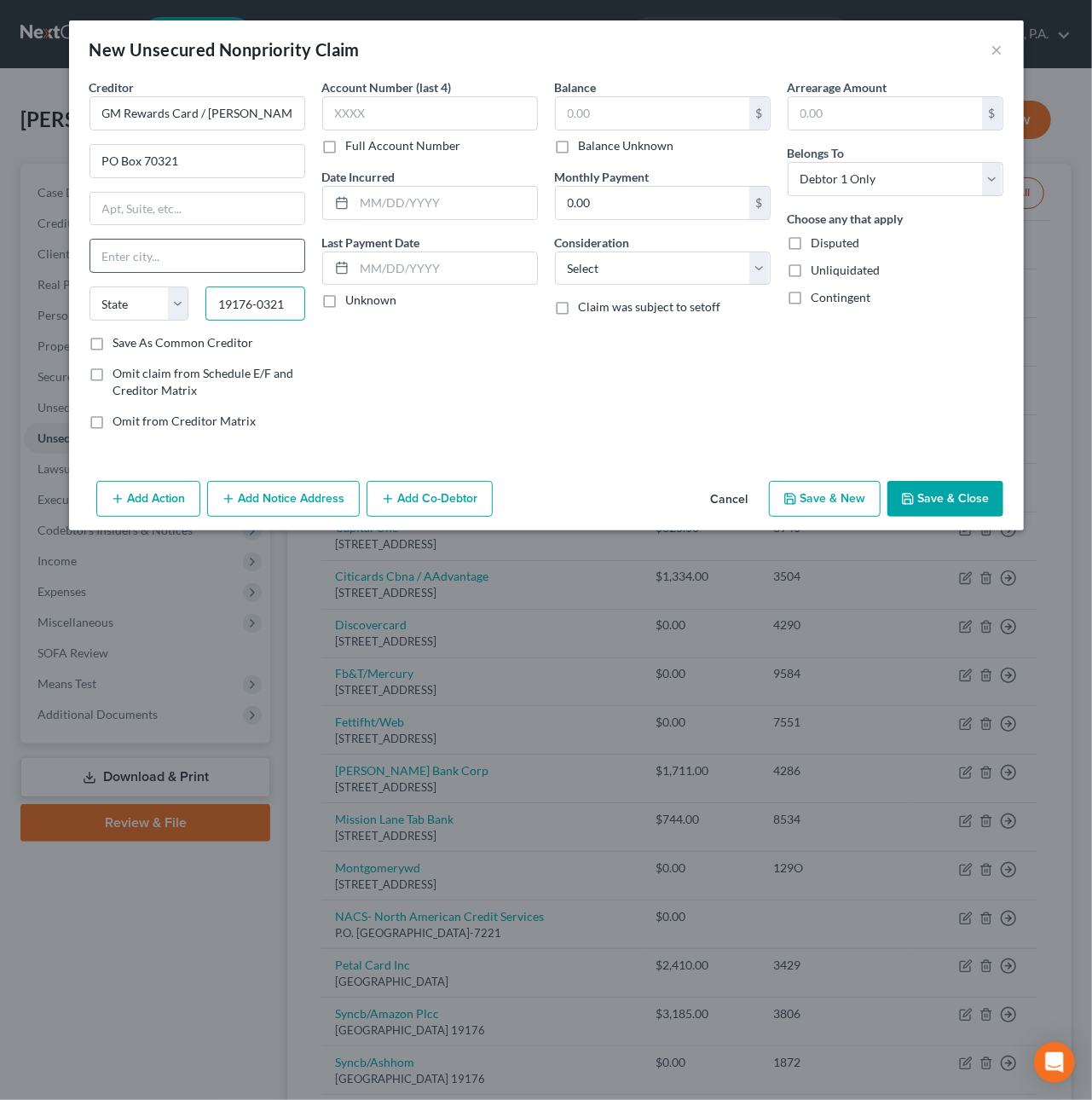
type input "19176-0321"
click at [136, 257] on input "text" at bounding box center [197, 255] width 214 height 32
type input "Philadelphia"
click at [179, 305] on select "State AL AK AR AZ CA CO CT DE DC FL GA GU HI ID IL IN IA KS KY LA ME MD MA MI M…" at bounding box center [140, 303] width 100 height 34
select select "39"
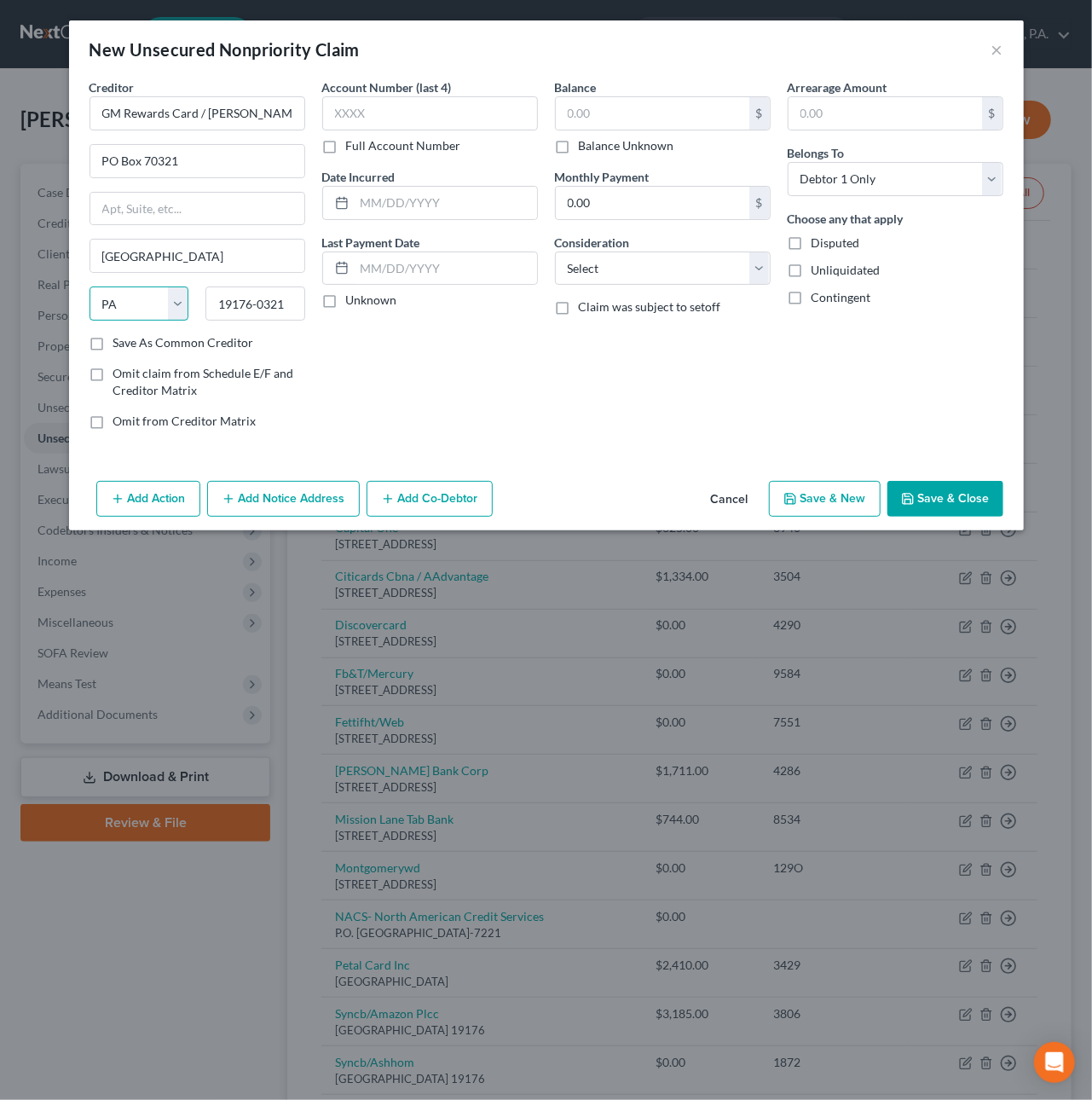
click at [90, 288] on select "State AL AK AR AZ CA CO CT DE DC FL GA GU HI ID IL IN IA KS KY LA ME MD MA MI M…" at bounding box center [140, 303] width 100 height 34
click at [581, 263] on select "Select Cable / Satellite Services Collection Agency Credit Card Debt Debt Couns…" at bounding box center [663, 268] width 216 height 34
select select "2"
click at [555, 251] on select "Select Cable / Satellite Services Collection Agency Credit Card Debt Debt Couns…" at bounding box center [663, 268] width 216 height 34
click at [958, 506] on button "Save & Close" at bounding box center [945, 499] width 116 height 36
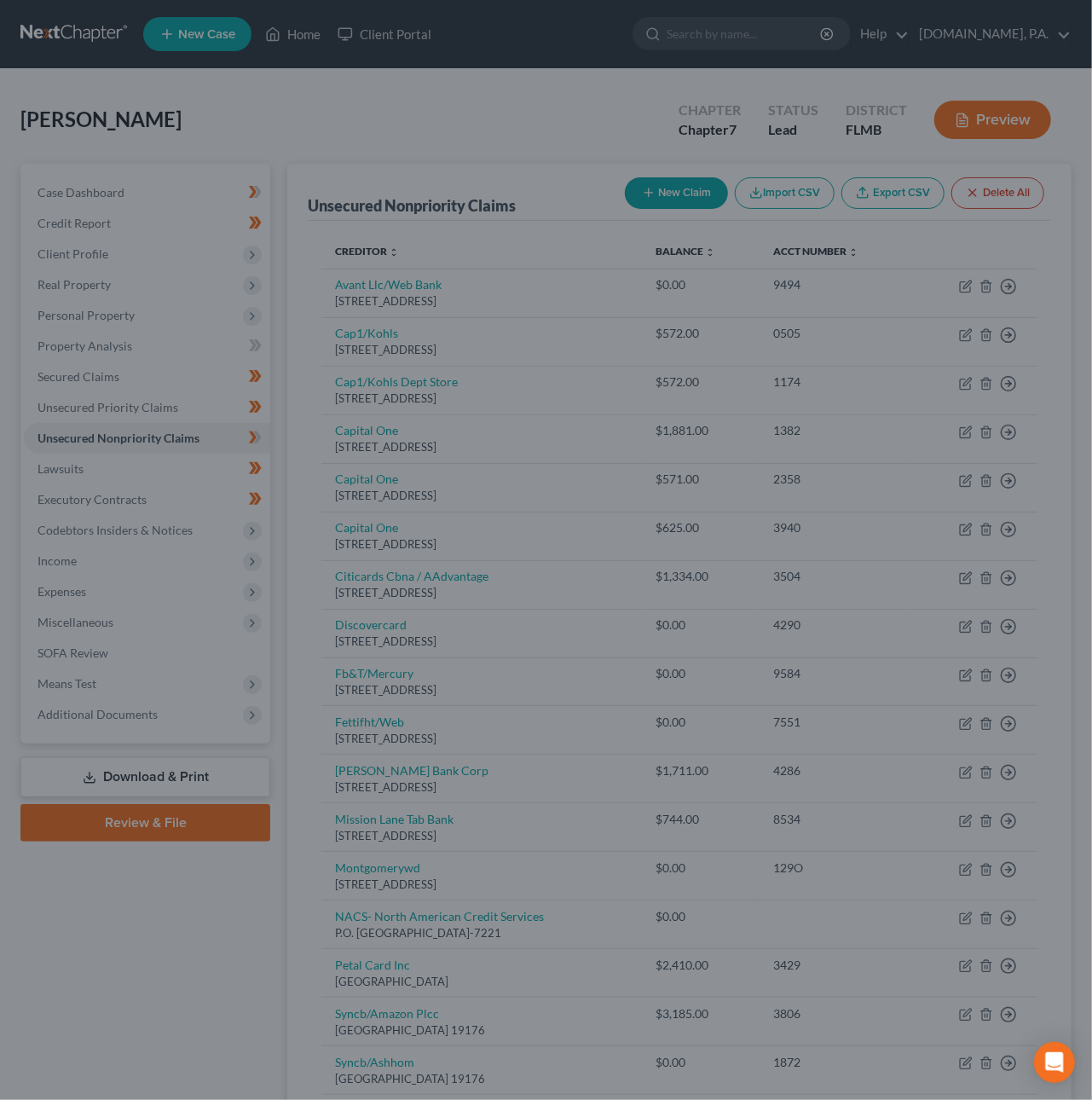
type input "0.00"
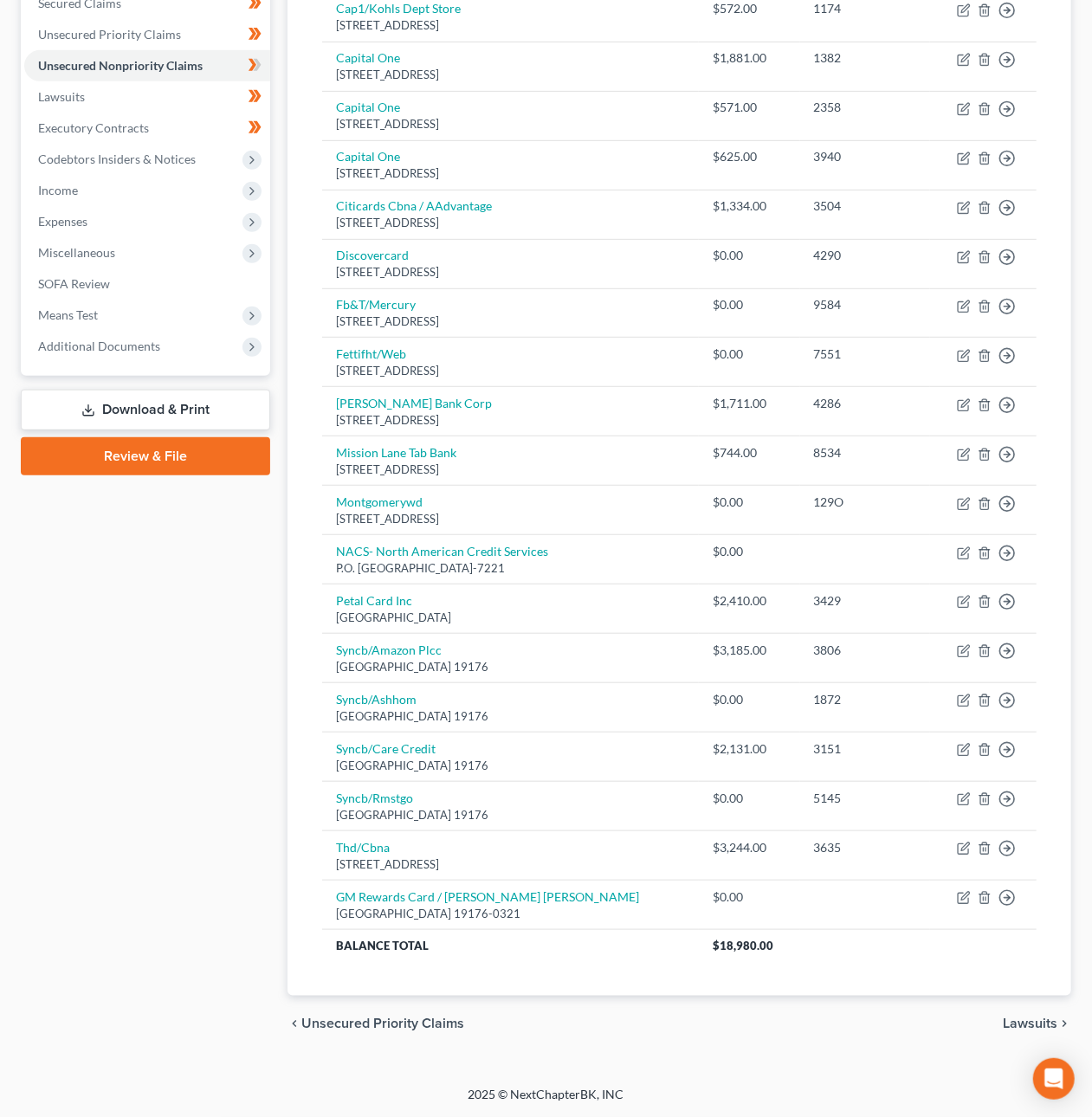
scroll to position [379, 0]
click at [71, 89] on span "Lawsuits" at bounding box center [61, 96] width 47 height 15
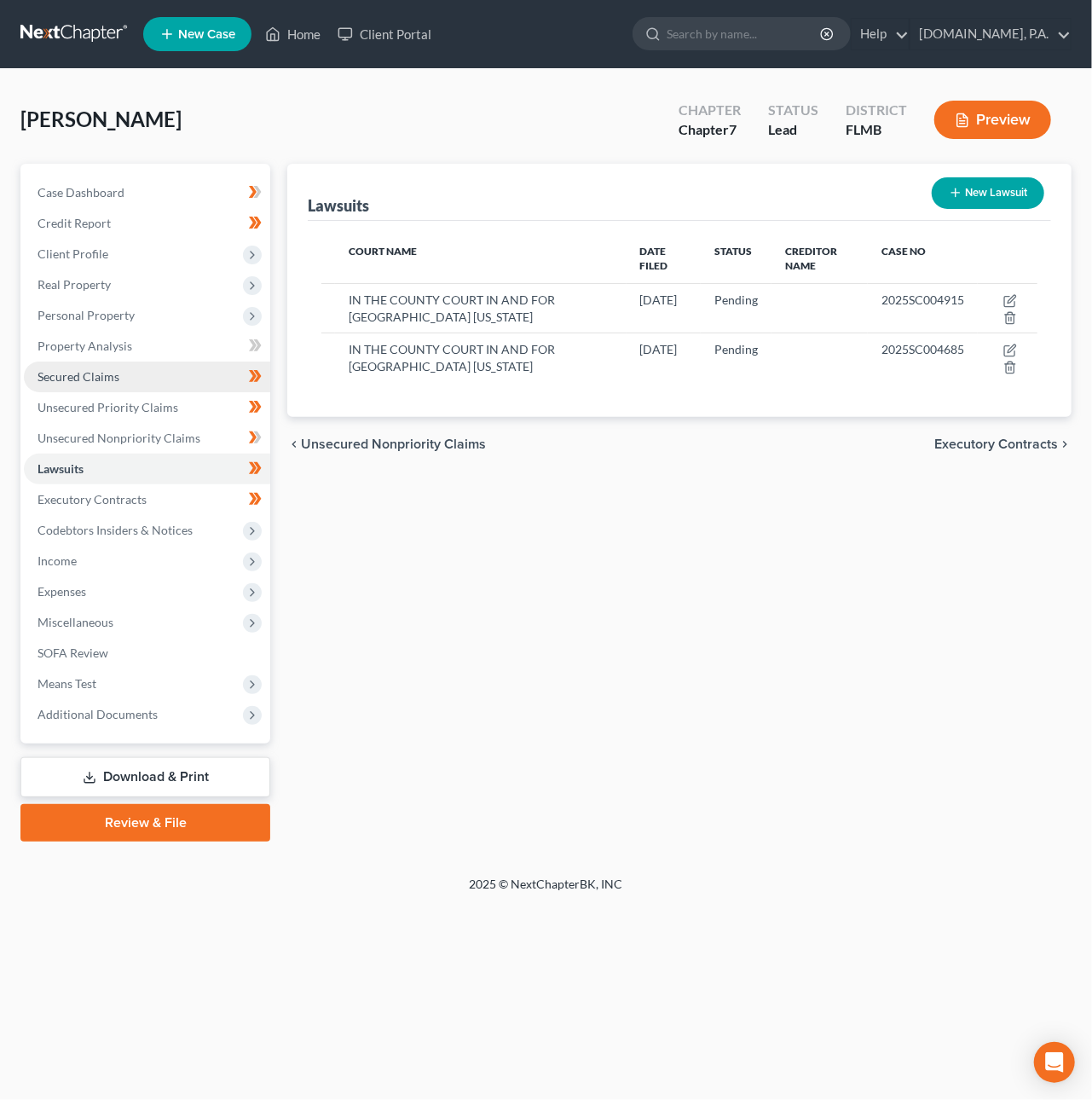
click at [99, 371] on span "Secured Claims" at bounding box center [78, 376] width 82 height 15
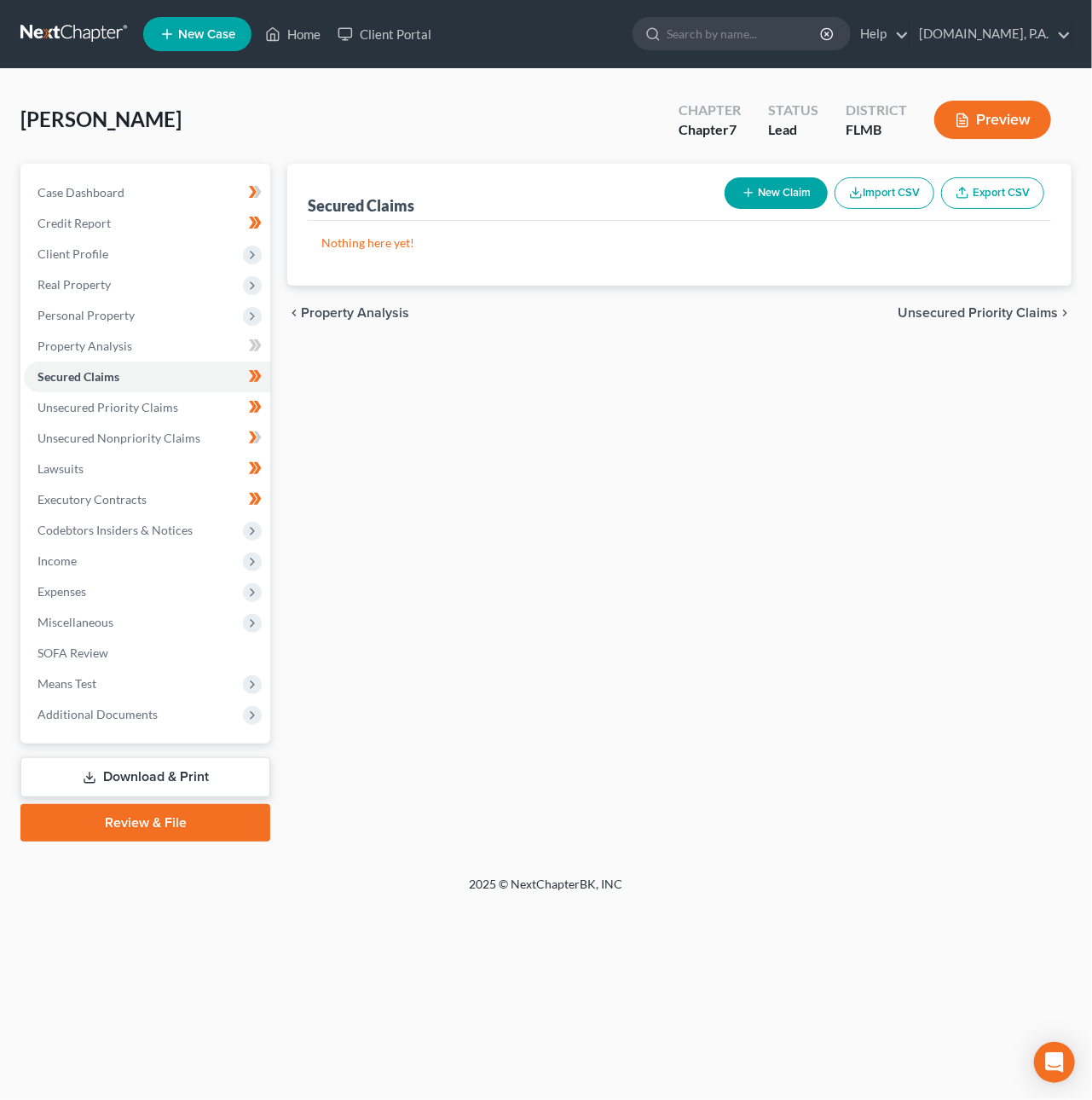
click at [79, 32] on link at bounding box center [75, 33] width 109 height 30
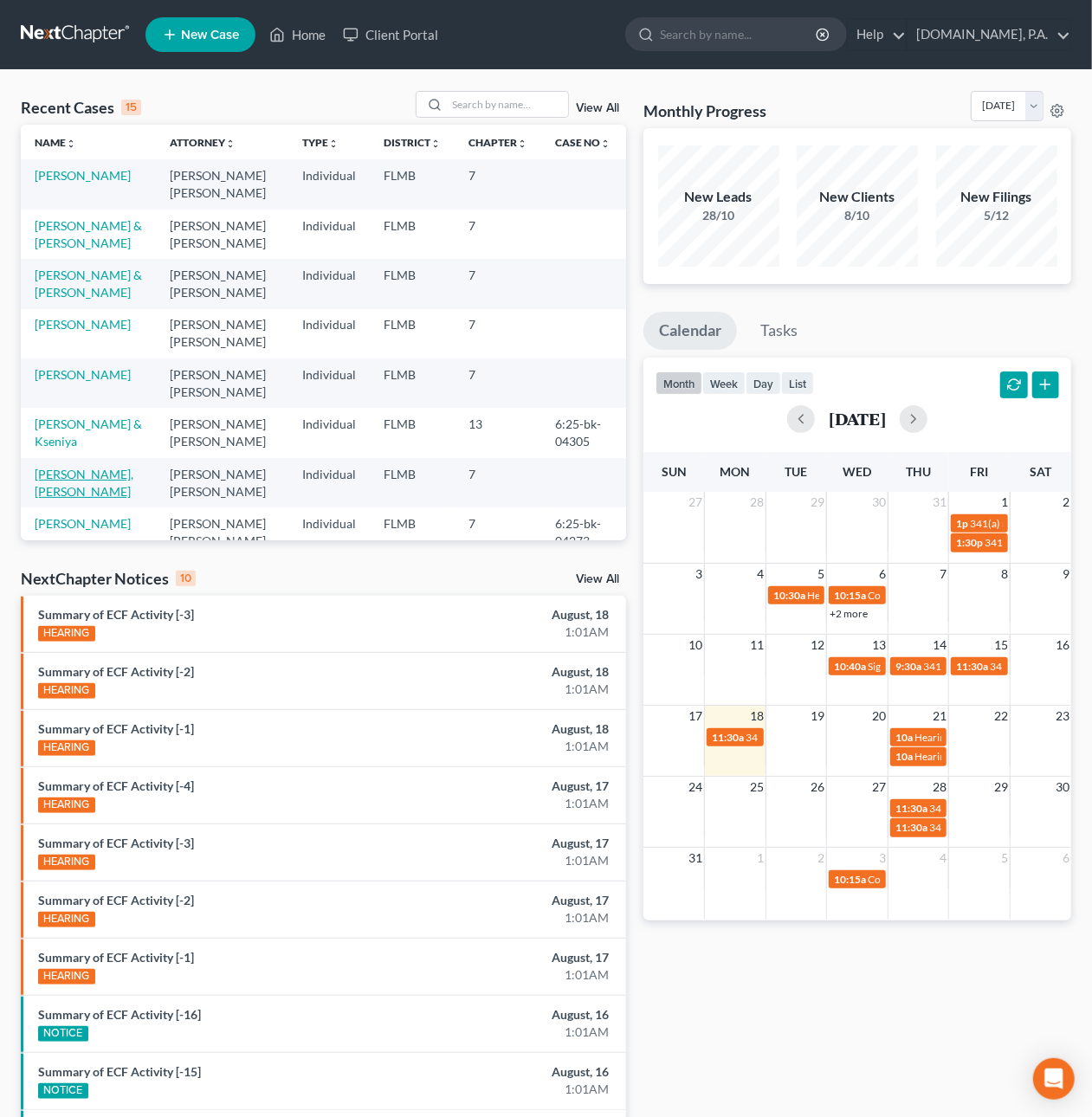
click at [75, 494] on link "[PERSON_NAME], [PERSON_NAME]" at bounding box center [83, 483] width 98 height 32
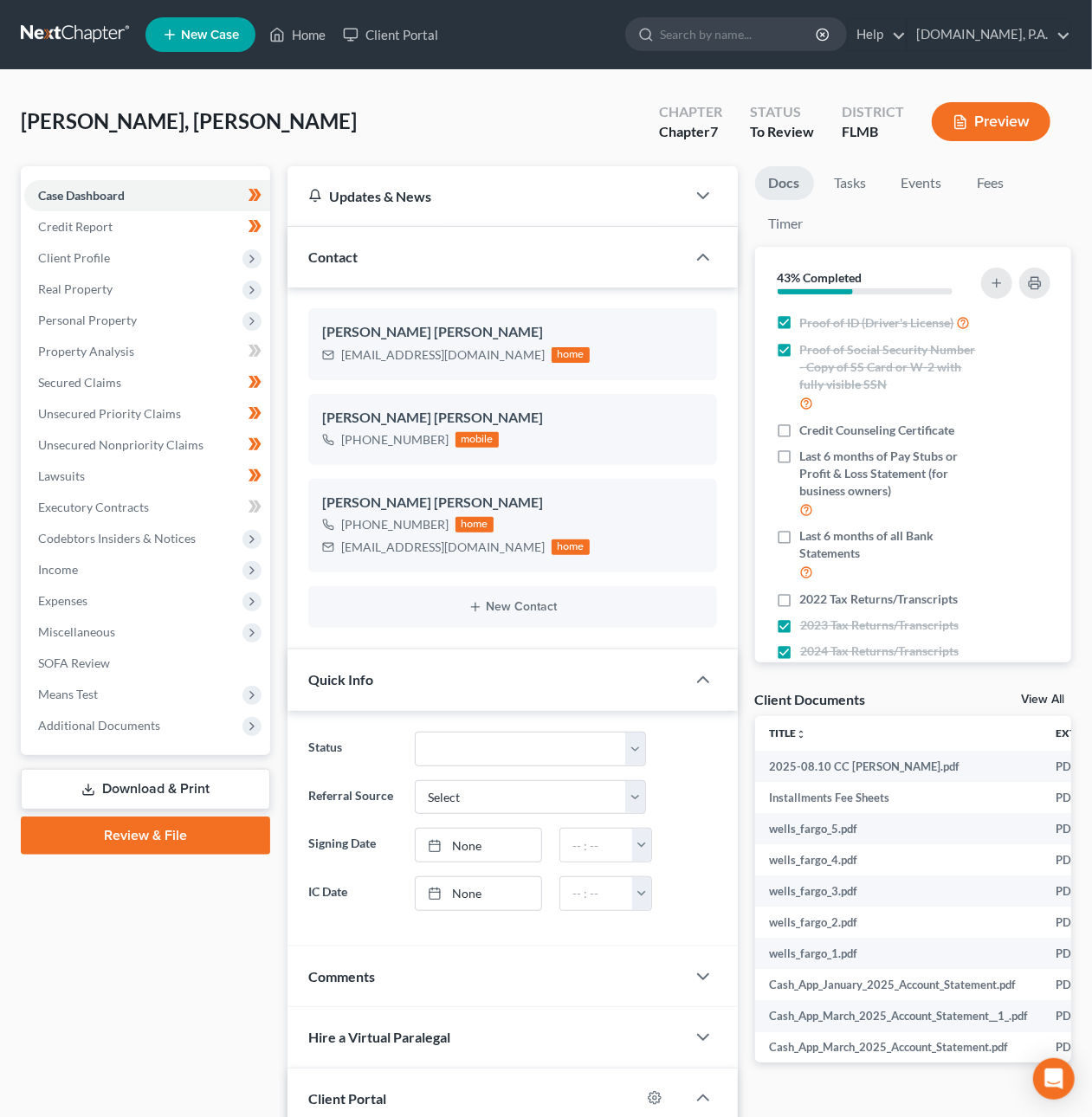
click at [146, 841] on link "Review & File" at bounding box center [145, 835] width 249 height 38
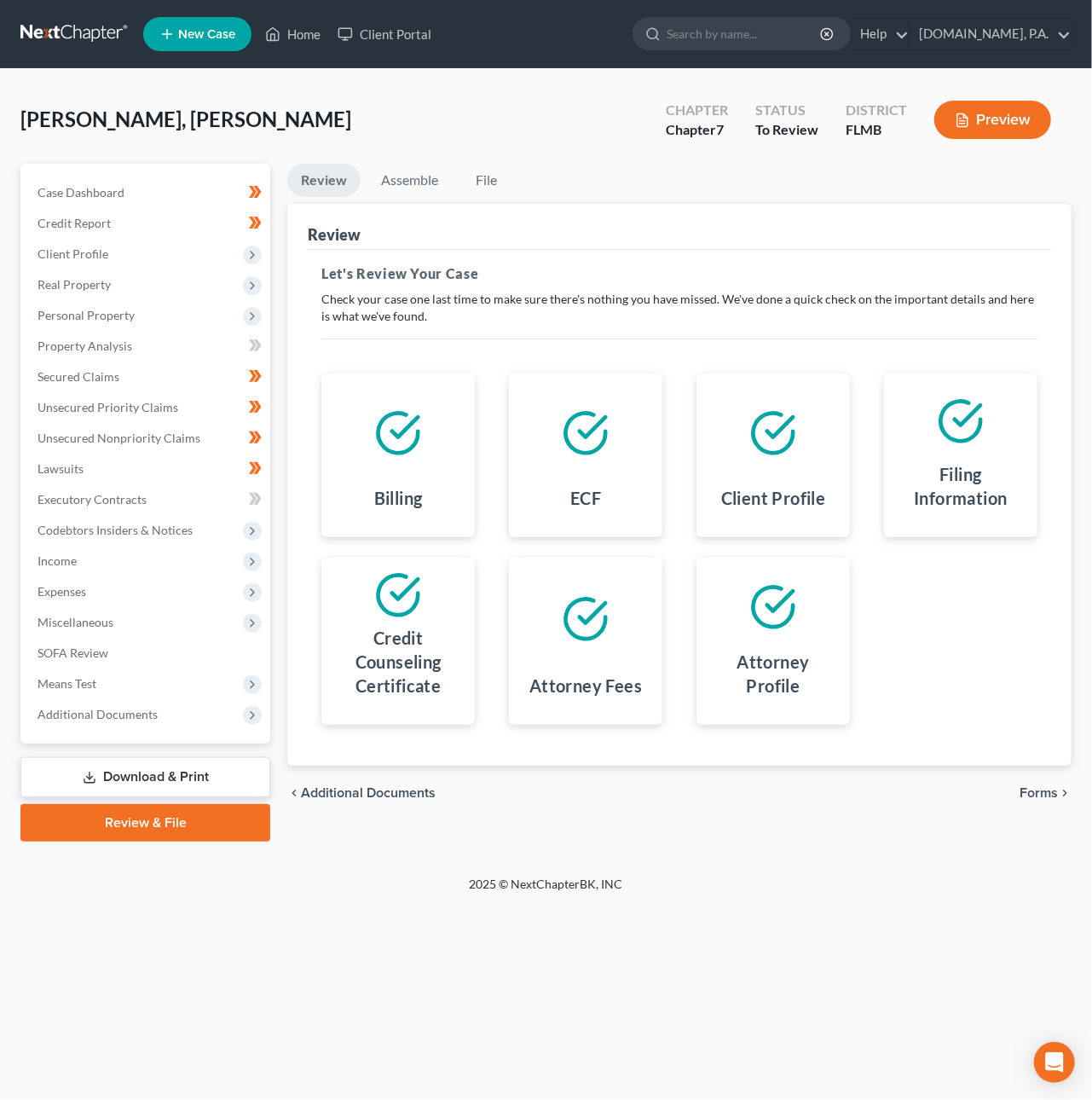
click at [1031, 788] on span "Forms" at bounding box center [1038, 793] width 38 height 14
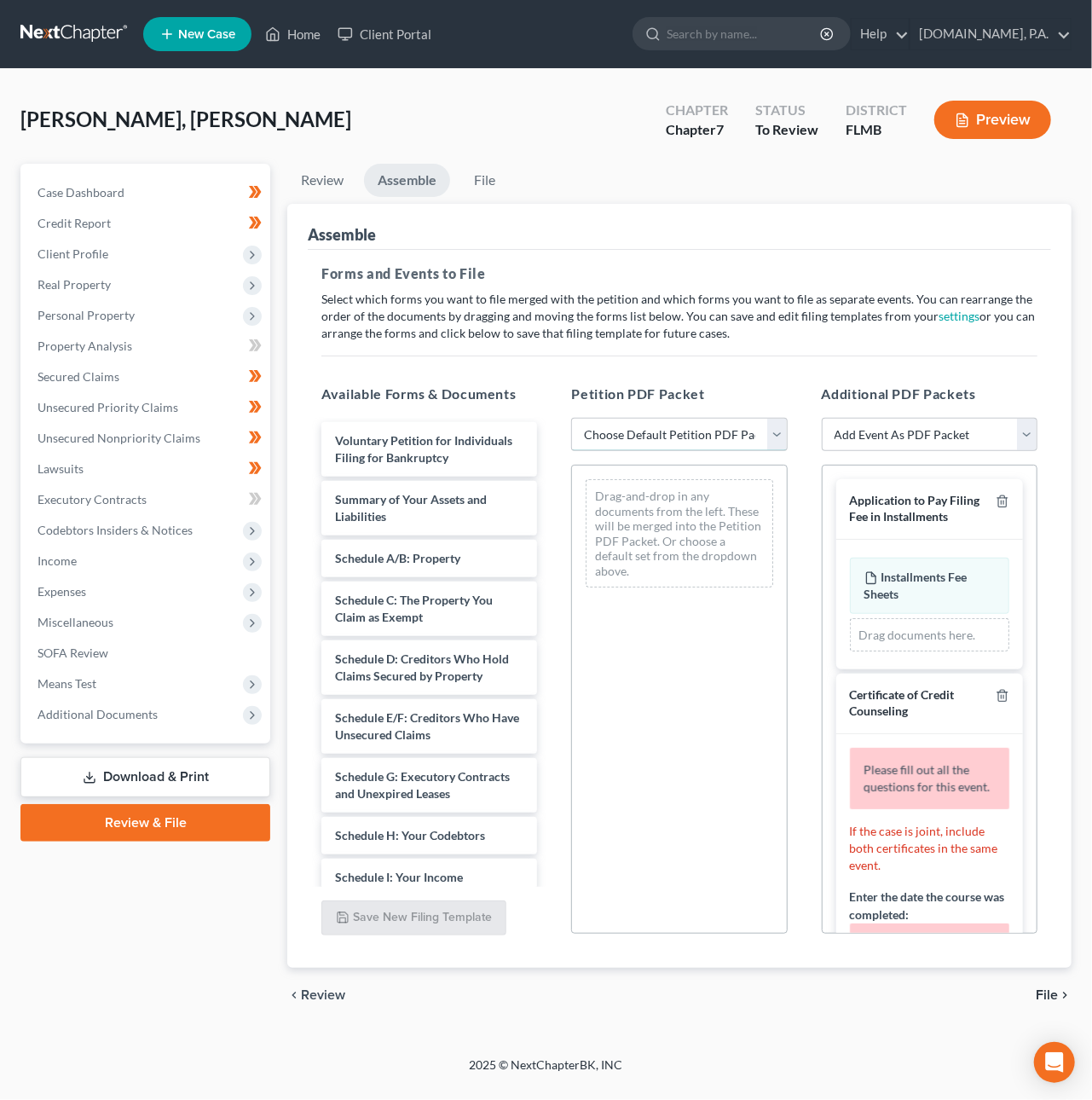
click at [698, 435] on select "Choose Default Petition PDF Packet Complete Bankruptcy Petition (all forms and …" at bounding box center [678, 434] width 216 height 34
select select "1"
click at [571, 418] on select "Choose Default Petition PDF Packet Complete Bankruptcy Petition (all forms and …" at bounding box center [678, 434] width 216 height 34
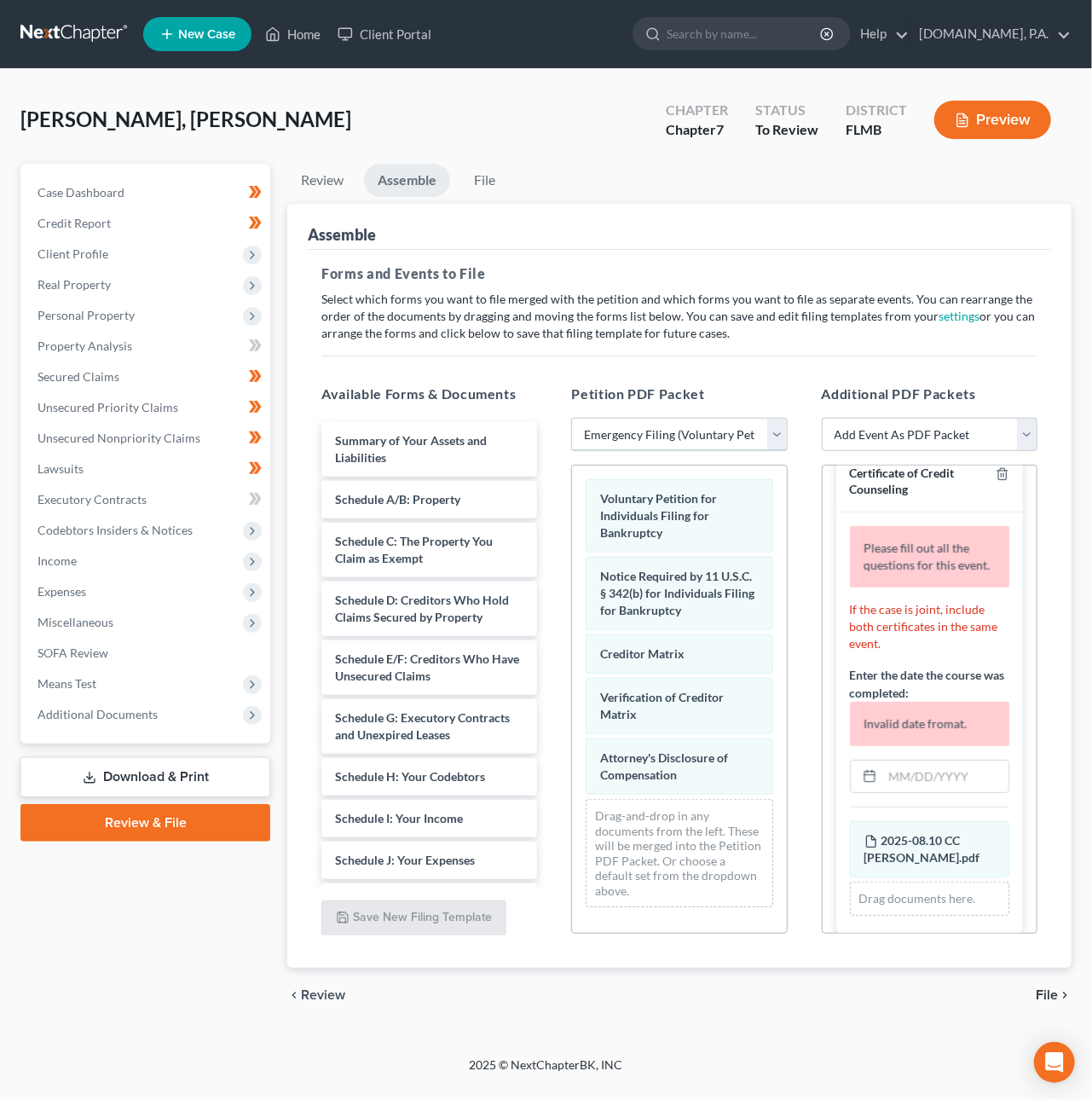
scroll to position [223, 0]
click at [931, 792] on input "text" at bounding box center [945, 775] width 126 height 32
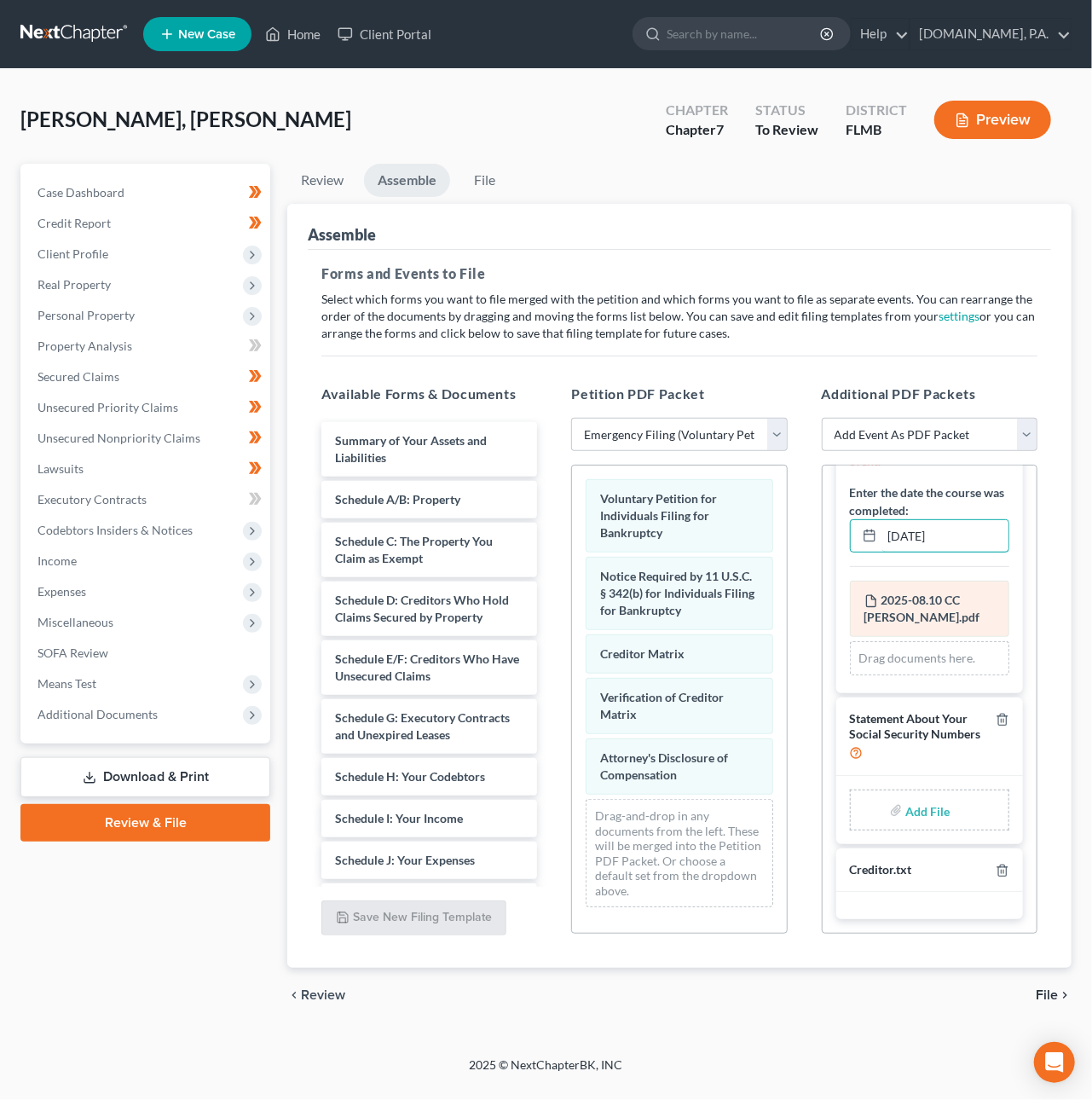
scroll to position [366, 0]
type input "08/10/2025"
click at [917, 812] on input "file" at bounding box center [926, 810] width 41 height 30
type input "C:\fakepath\Form 121 - HernandezJ.pdf"
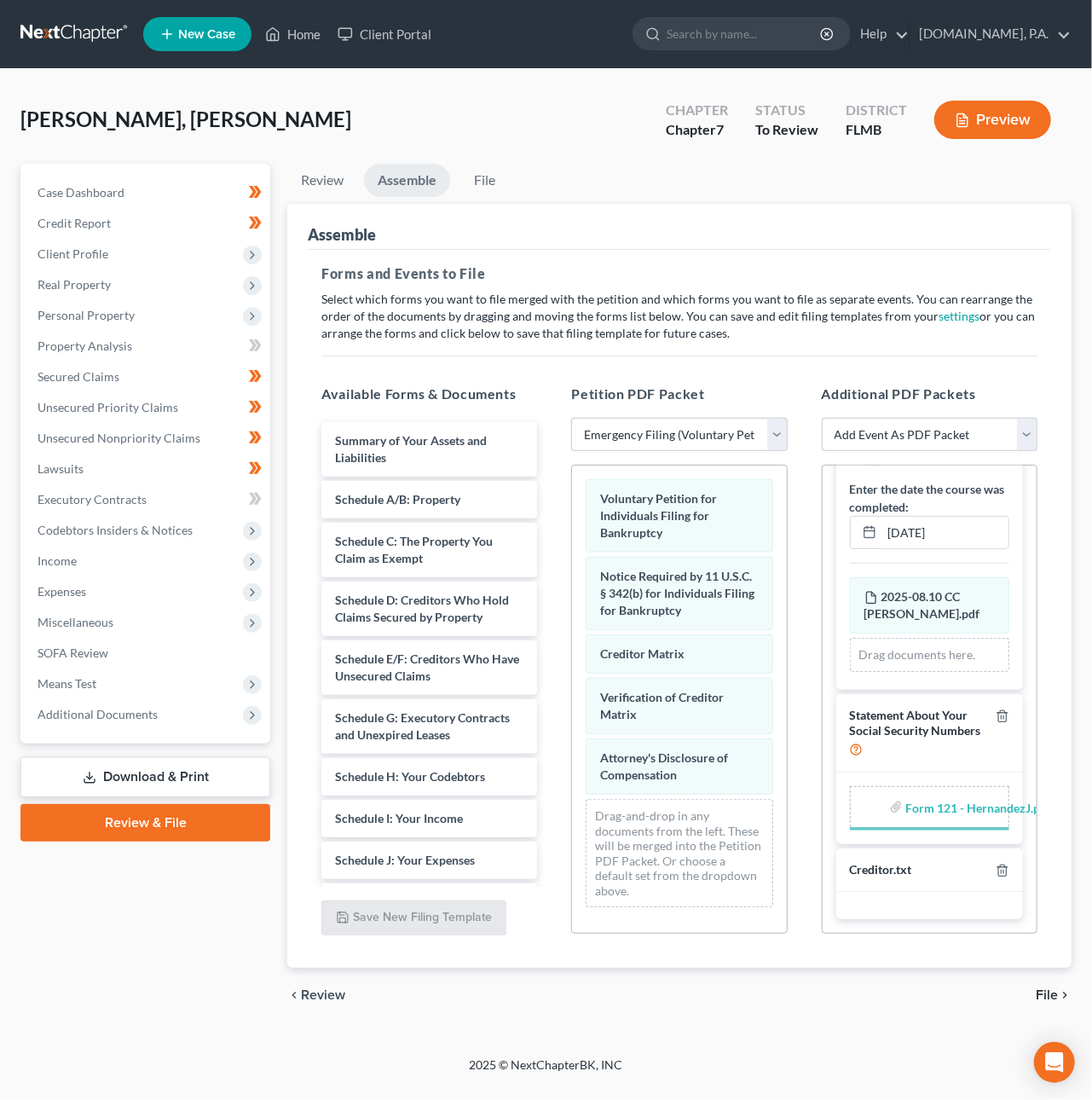
scroll to position [359, 0]
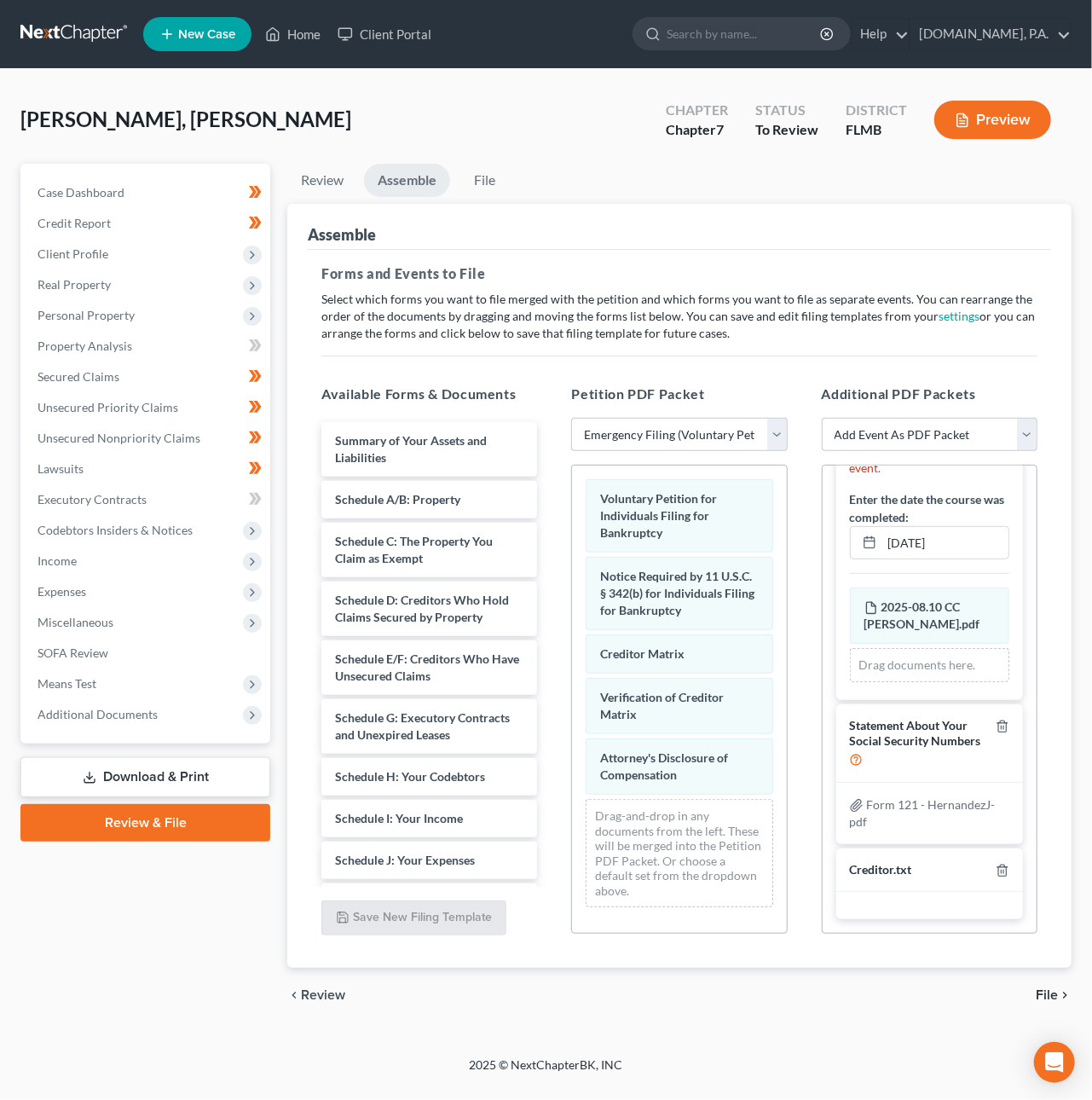
click at [1038, 1000] on span "File" at bounding box center [1047, 995] width 22 height 14
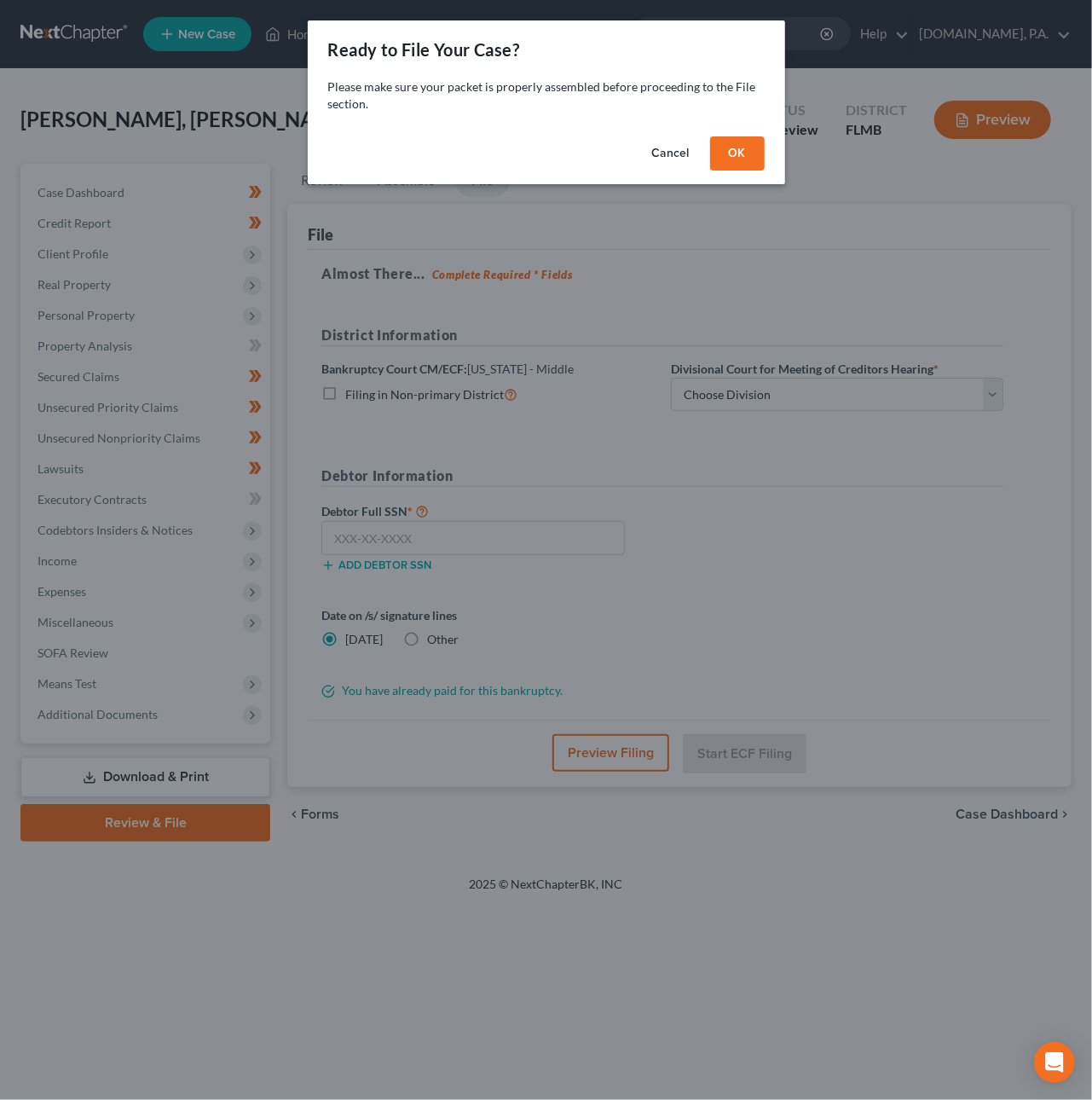
click at [738, 153] on button "OK" at bounding box center [737, 154] width 55 height 34
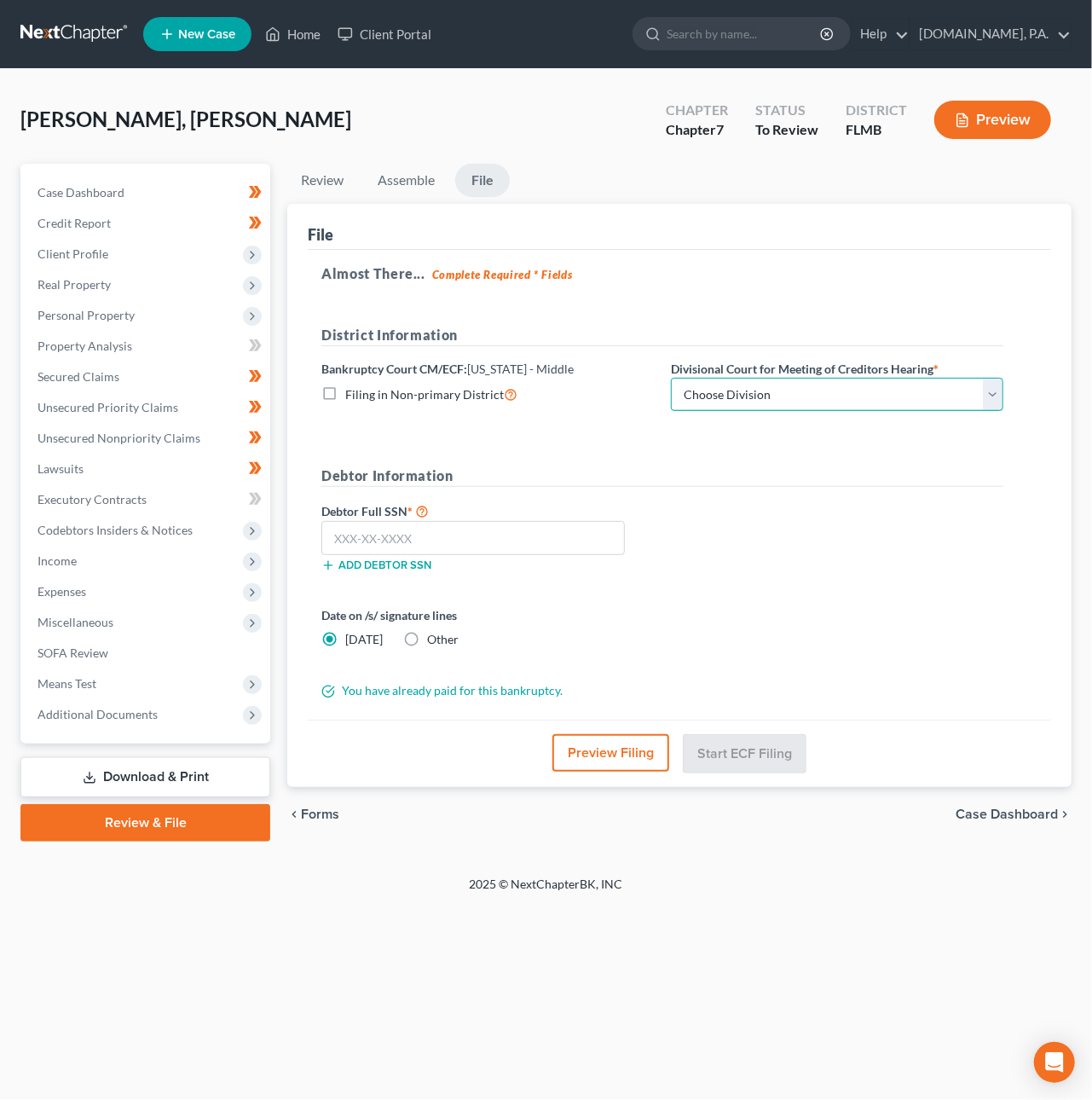
click at [750, 398] on select "Choose Division Fort Myers Jacksonville Orlando Tampa" at bounding box center [837, 394] width 332 height 34
select select "2"
click at [671, 377] on select "Choose Division Fort Myers Jacksonville Orlando Tampa" at bounding box center [837, 394] width 332 height 34
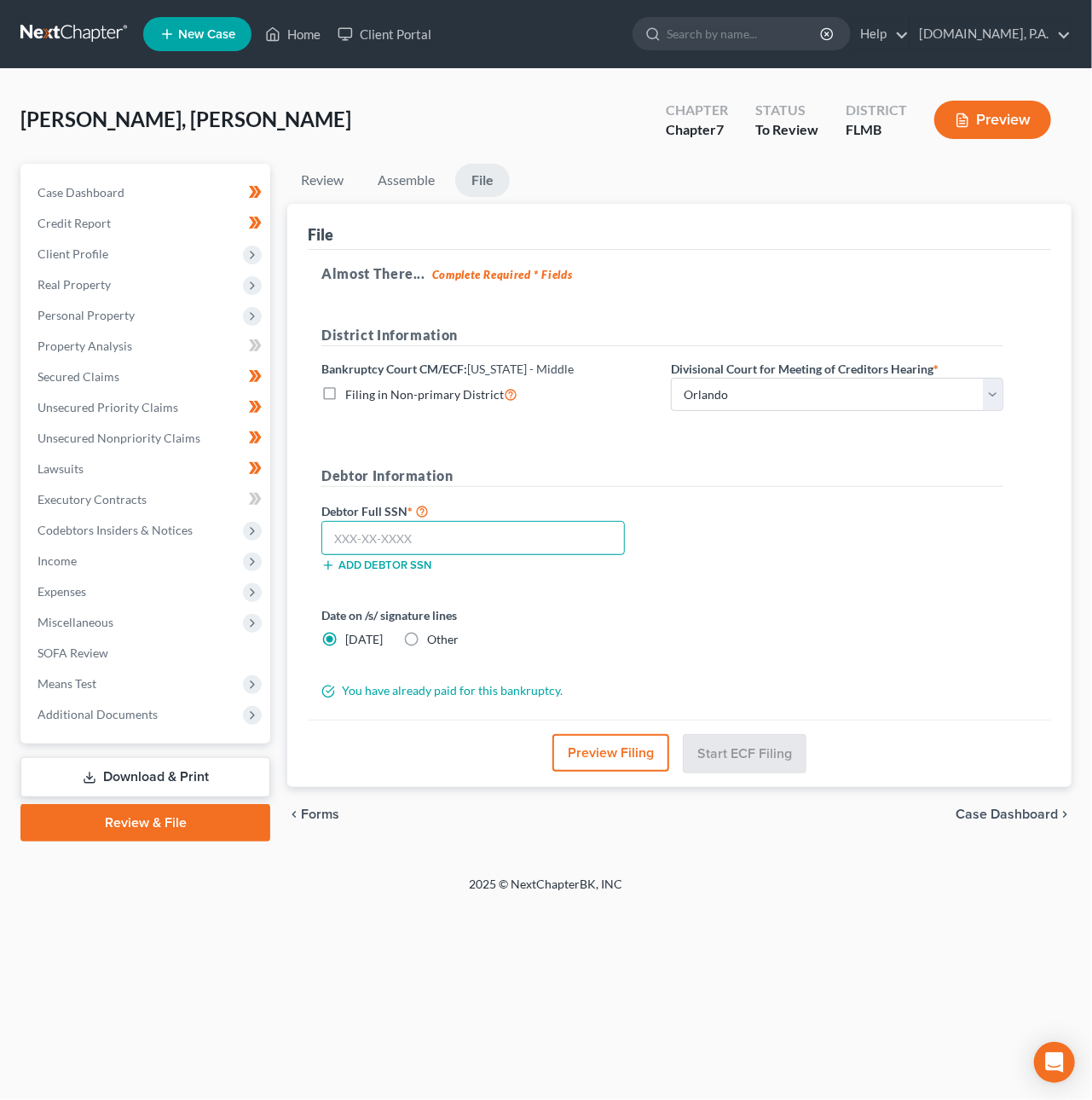
click at [377, 535] on input "text" at bounding box center [473, 538] width 303 height 34
type input "596-64-1573"
click at [738, 754] on button "Start ECF Filing" at bounding box center [744, 753] width 122 height 37
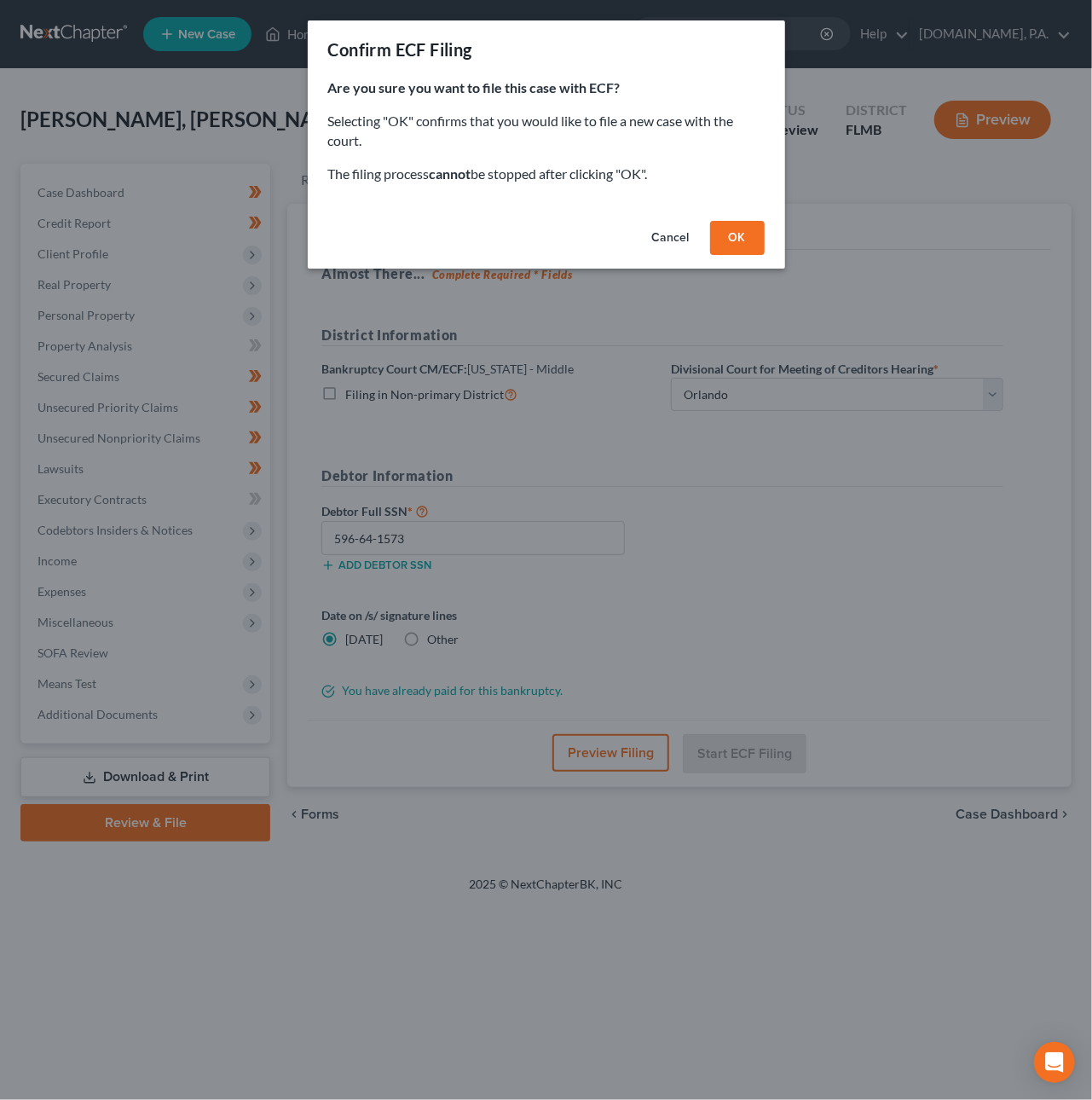
click at [739, 231] on button "OK" at bounding box center [737, 238] width 55 height 34
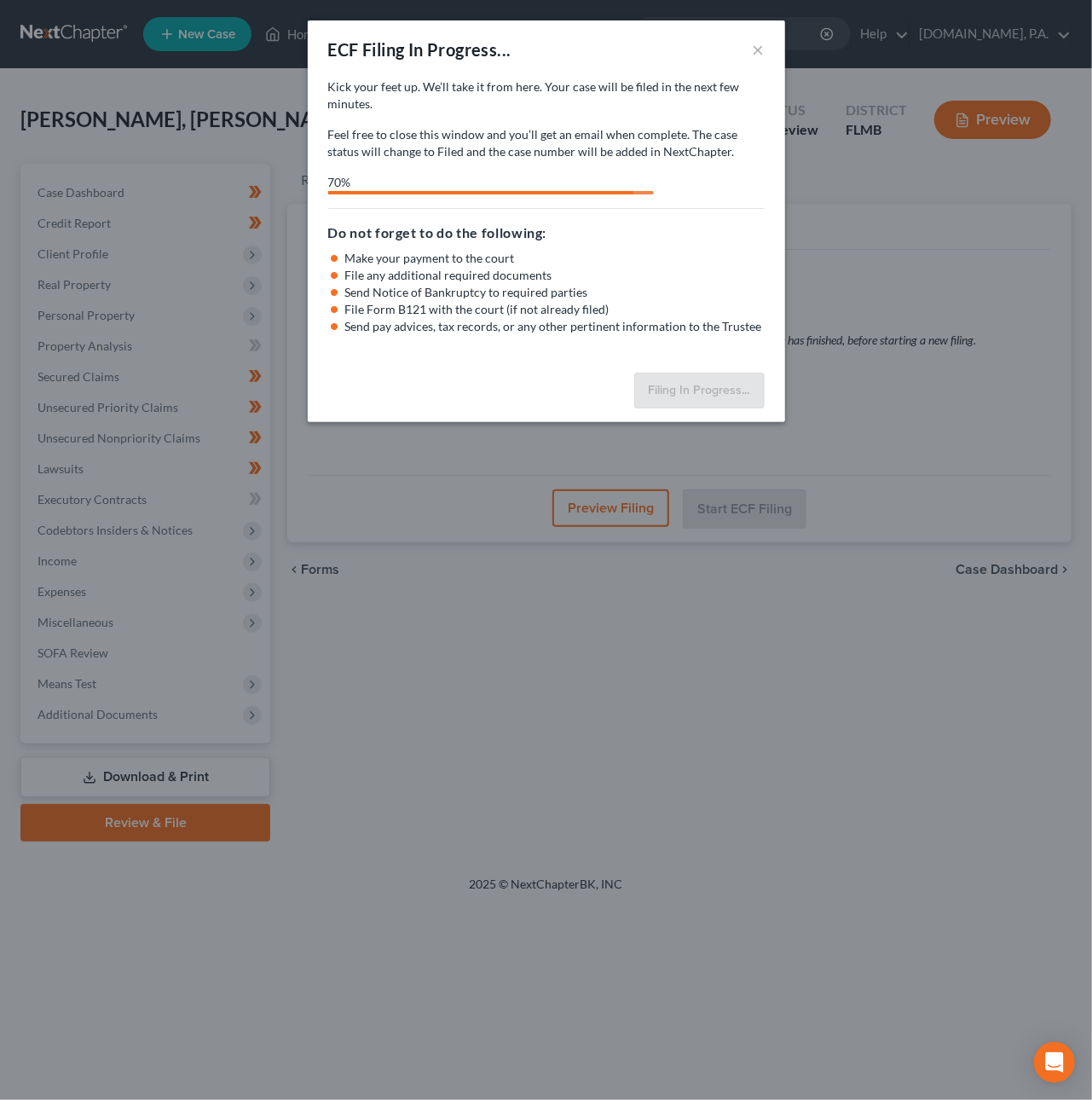
select select "2"
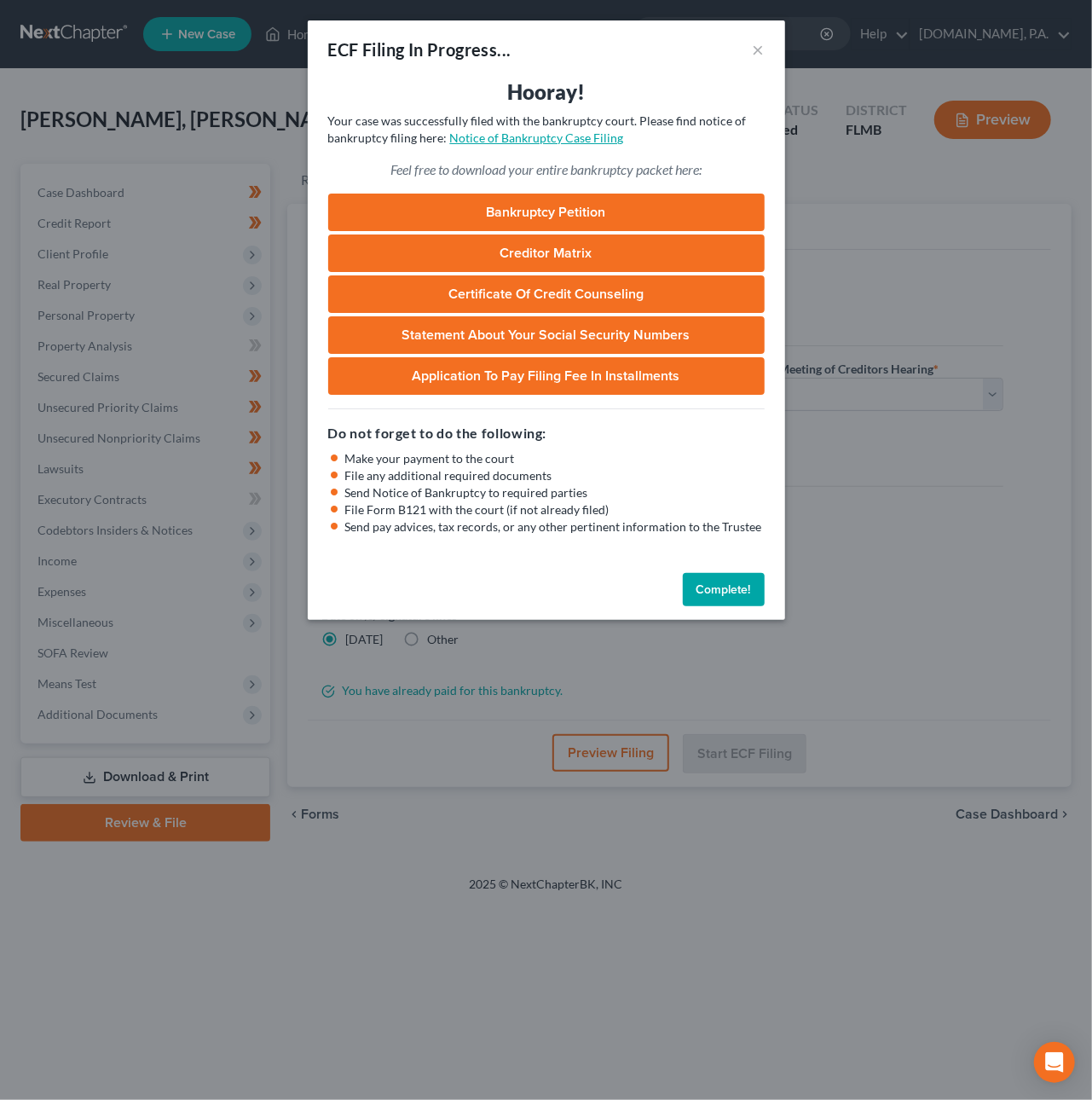
click at [513, 139] on link "Notice of Bankruptcy Case Filing" at bounding box center [537, 137] width 174 height 15
click at [736, 586] on button "Complete!" at bounding box center [724, 590] width 82 height 34
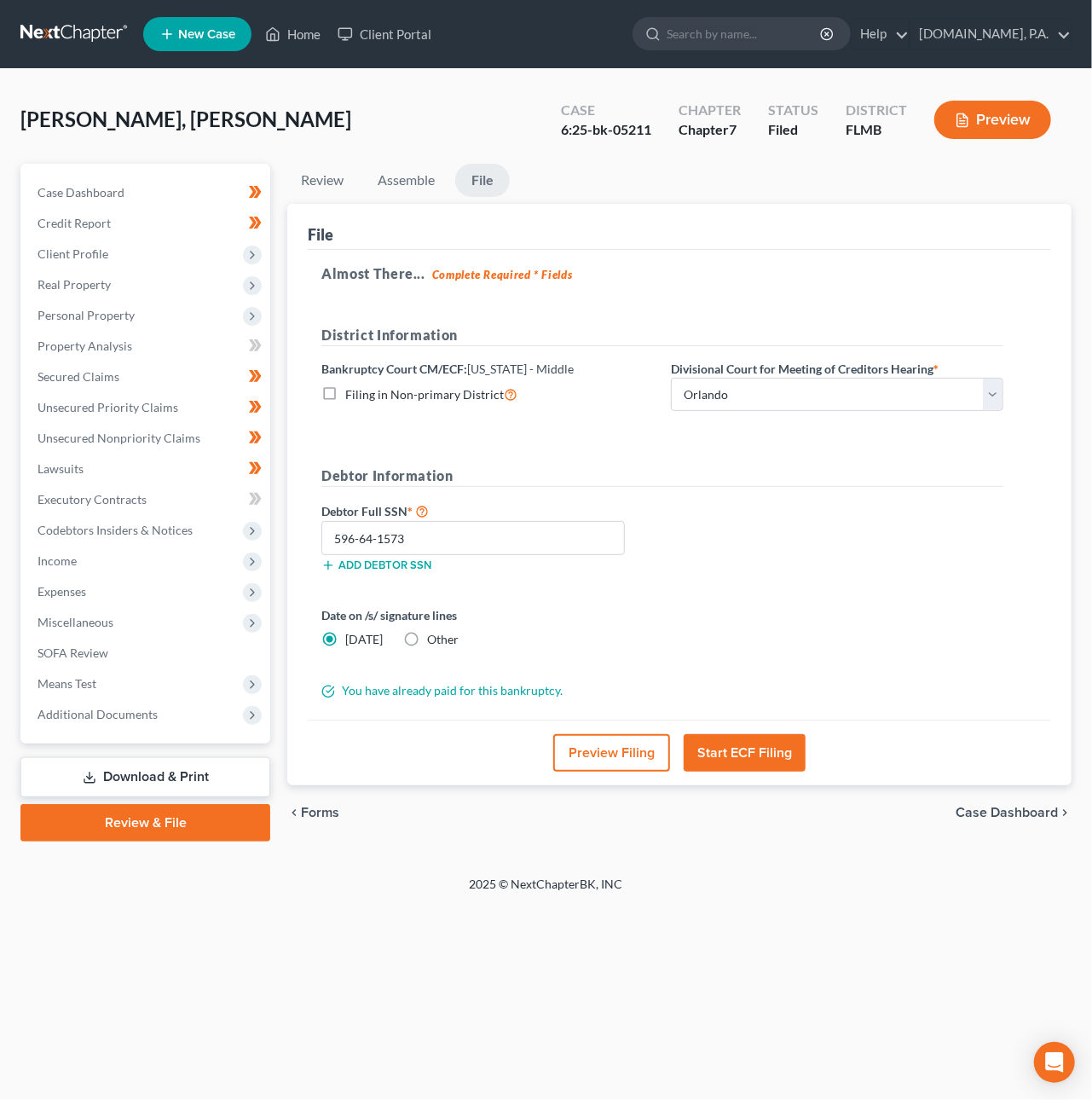
click at [74, 41] on link at bounding box center [75, 33] width 109 height 30
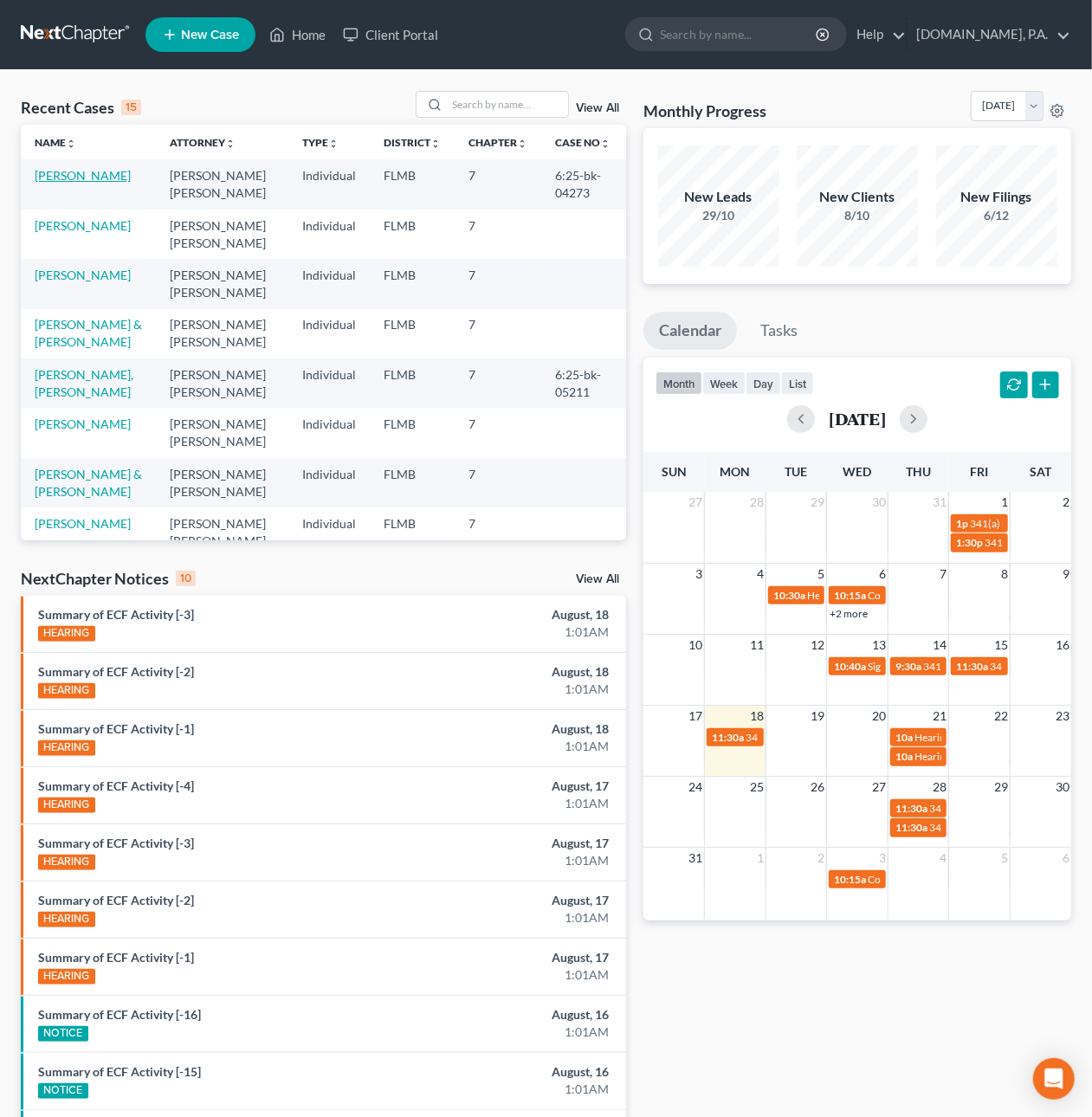
click at [106, 175] on link "[PERSON_NAME]" at bounding box center [82, 175] width 96 height 15
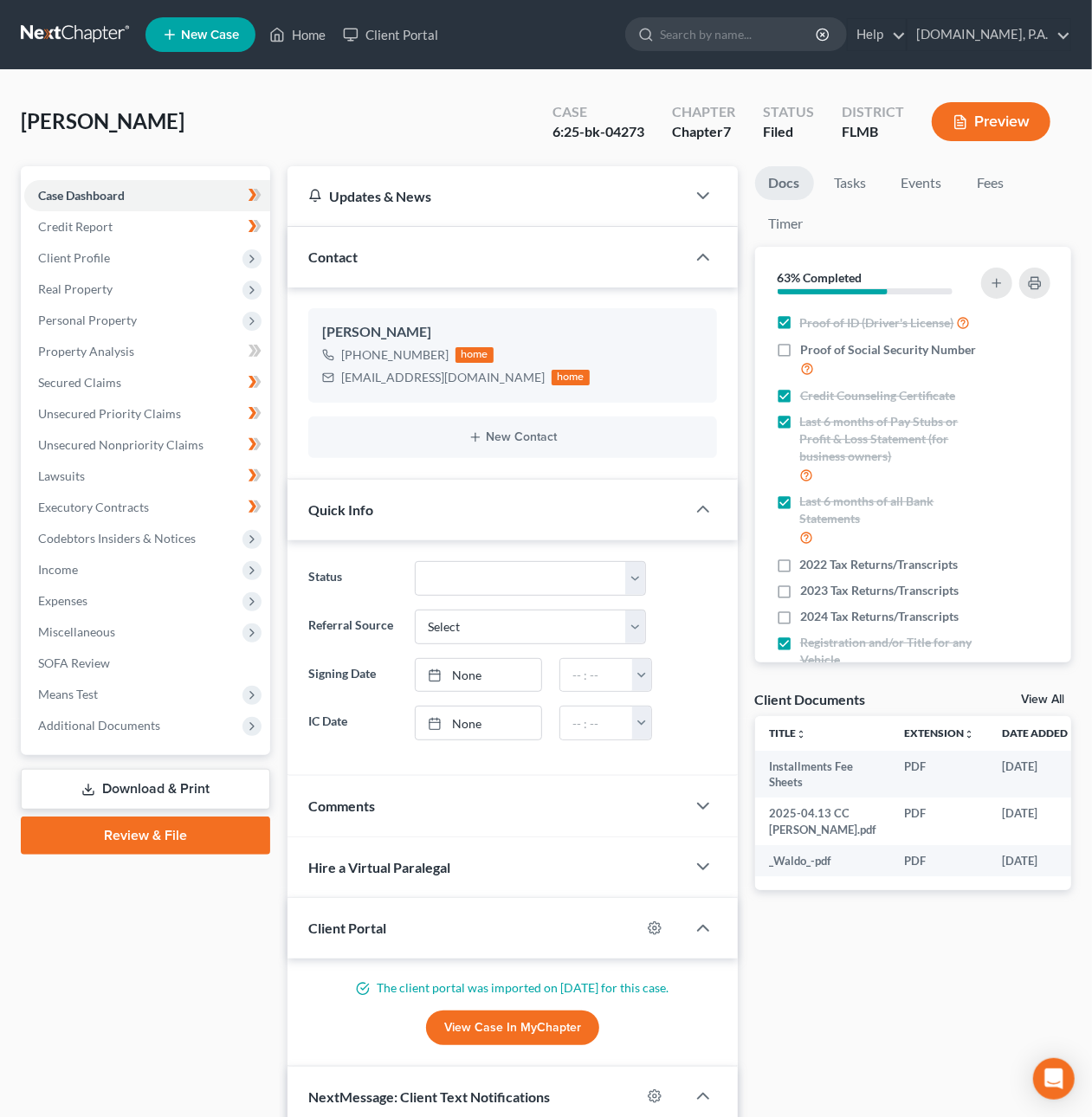
click at [125, 781] on link "Download & Print" at bounding box center [145, 788] width 249 height 41
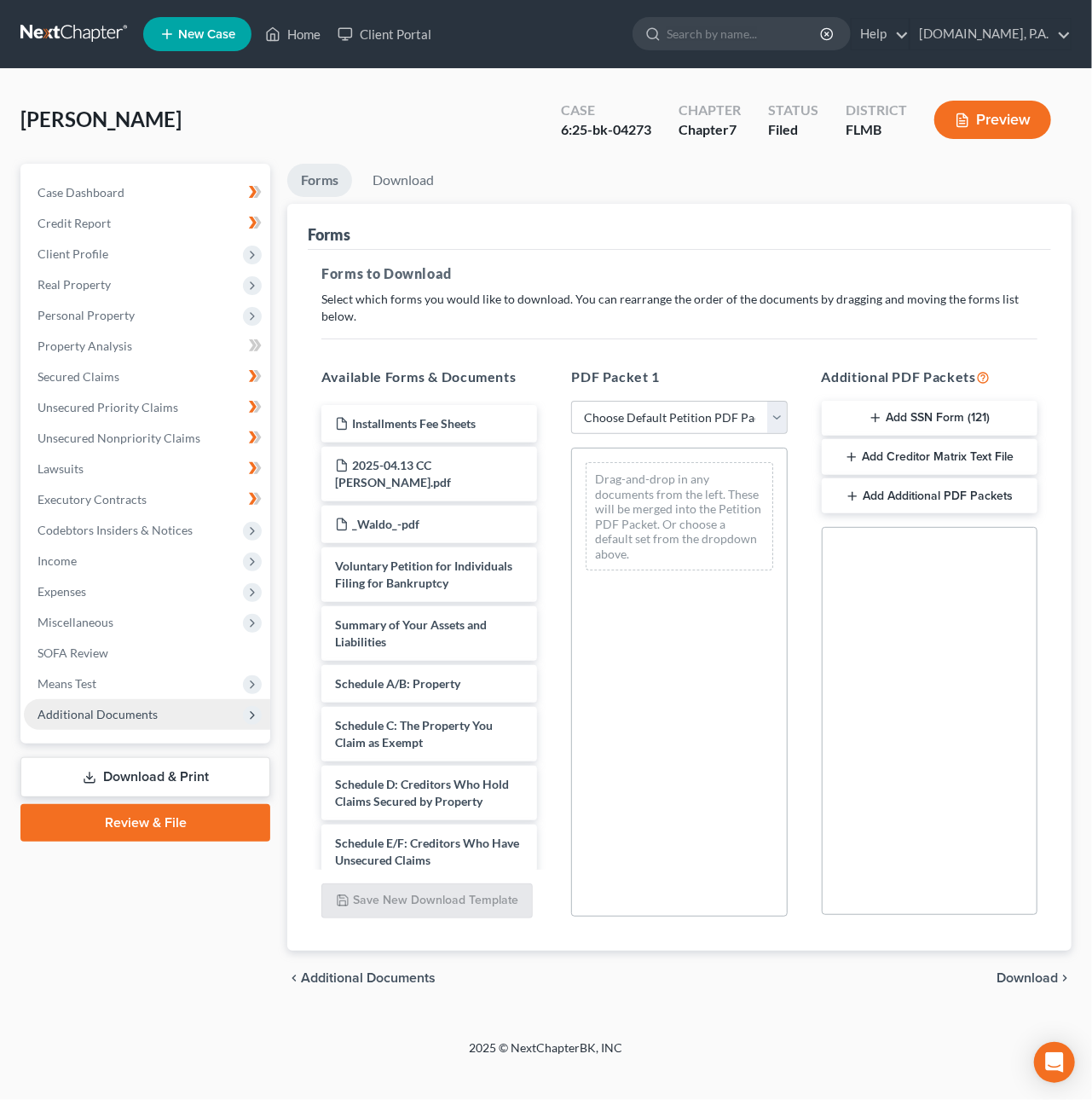
click at [117, 710] on span "Additional Documents" at bounding box center [97, 714] width 120 height 15
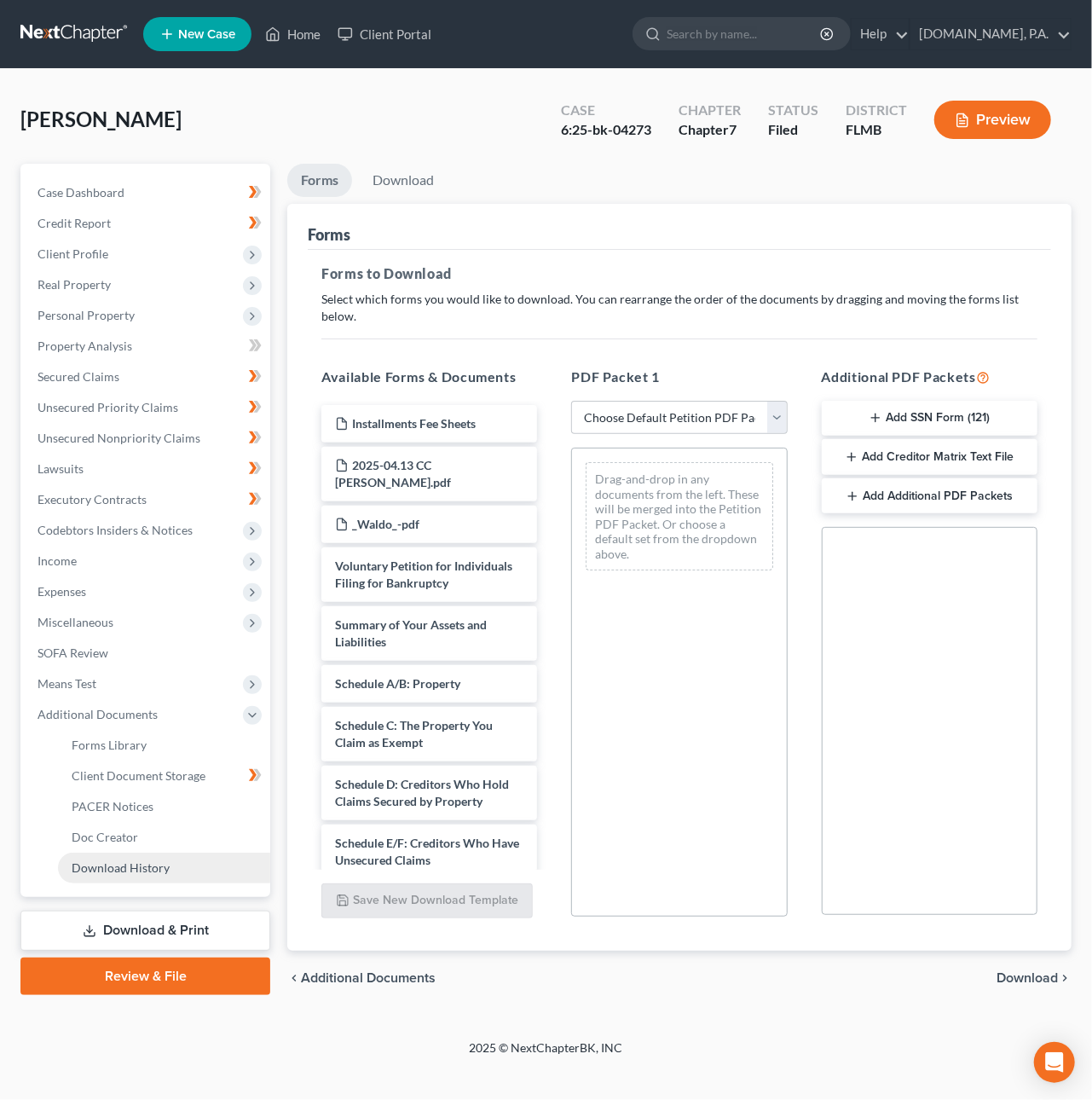
click at [141, 870] on span "Download History" at bounding box center [120, 867] width 98 height 15
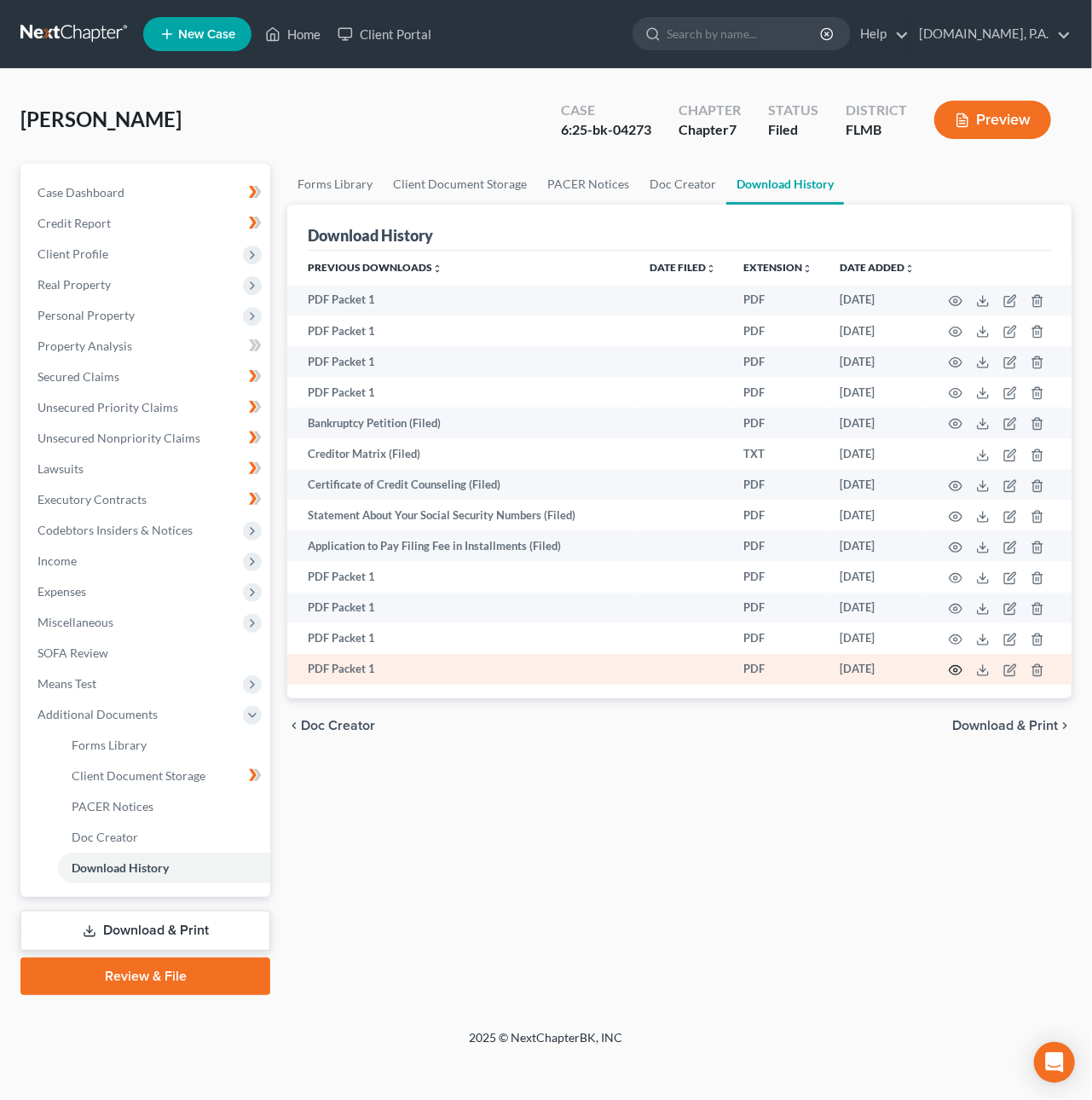
click at [955, 670] on circle "button" at bounding box center [955, 670] width 3 height 3
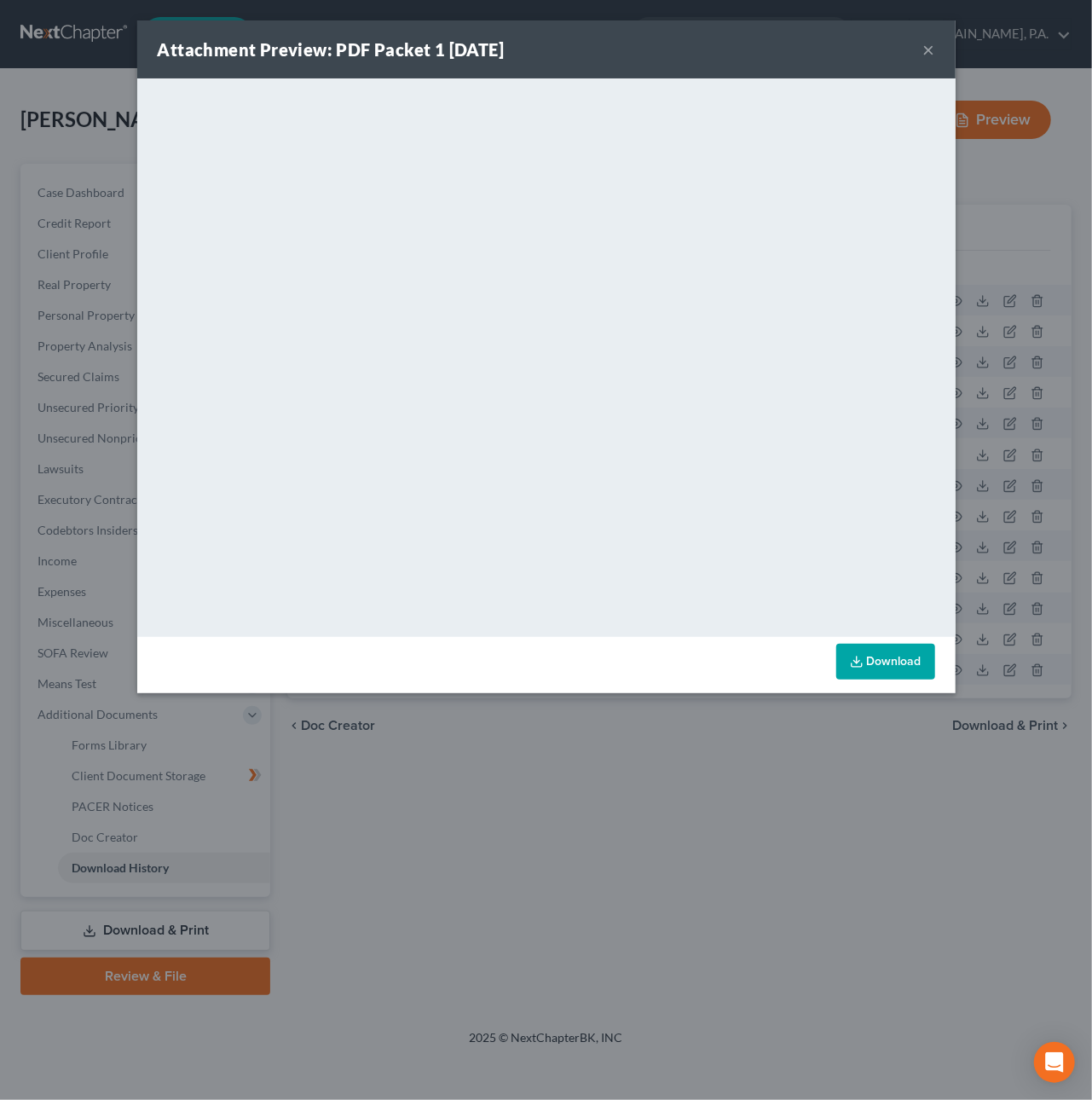
click at [930, 52] on button "×" at bounding box center [929, 49] width 12 height 21
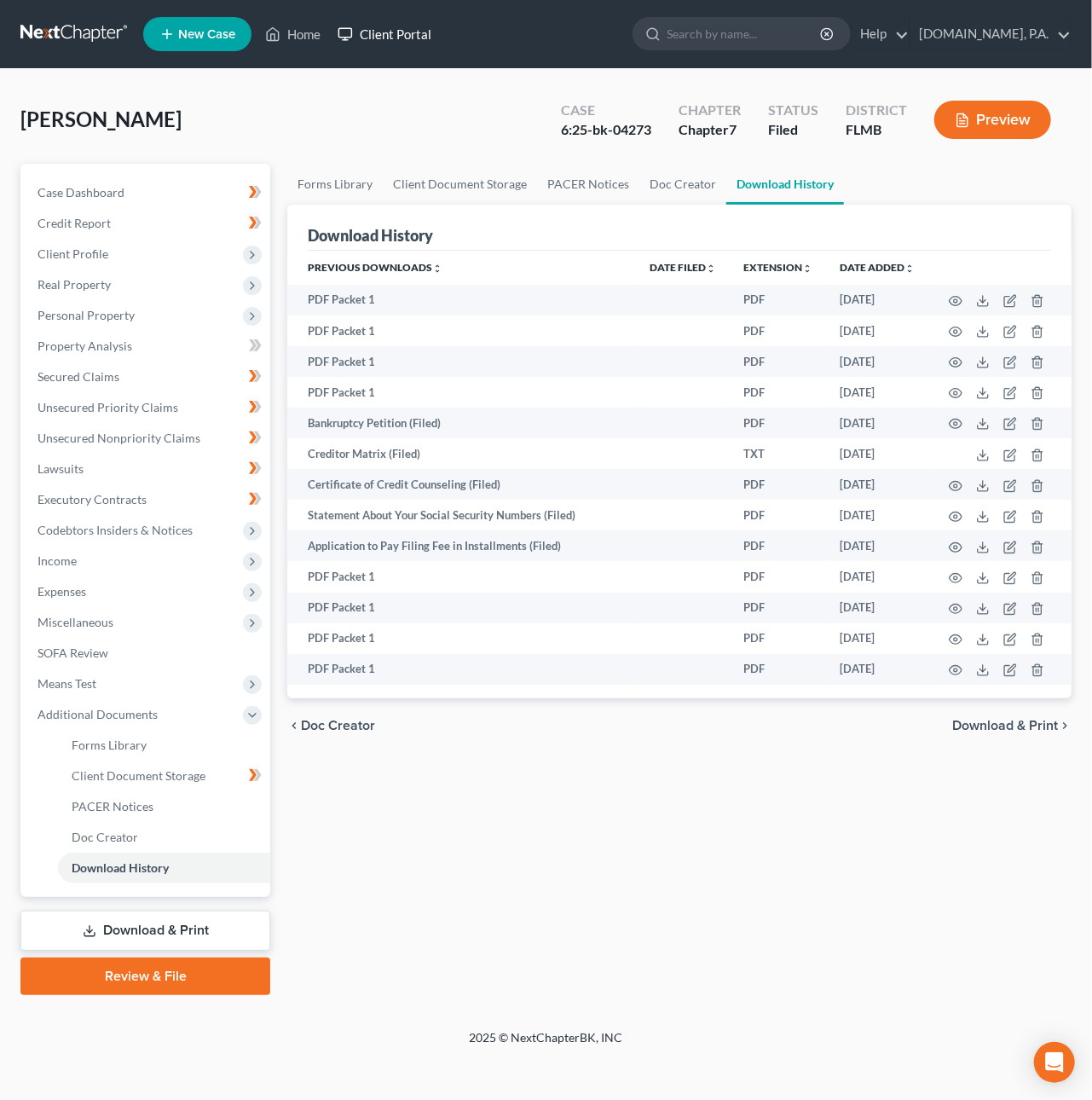
click at [406, 33] on link "Client Portal" at bounding box center [384, 33] width 110 height 30
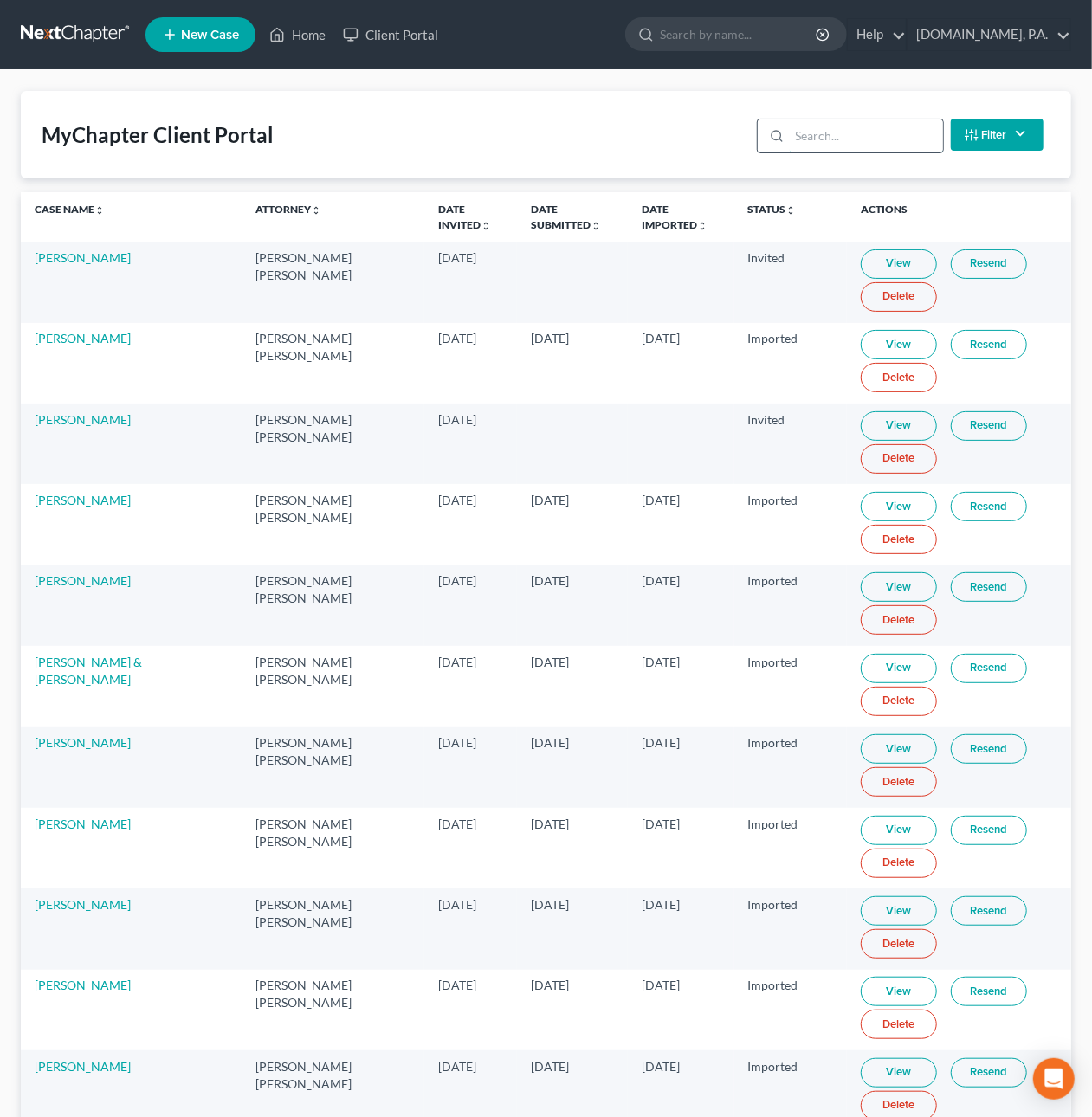
click at [809, 134] on input "search" at bounding box center [866, 135] width 153 height 33
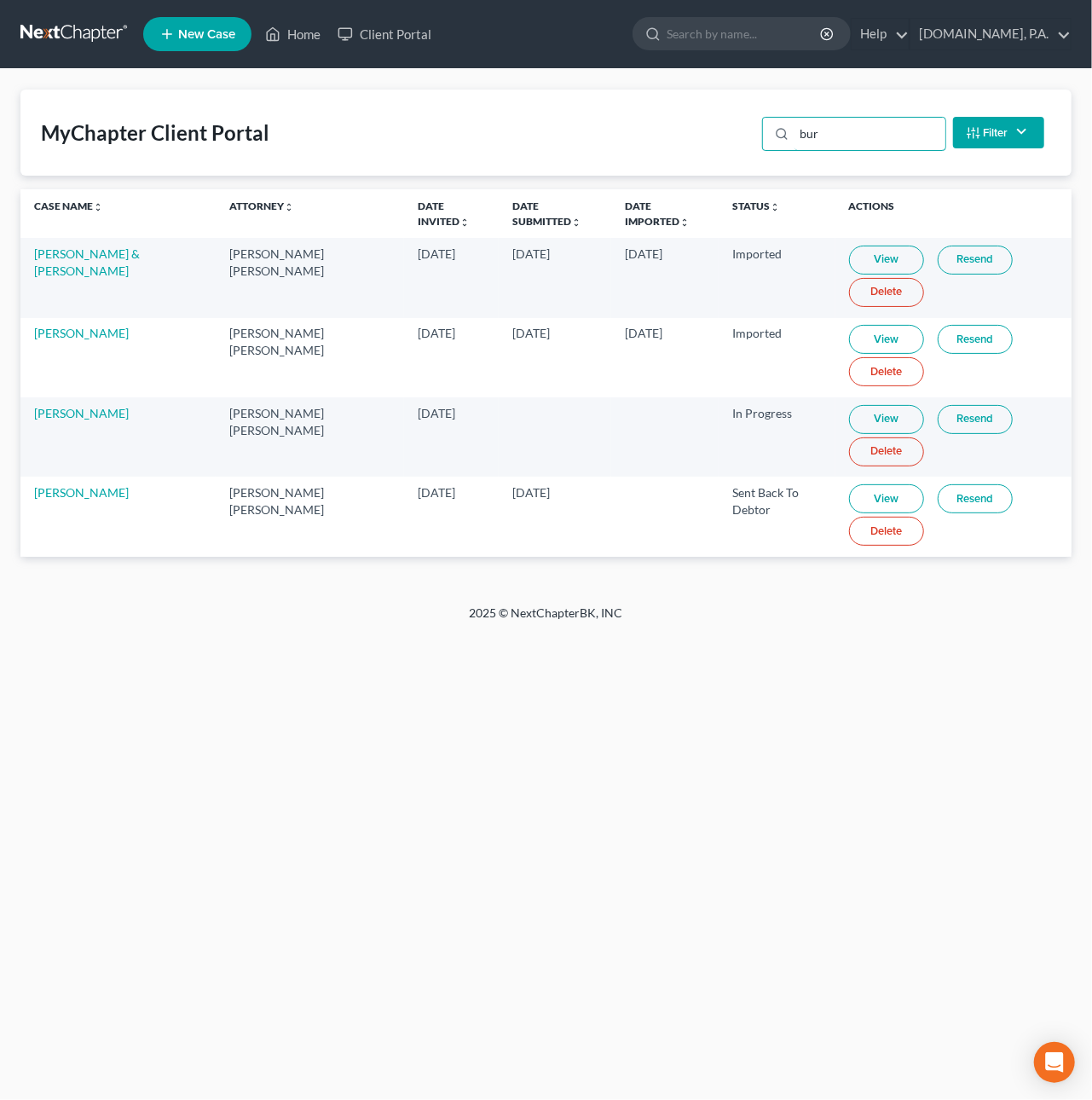
type input "bur"
click at [852, 421] on link "View" at bounding box center [887, 419] width 75 height 29
click at [938, 423] on link "Resend" at bounding box center [975, 419] width 75 height 29
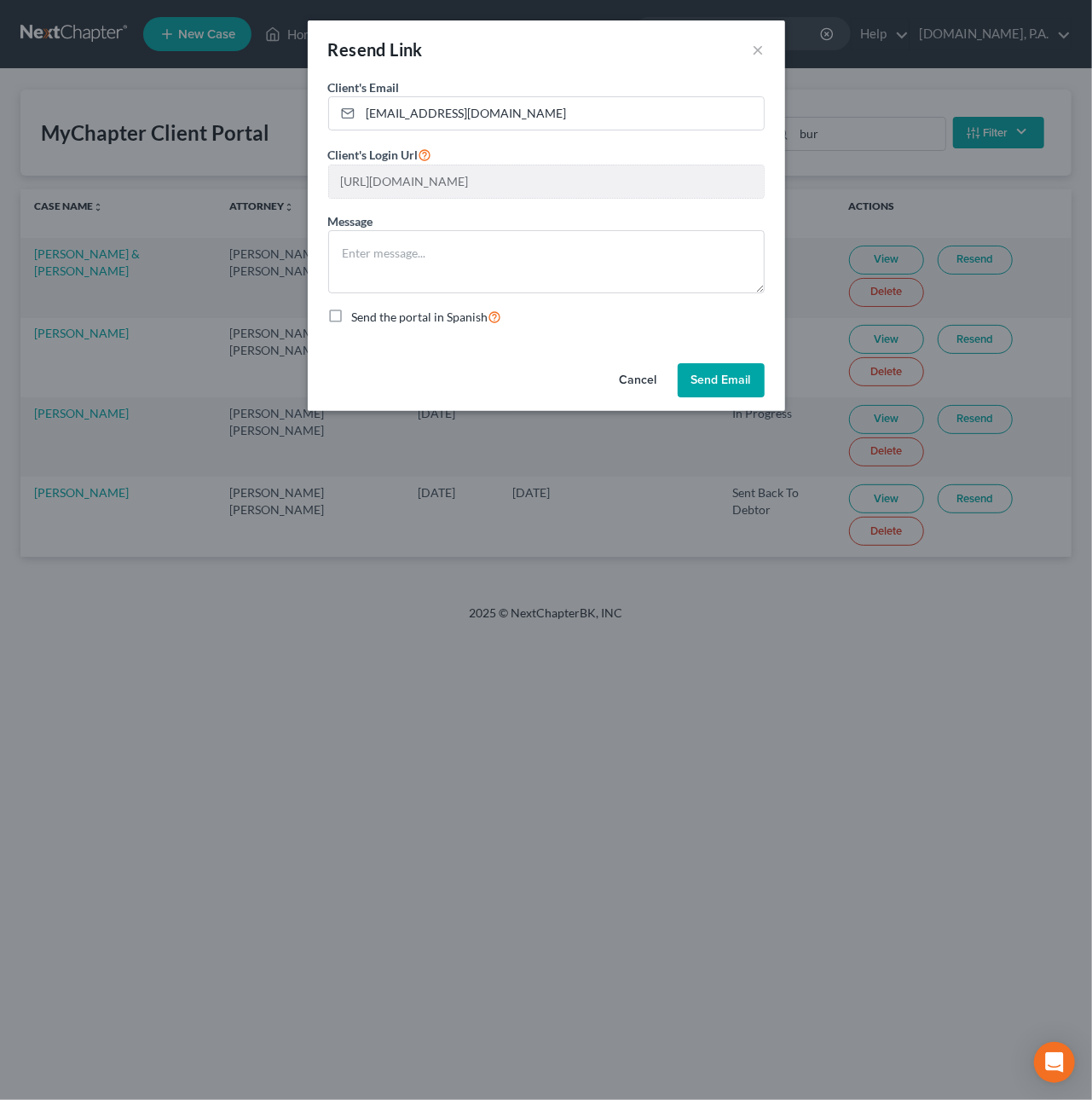
click at [634, 374] on button "Cancel" at bounding box center [638, 379] width 65 height 34
